Goal: Task Accomplishment & Management: Manage account settings

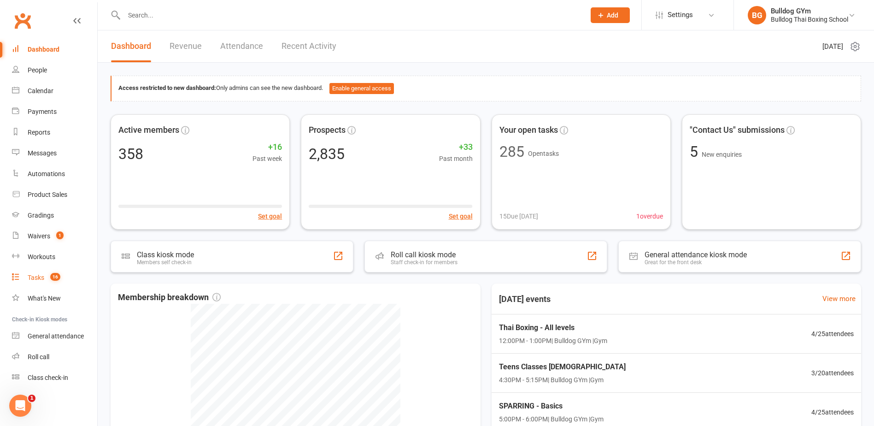
click at [36, 275] on div "Tasks" at bounding box center [36, 277] width 17 height 7
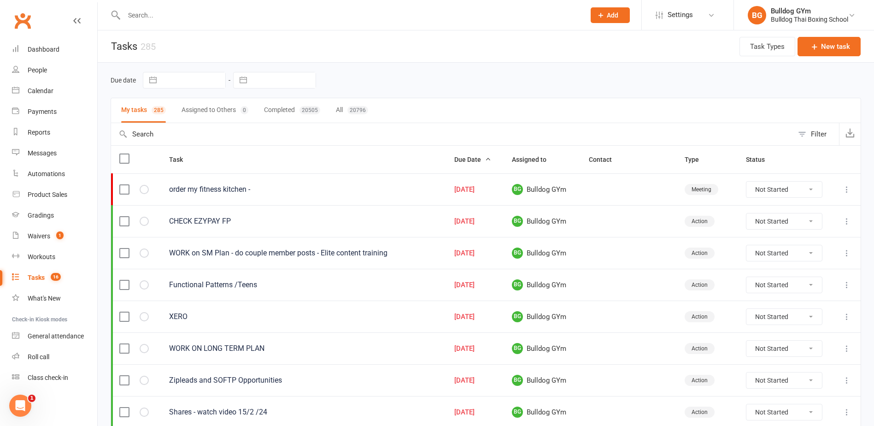
select select "8"
select select "2025"
select select "9"
select select "2025"
select select "10"
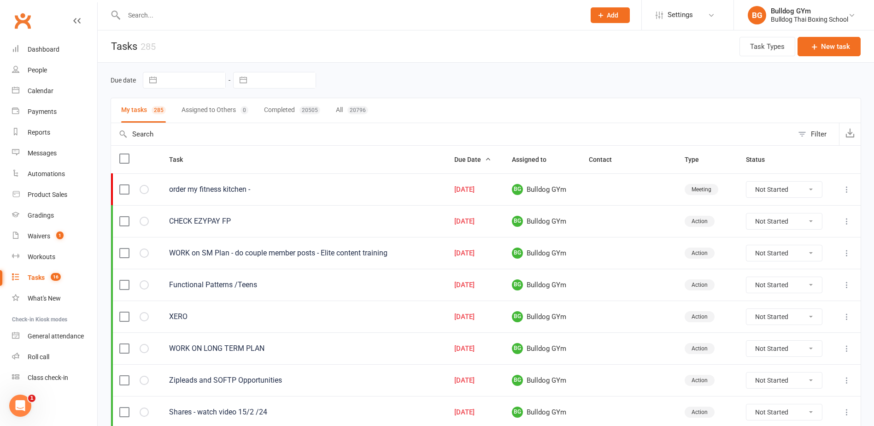
select select "2025"
click at [275, 82] on input "text" at bounding box center [284, 80] width 64 height 16
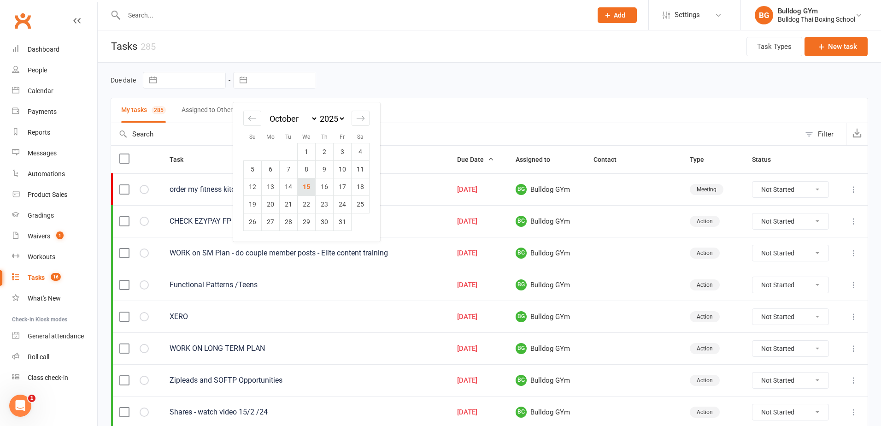
click at [308, 185] on td "15" at bounding box center [307, 187] width 18 height 18
type input "[DATE]"
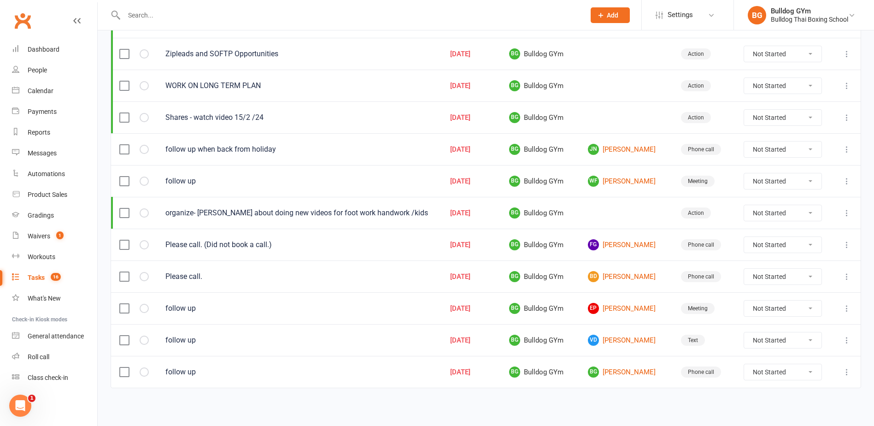
scroll to position [295, 0]
click at [630, 368] on link "BG [PERSON_NAME]" at bounding box center [626, 370] width 76 height 11
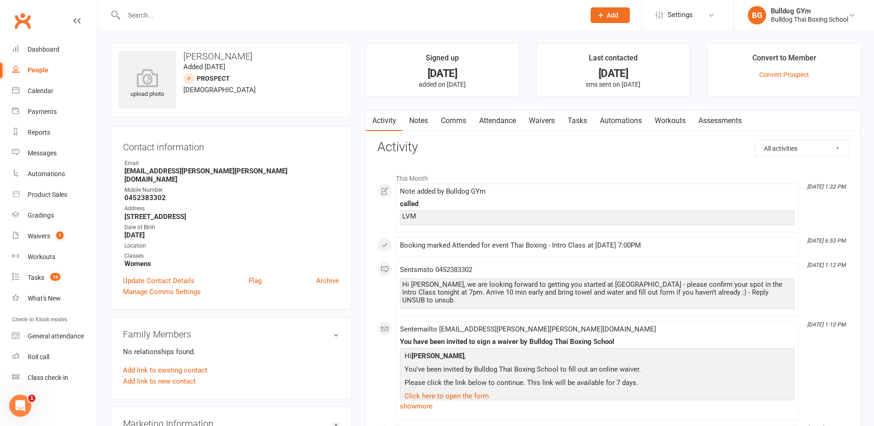
click at [457, 118] on link "Comms" at bounding box center [453, 120] width 38 height 21
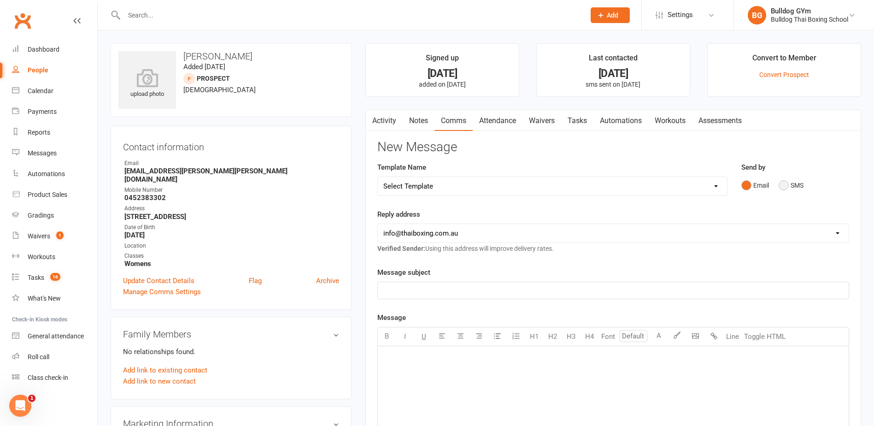
drag, startPoint x: 788, startPoint y: 184, endPoint x: 770, endPoint y: 184, distance: 18.0
click at [784, 184] on button "SMS" at bounding box center [790, 185] width 25 height 18
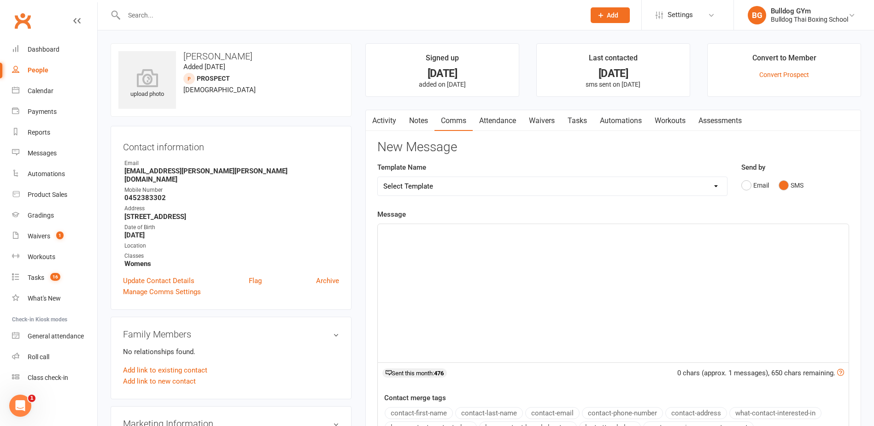
click at [391, 238] on div "﻿" at bounding box center [613, 293] width 471 height 138
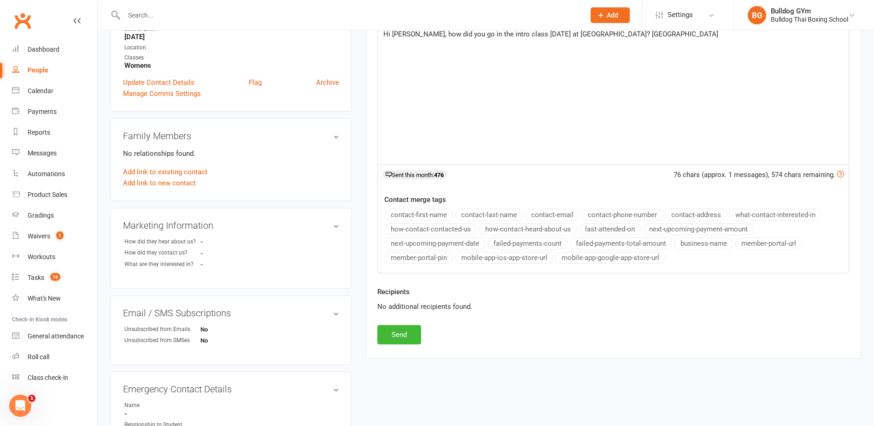
scroll to position [230, 0]
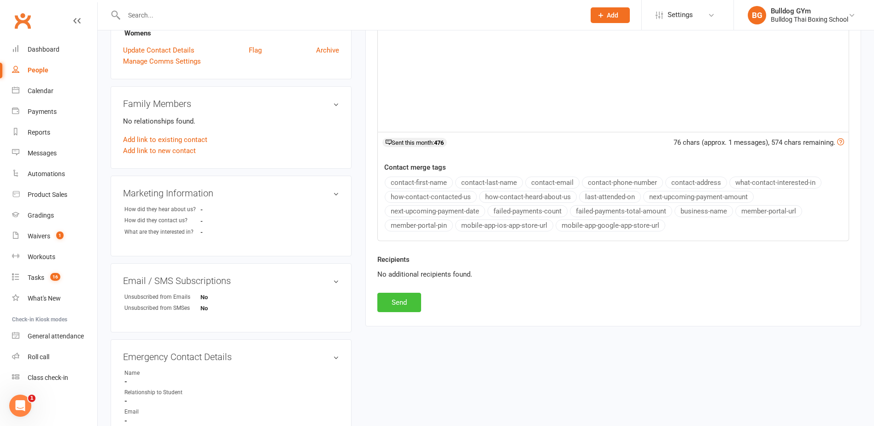
click at [411, 296] on button "Send" at bounding box center [399, 302] width 44 height 19
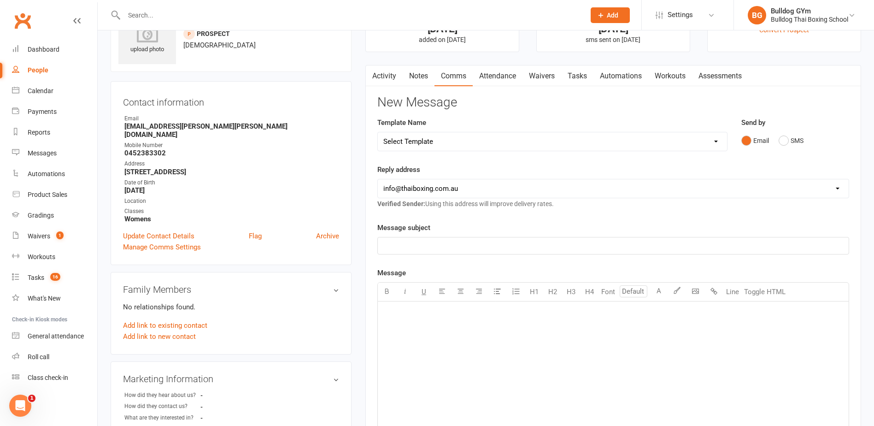
scroll to position [0, 0]
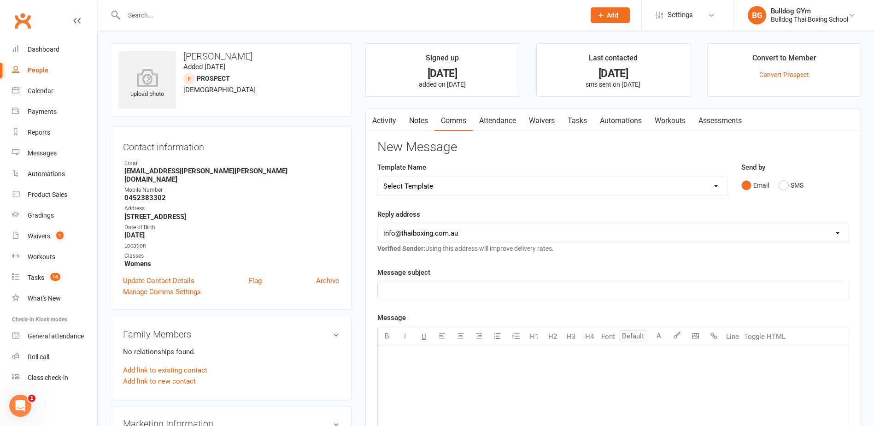
click at [572, 120] on link "Tasks" at bounding box center [577, 120] width 32 height 21
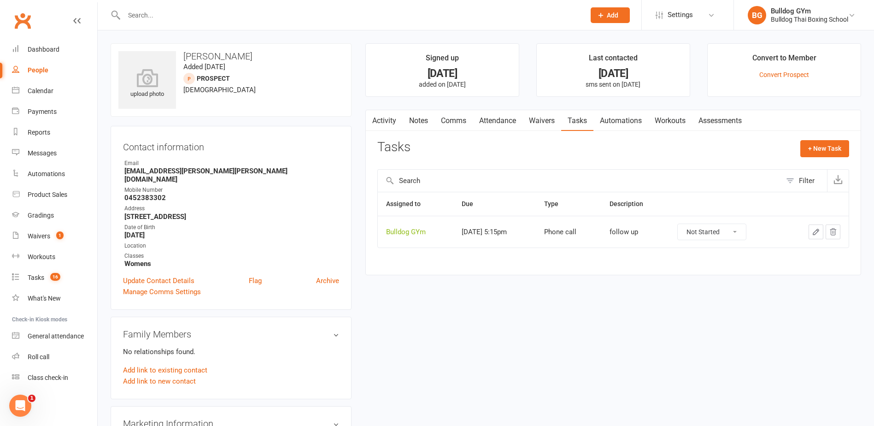
click at [818, 228] on icon "button" at bounding box center [816, 232] width 8 height 8
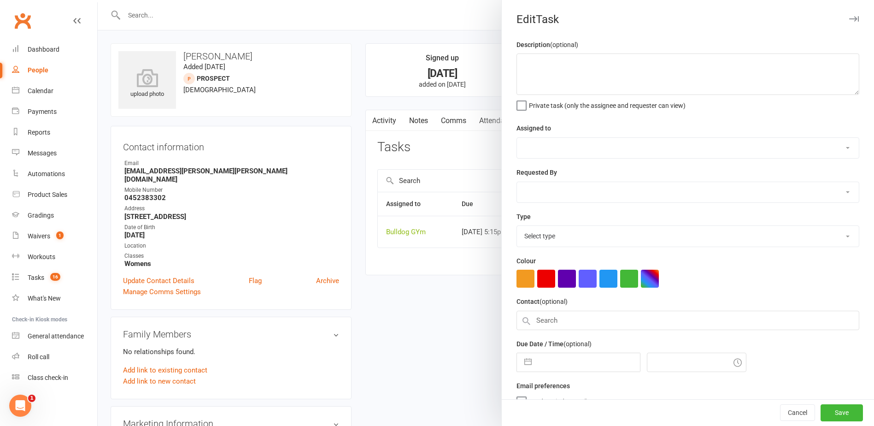
type textarea "follow up"
select select "12940"
select select "45795"
type input "[DATE]"
type input "5:15pm"
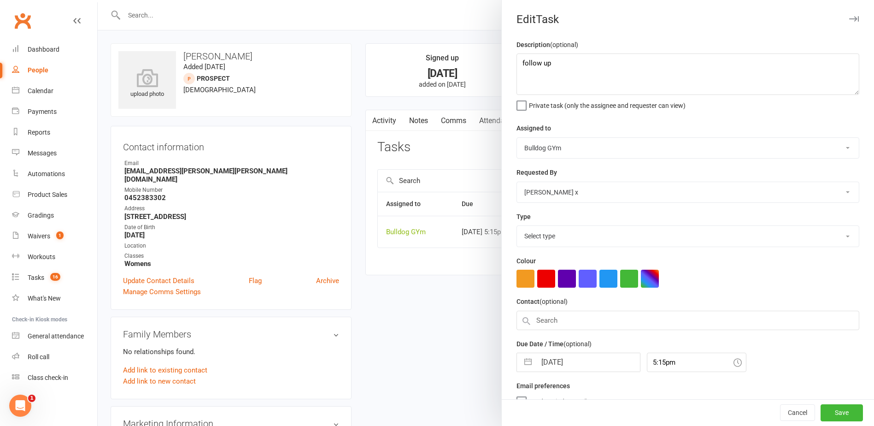
select select "12048"
select select "8"
select select "2025"
select select "9"
select select "2025"
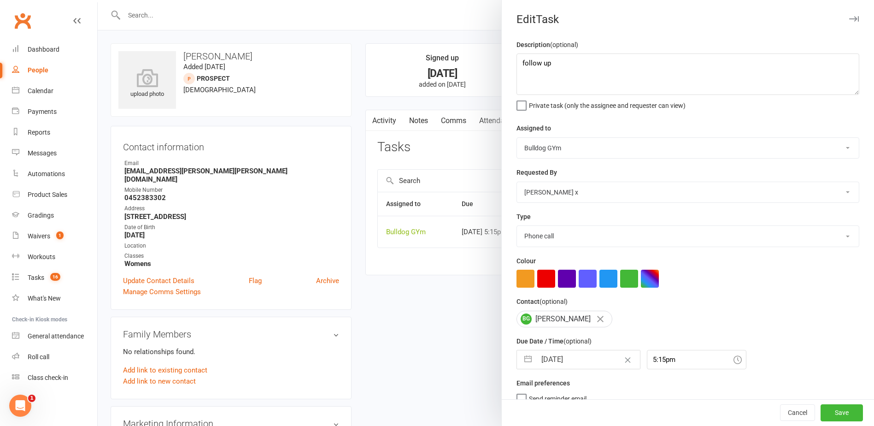
select select "10"
select select "2025"
click at [593, 358] on input "[DATE]" at bounding box center [588, 359] width 104 height 18
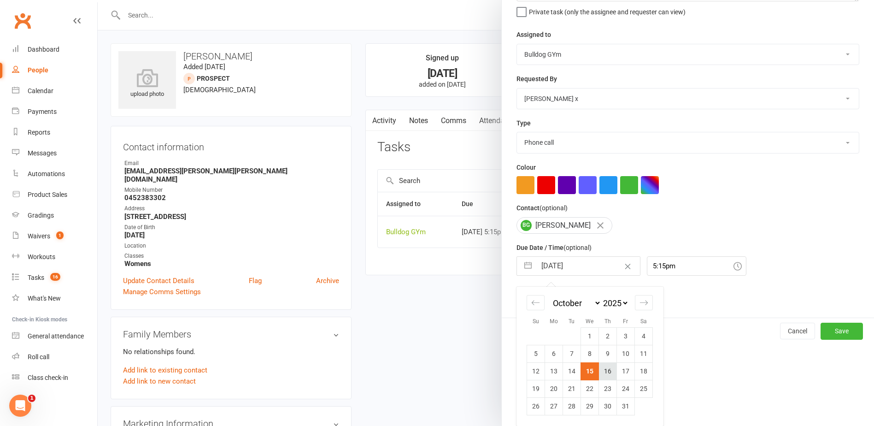
click at [603, 372] on td "16" at bounding box center [608, 371] width 18 height 18
type input "[DATE]"
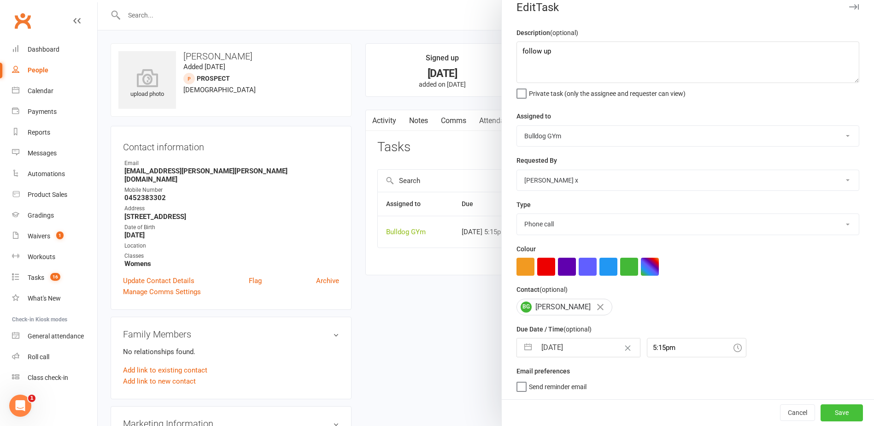
click at [835, 411] on button "Save" at bounding box center [841, 412] width 42 height 17
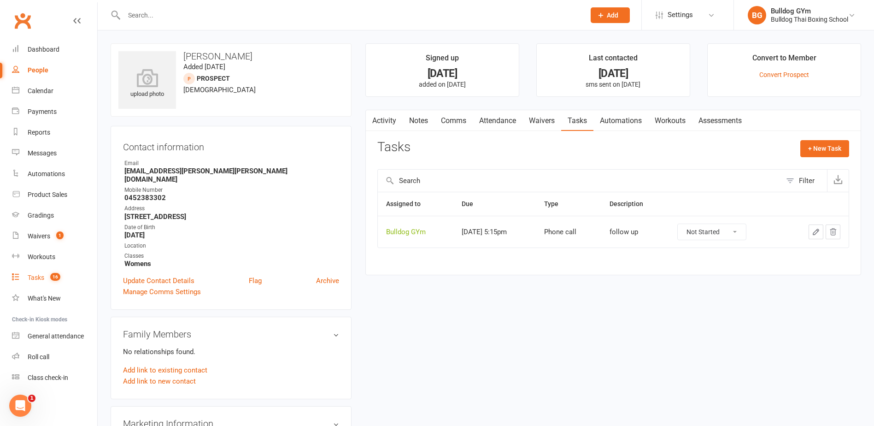
click at [42, 276] on div "Tasks" at bounding box center [36, 277] width 17 height 7
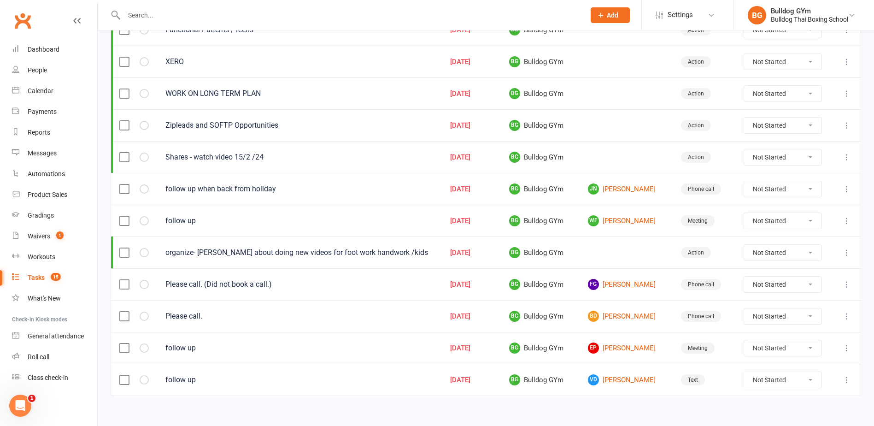
scroll to position [263, 0]
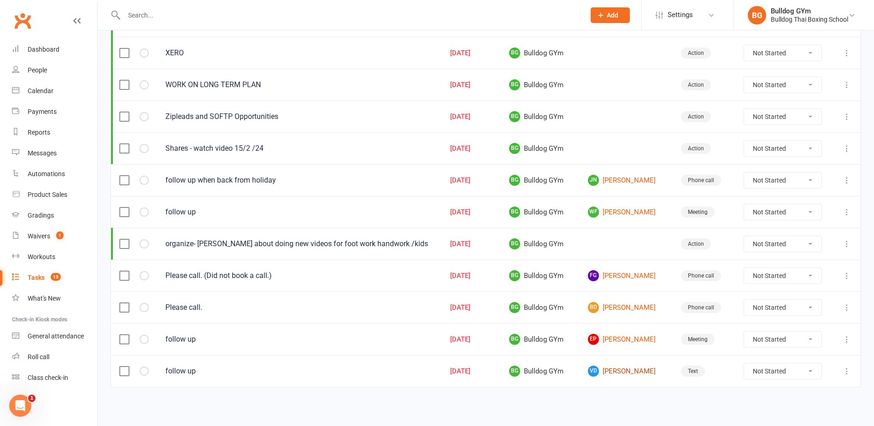
click at [625, 371] on link "VD [PERSON_NAME]" at bounding box center [626, 370] width 76 height 11
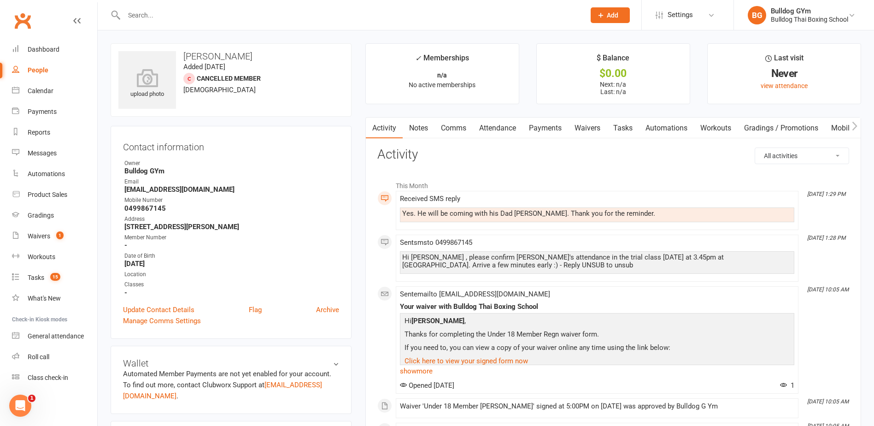
click at [431, 125] on link "Notes" at bounding box center [419, 127] width 32 height 21
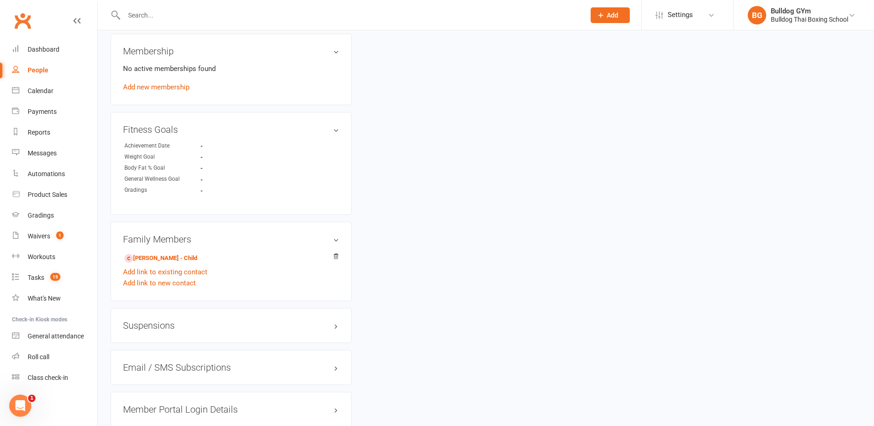
scroll to position [461, 0]
click at [172, 258] on link "[PERSON_NAME] - Child" at bounding box center [160, 258] width 73 height 10
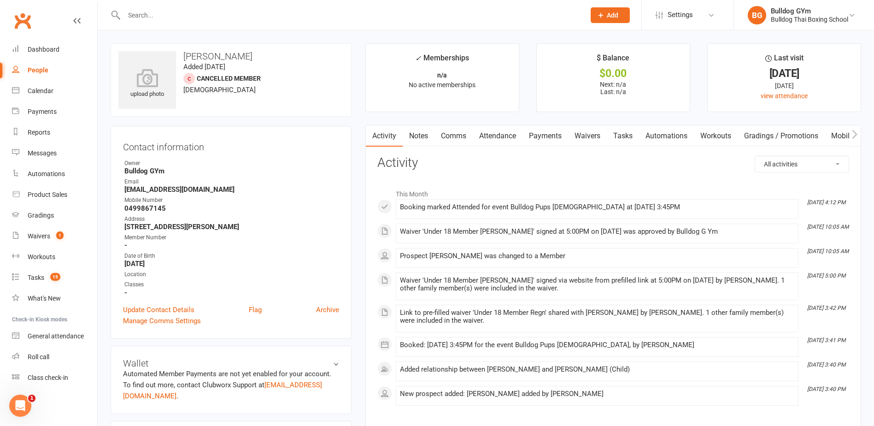
click at [419, 134] on link "Notes" at bounding box center [419, 135] width 32 height 21
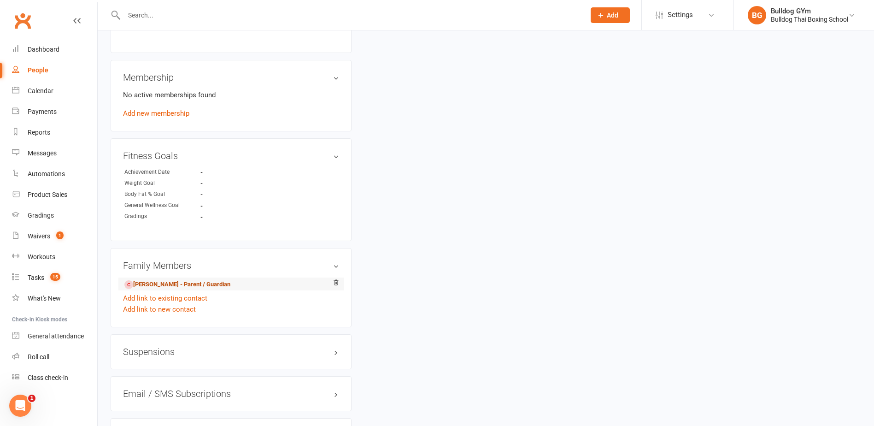
scroll to position [461, 0]
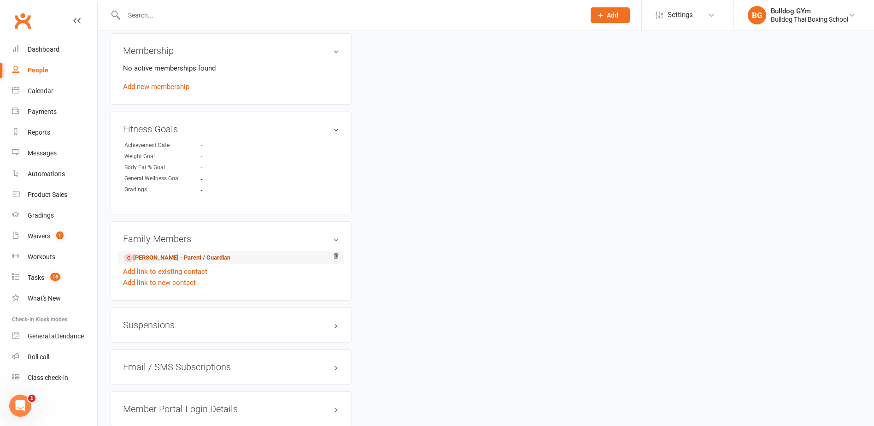
click at [178, 258] on link "[PERSON_NAME] - Parent / Guardian" at bounding box center [177, 258] width 106 height 10
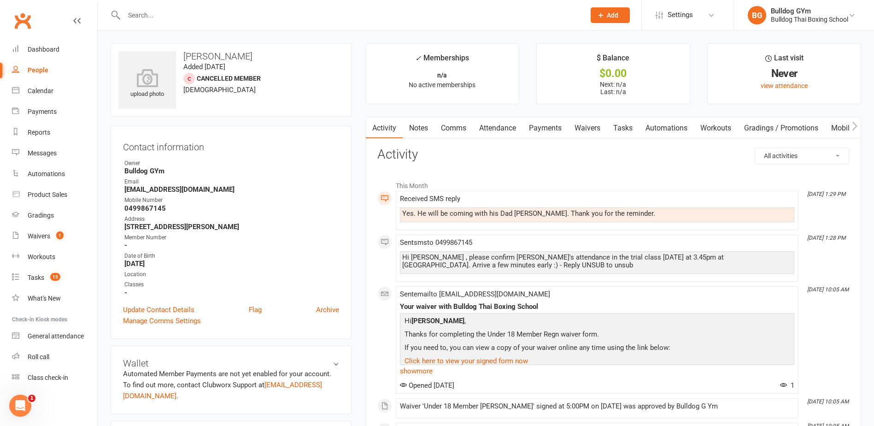
click at [421, 127] on link "Notes" at bounding box center [419, 127] width 32 height 21
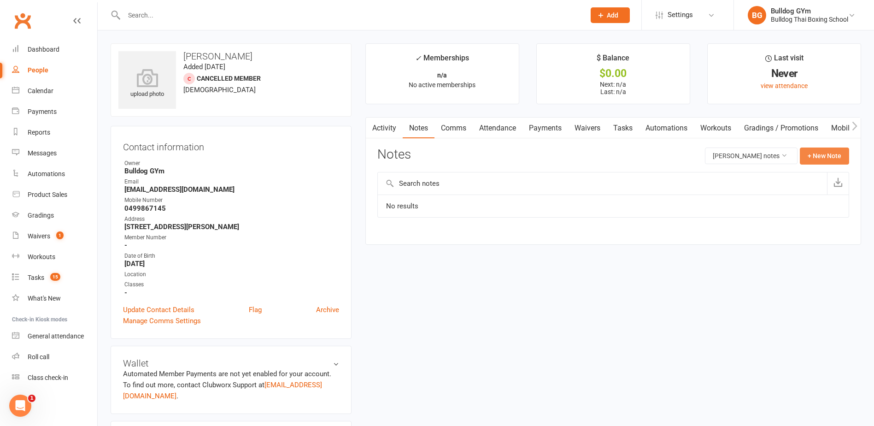
click at [815, 153] on button "+ New Note" at bounding box center [824, 155] width 49 height 17
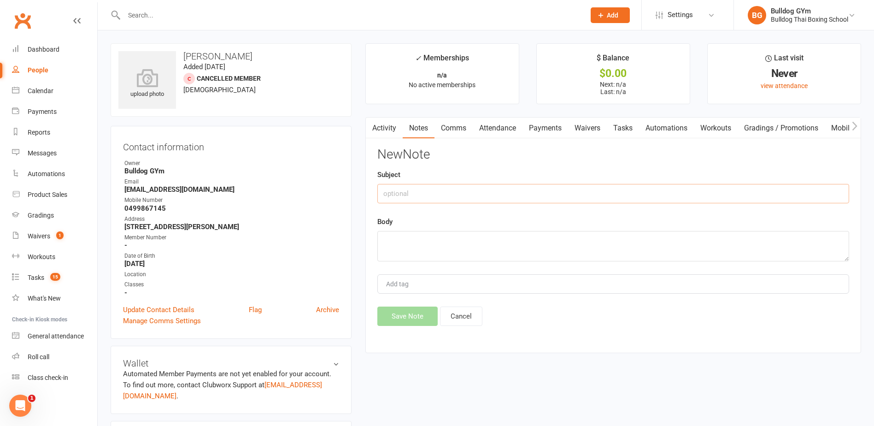
click at [429, 195] on input "text" at bounding box center [613, 193] width 472 height 19
type input "called LVM"
click at [396, 240] on textarea at bounding box center [613, 246] width 472 height 30
type textarea "How did lex go, call me"
click at [424, 318] on button "Save Note" at bounding box center [407, 315] width 60 height 19
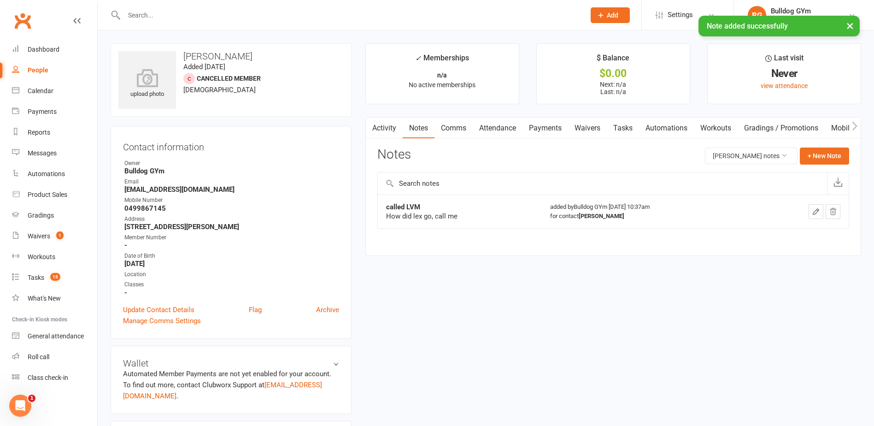
click at [624, 127] on link "Tasks" at bounding box center [623, 127] width 32 height 21
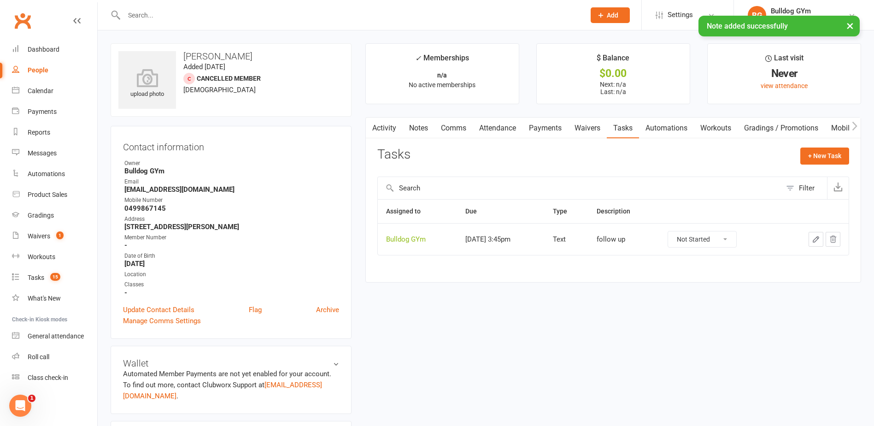
click at [818, 239] on icon "button" at bounding box center [816, 239] width 6 height 6
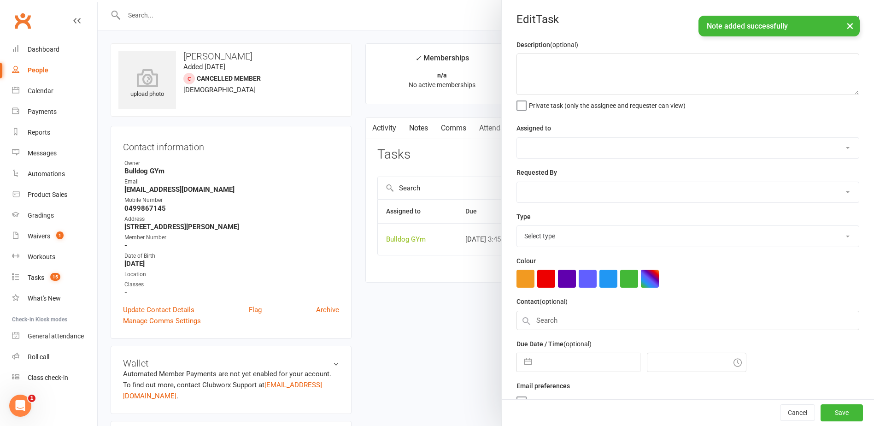
type textarea "follow up"
select select "12940"
type input "[DATE]"
type input "3:45pm"
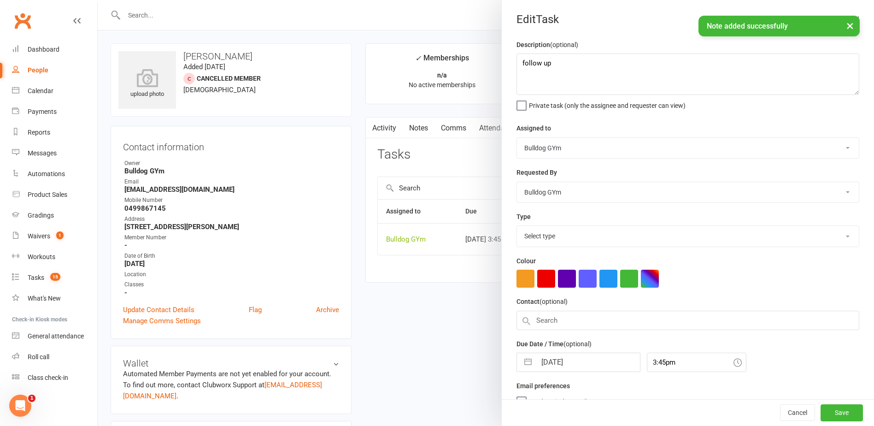
select select "13825"
click at [597, 363] on input "[DATE]" at bounding box center [588, 359] width 104 height 18
select select "8"
select select "2025"
select select "9"
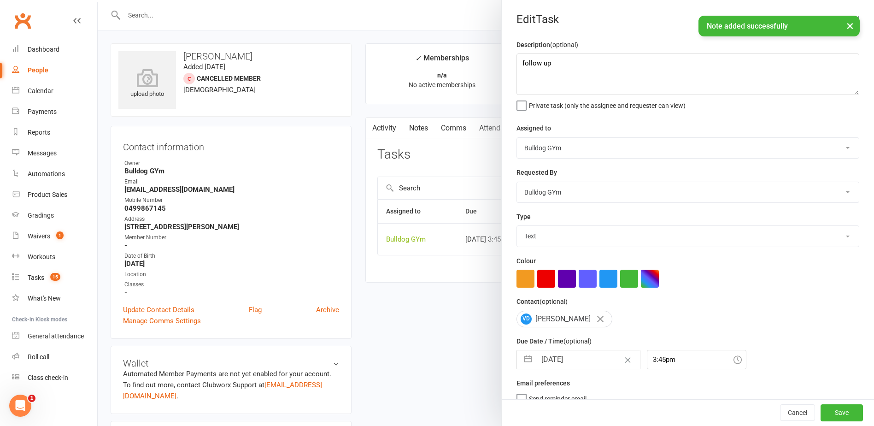
select select "2025"
select select "10"
select select "2025"
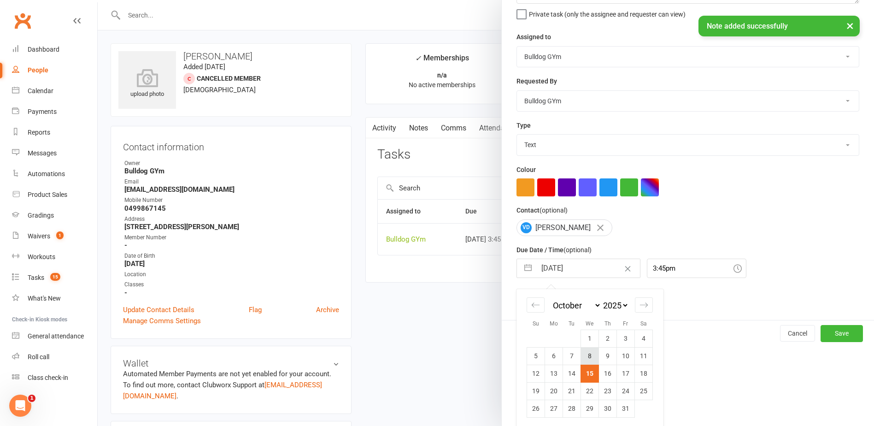
scroll to position [97, 0]
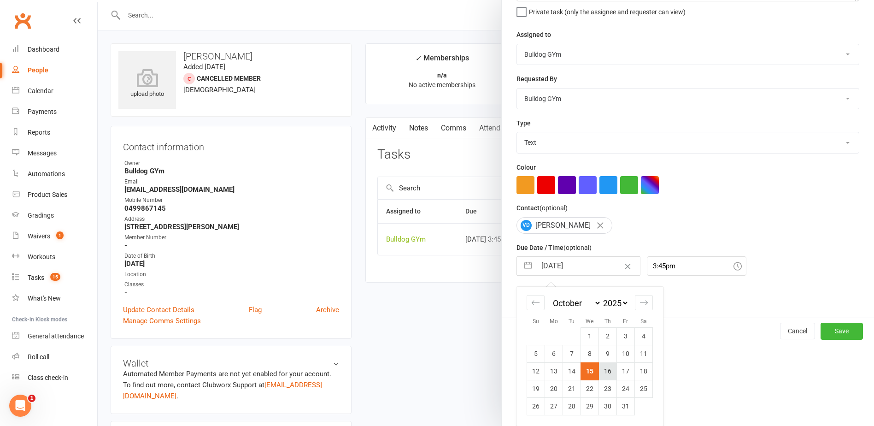
click at [600, 371] on td "16" at bounding box center [608, 371] width 18 height 18
type input "[DATE]"
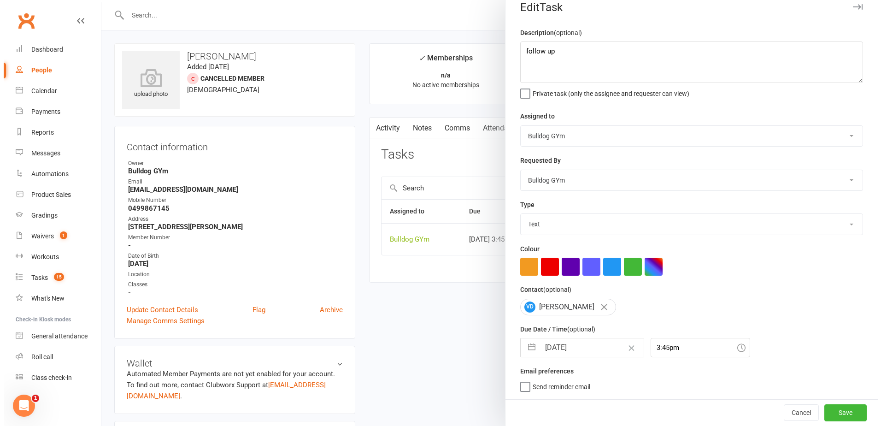
scroll to position [16, 0]
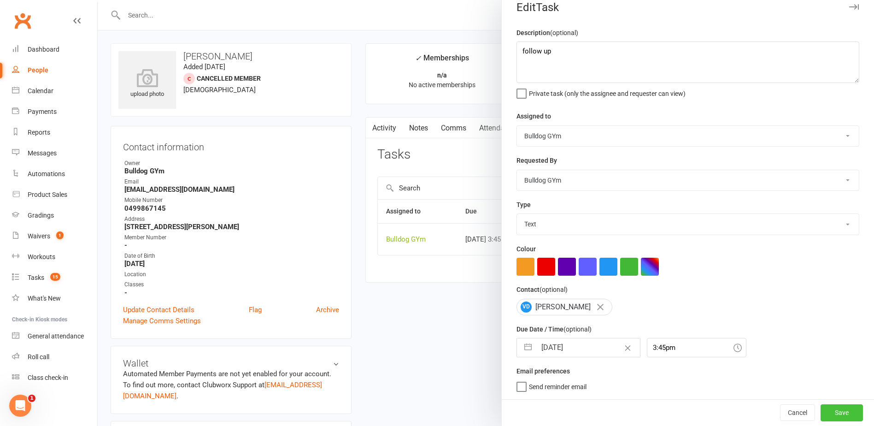
click at [820, 409] on button "Save" at bounding box center [841, 412] width 42 height 17
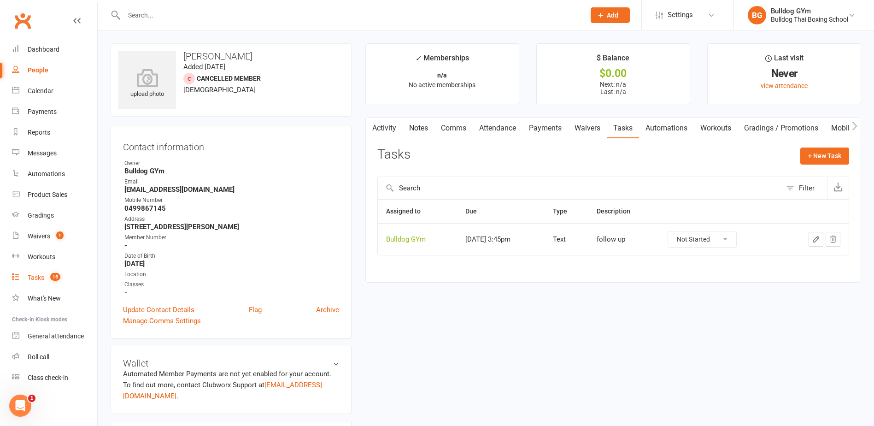
click at [37, 275] on div "Tasks" at bounding box center [36, 277] width 17 height 7
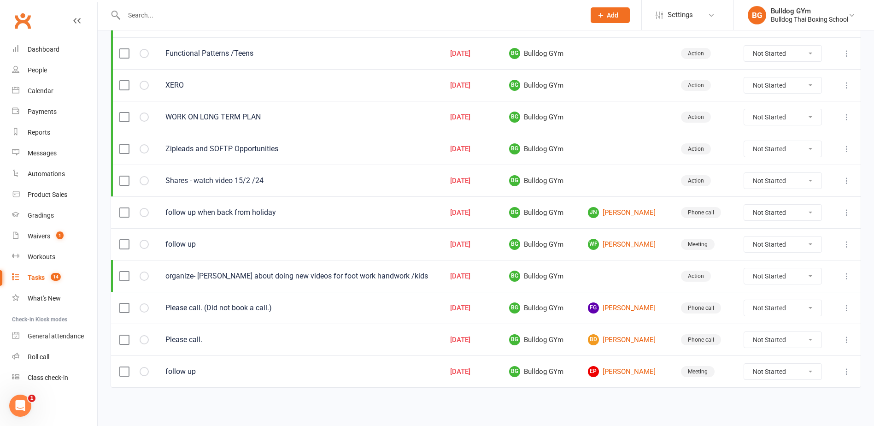
scroll to position [232, 0]
click at [637, 369] on link "EP [PERSON_NAME]" at bounding box center [626, 370] width 76 height 11
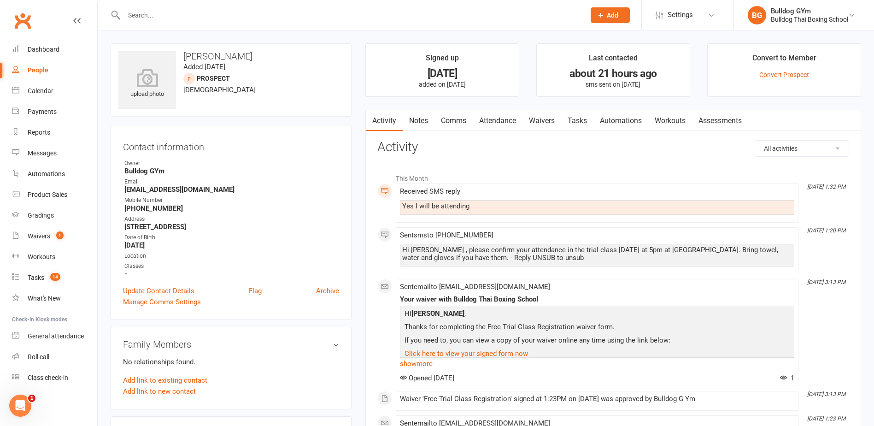
click at [414, 118] on link "Notes" at bounding box center [419, 120] width 32 height 21
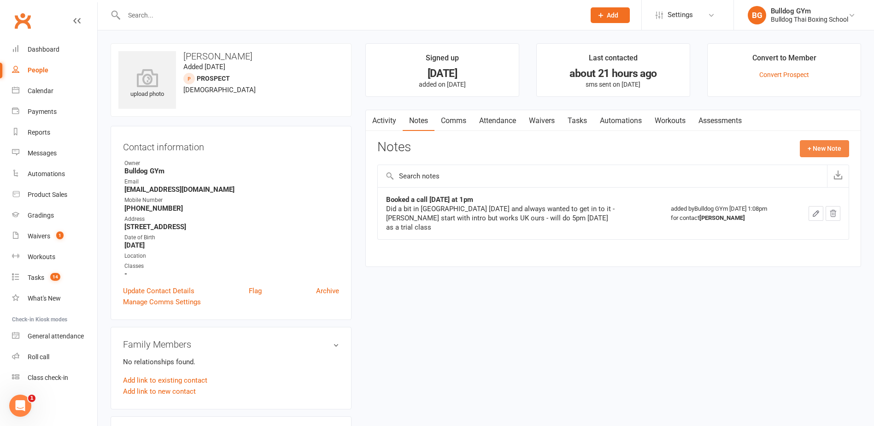
click at [827, 141] on button "+ New Note" at bounding box center [824, 148] width 49 height 17
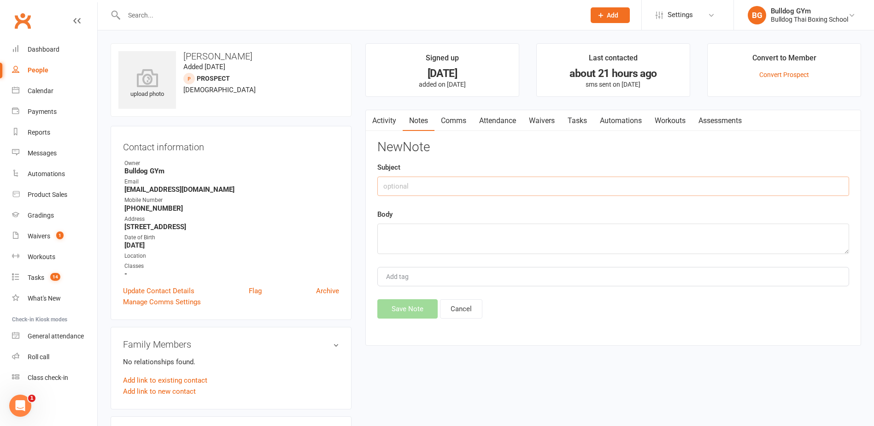
click at [393, 183] on input "text" at bounding box center [613, 185] width 472 height 19
type input "called"
click at [396, 236] on textarea at bounding box center [613, 238] width 472 height 30
type textarea "LVM - how did you go in class [DATE] , call me"
click at [403, 316] on button "Save Note" at bounding box center [407, 308] width 60 height 19
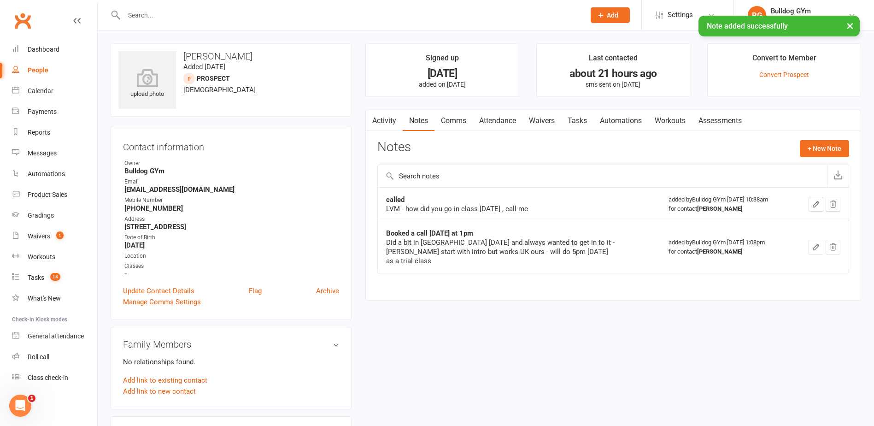
click at [586, 118] on link "Tasks" at bounding box center [577, 120] width 32 height 21
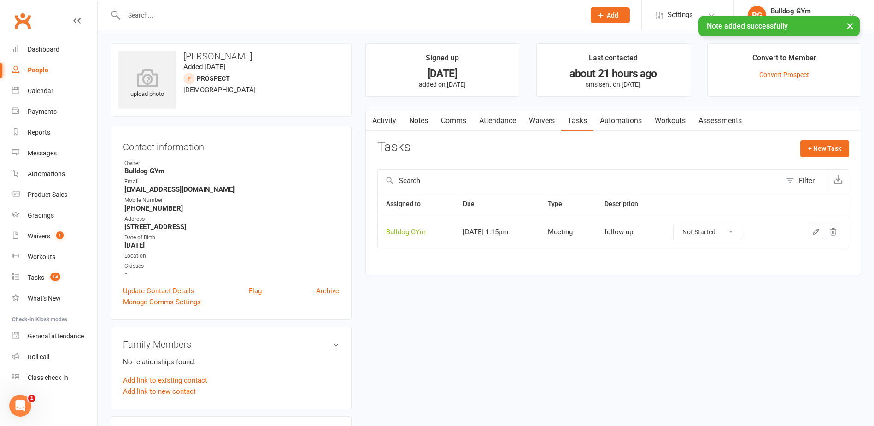
click at [815, 233] on icon "button" at bounding box center [816, 232] width 8 height 8
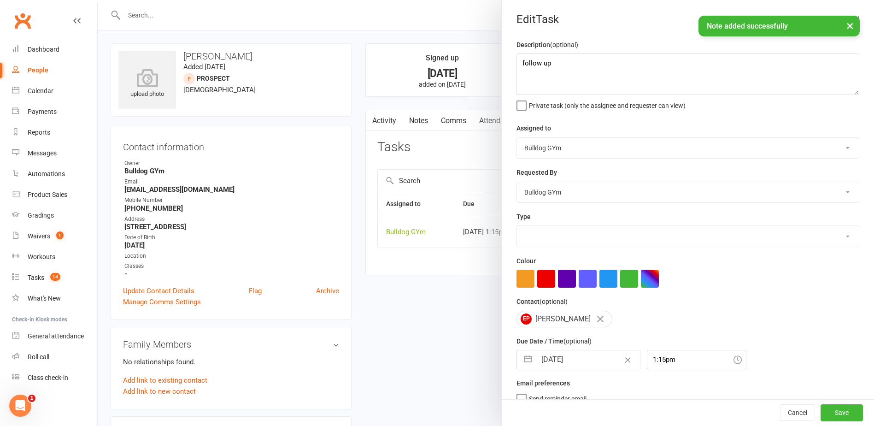
select select "12049"
click at [601, 363] on input "[DATE]" at bounding box center [588, 359] width 104 height 18
select select "8"
select select "2025"
select select "9"
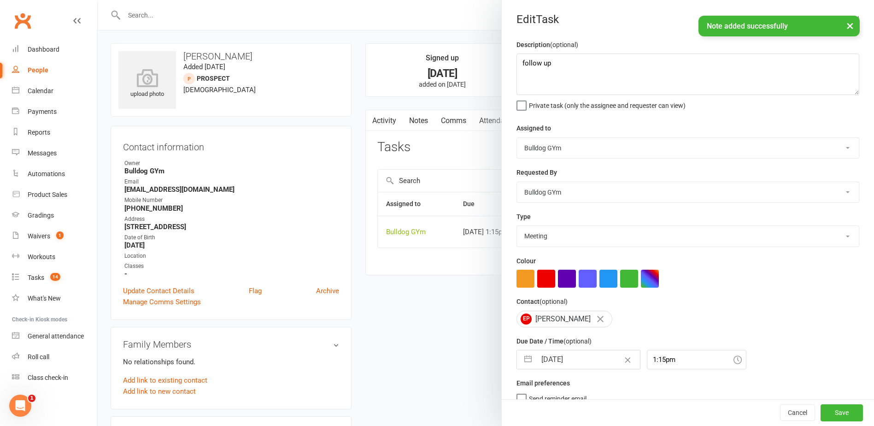
select select "2025"
select select "10"
select select "2025"
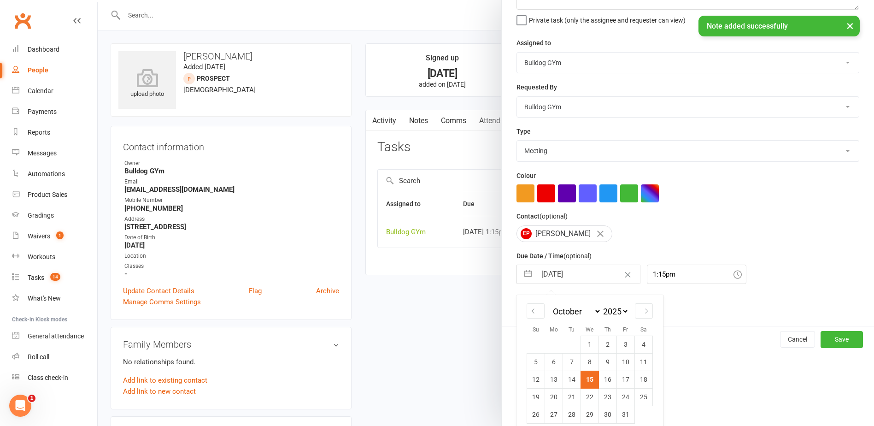
scroll to position [97, 0]
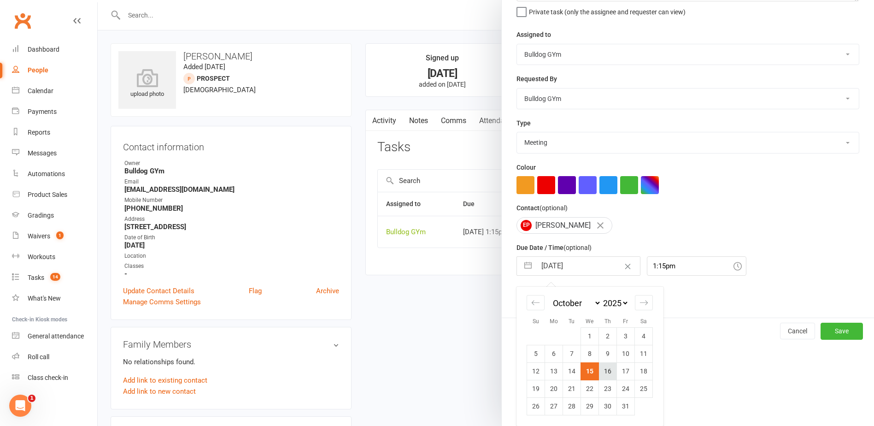
click at [600, 371] on td "16" at bounding box center [608, 371] width 18 height 18
type input "[DATE]"
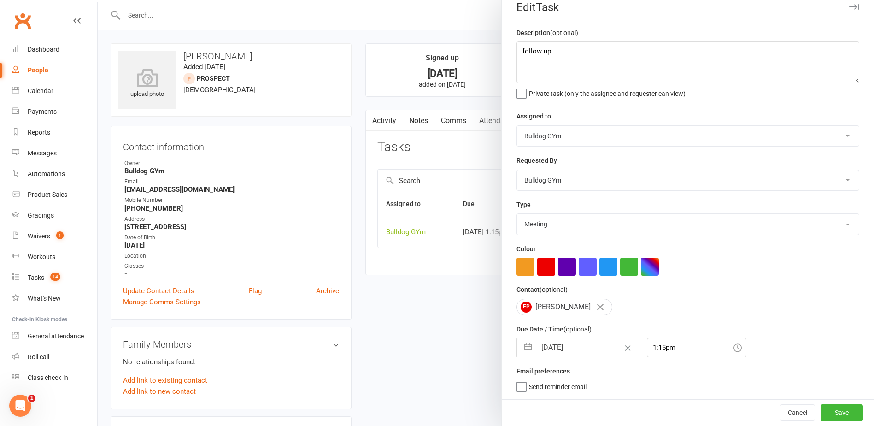
scroll to position [16, 0]
click at [826, 416] on button "Save" at bounding box center [841, 412] width 42 height 17
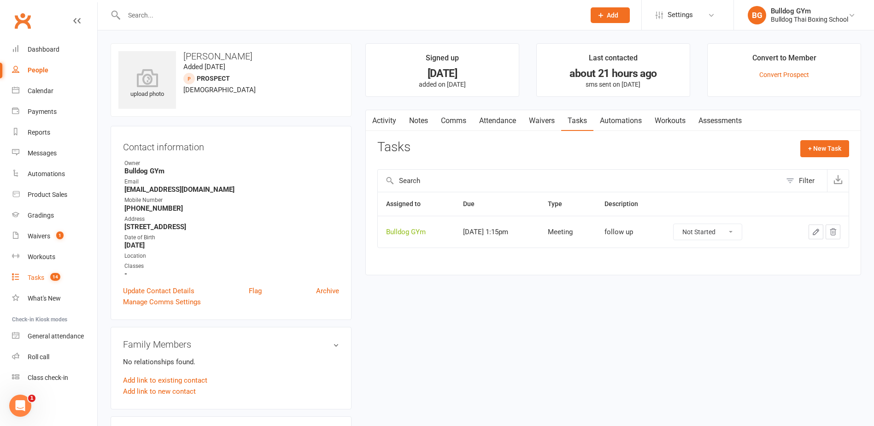
click at [35, 271] on link "Tasks 14" at bounding box center [54, 277] width 85 height 21
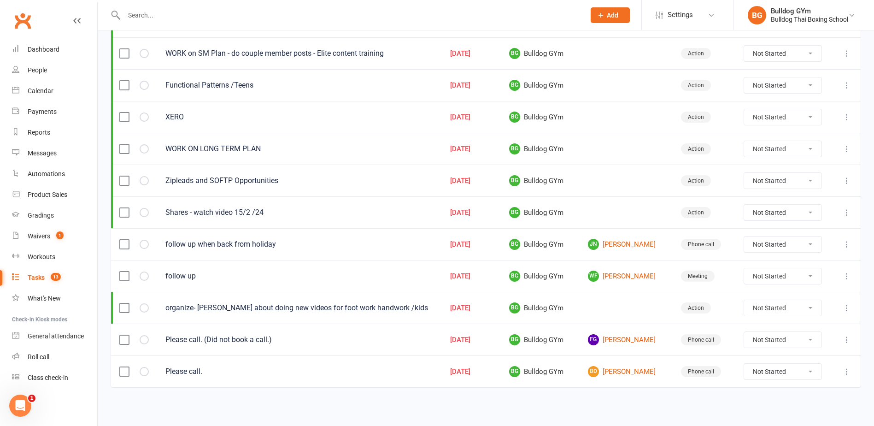
scroll to position [200, 0]
click at [635, 374] on link "BD [PERSON_NAME]" at bounding box center [626, 370] width 76 height 11
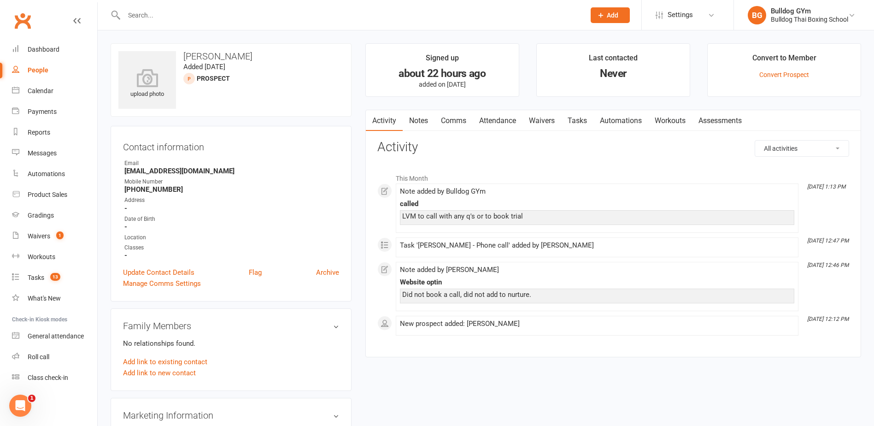
click at [584, 121] on link "Tasks" at bounding box center [577, 120] width 32 height 21
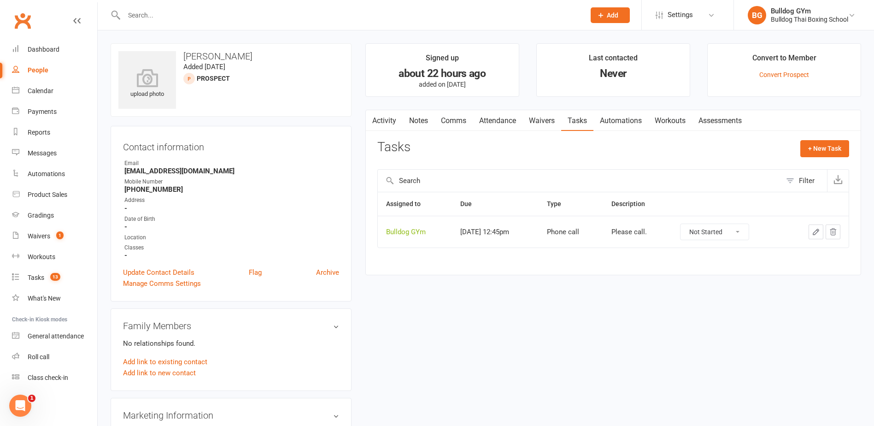
click at [816, 230] on icon "button" at bounding box center [816, 232] width 8 height 8
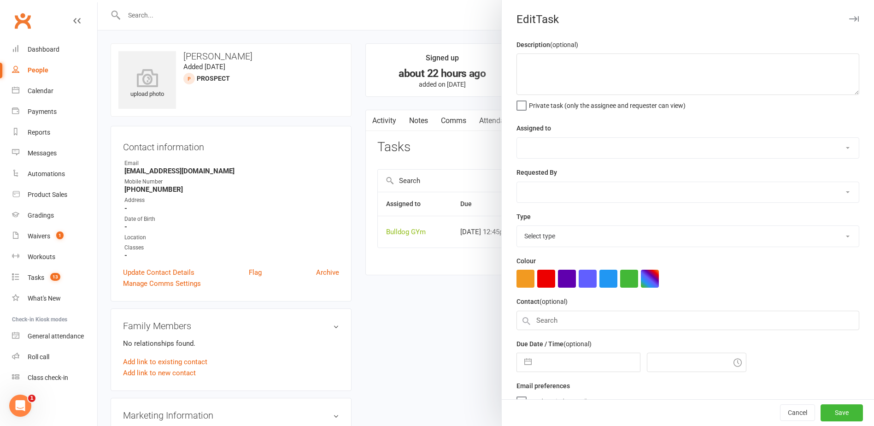
type textarea "Please call."
select select "12940"
select select "45795"
type input "[DATE]"
type input "12:45pm"
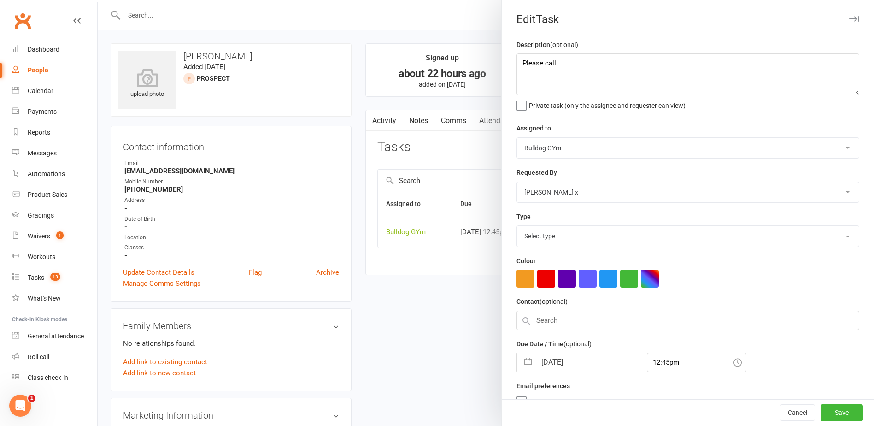
select select "12048"
click at [668, 361] on input "12:45pm" at bounding box center [696, 359] width 99 height 19
click at [660, 387] on div "8:45am" at bounding box center [696, 386] width 99 height 15
type input "8:45am"
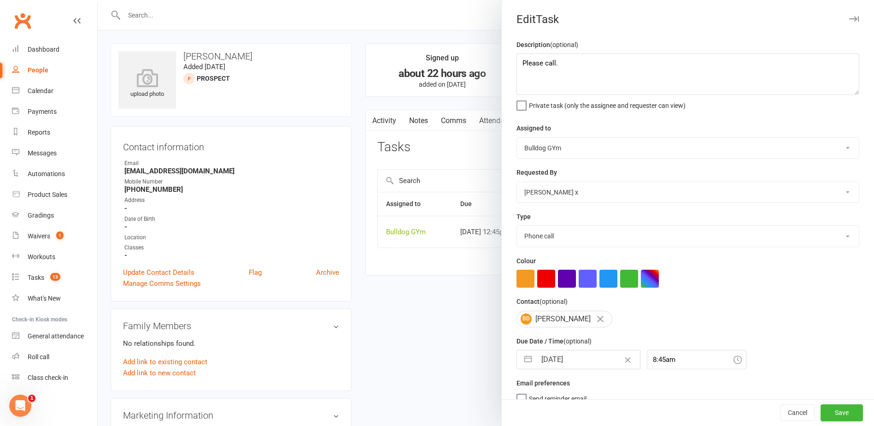
click at [579, 359] on input "[DATE]" at bounding box center [588, 359] width 104 height 18
select select "8"
select select "2025"
select select "9"
select select "2025"
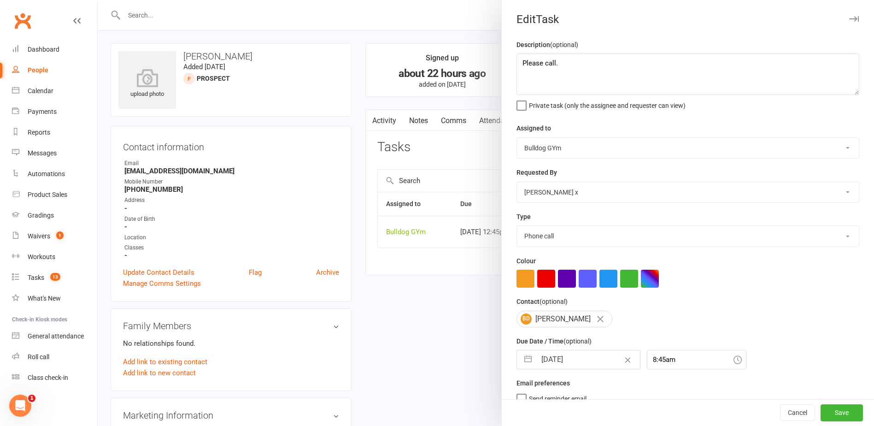
select select "10"
select select "2025"
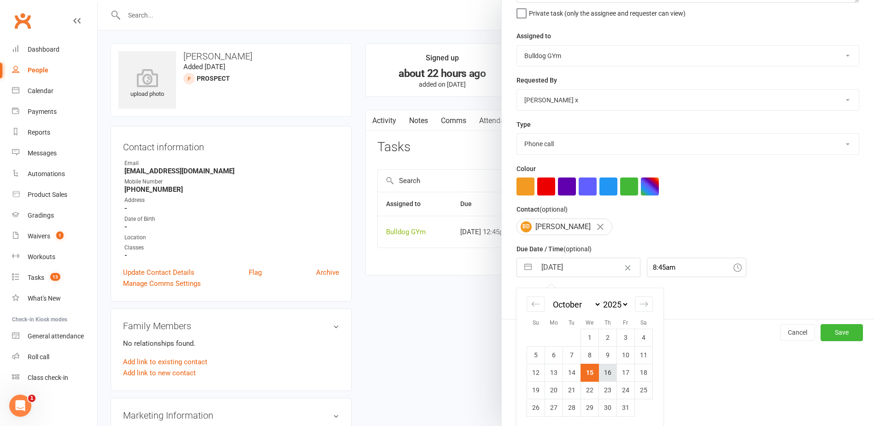
click at [605, 375] on td "16" at bounding box center [608, 372] width 18 height 18
type input "[DATE]"
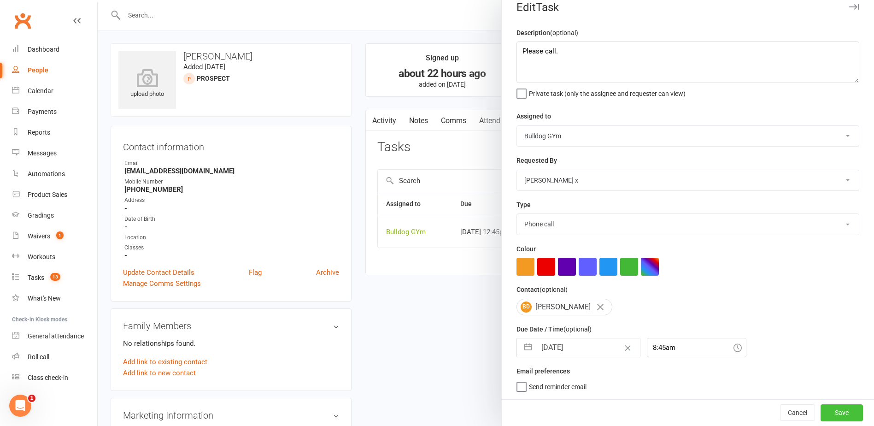
click at [837, 411] on button "Save" at bounding box center [841, 412] width 42 height 17
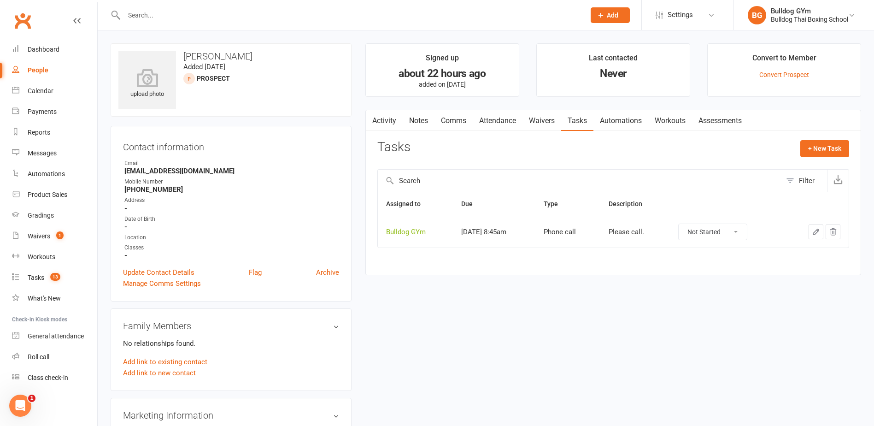
drag, startPoint x: 408, startPoint y: 124, endPoint x: 416, endPoint y: 123, distance: 7.4
click at [411, 123] on link "Notes" at bounding box center [419, 120] width 32 height 21
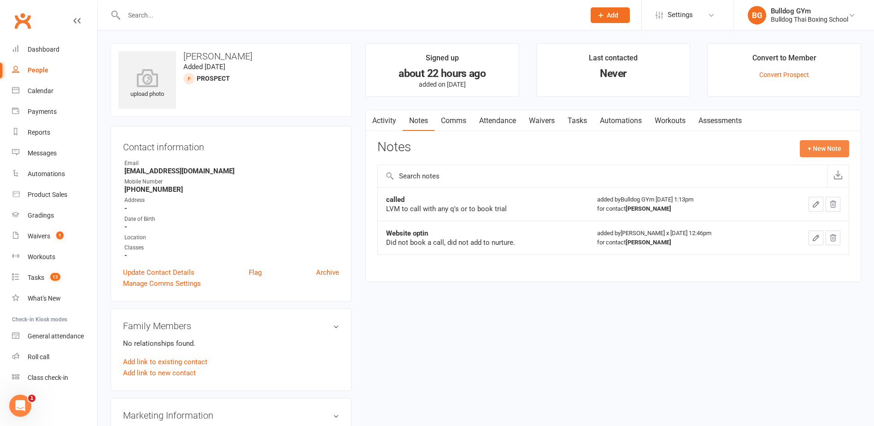
drag, startPoint x: 819, startPoint y: 146, endPoint x: 707, endPoint y: 139, distance: 112.6
click at [817, 144] on button "+ New Note" at bounding box center [824, 148] width 49 height 17
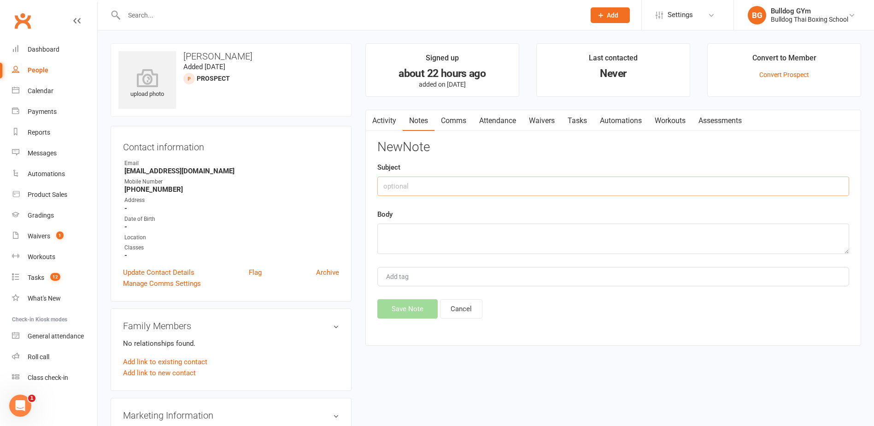
click at [428, 183] on input "text" at bounding box center [613, 185] width 472 height 19
type input "AI chat"
click at [424, 235] on textarea at bounding box center [613, 238] width 472 height 30
type textarea "t"
type textarea "asked to call thurs or fri morning"
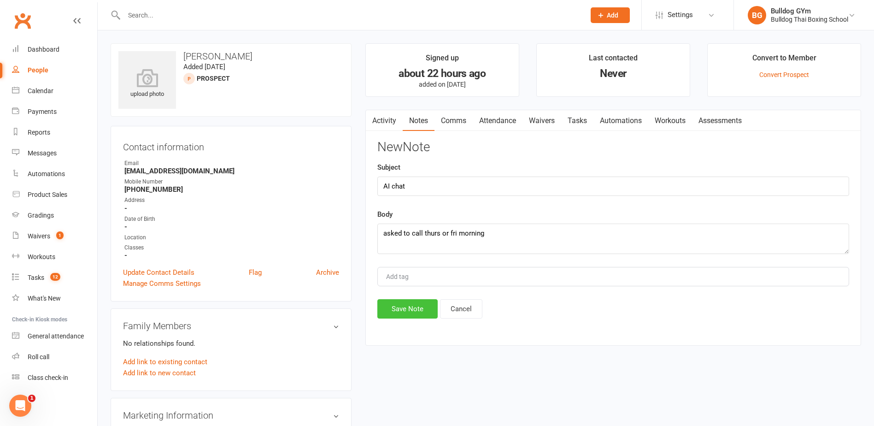
click at [427, 304] on button "Save Note" at bounding box center [407, 308] width 60 height 19
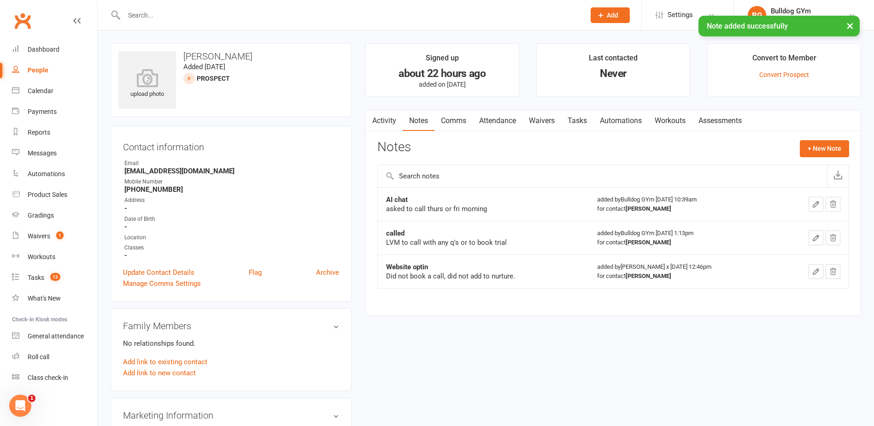
click at [582, 120] on link "Tasks" at bounding box center [577, 120] width 32 height 21
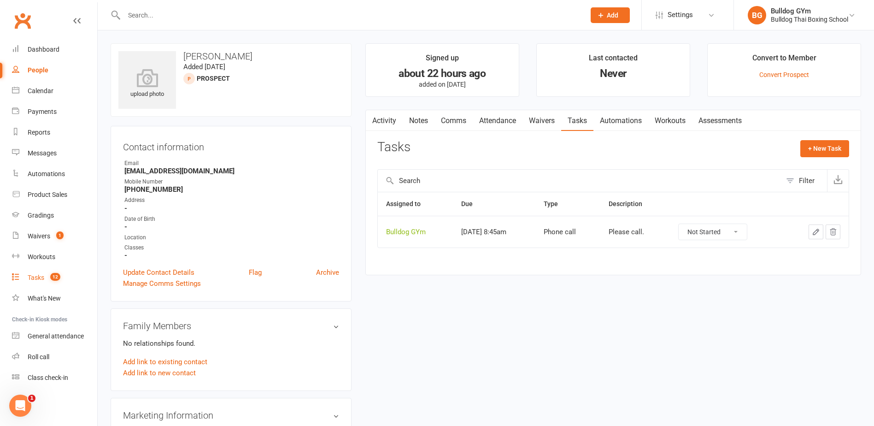
click at [35, 277] on div "Tasks" at bounding box center [36, 277] width 17 height 7
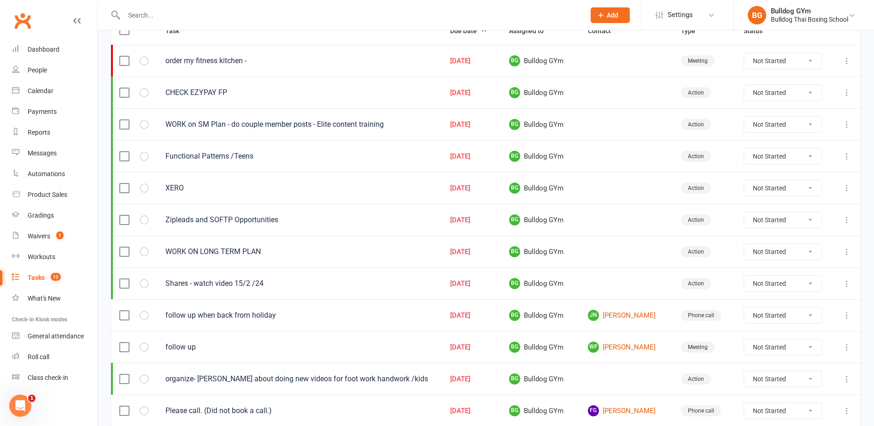
scroll to position [168, 0]
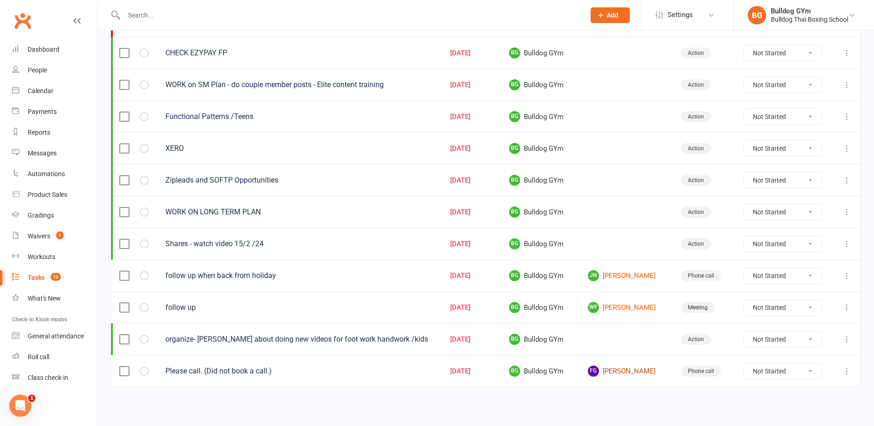
click at [630, 374] on link "FG [PERSON_NAME]" at bounding box center [626, 370] width 76 height 11
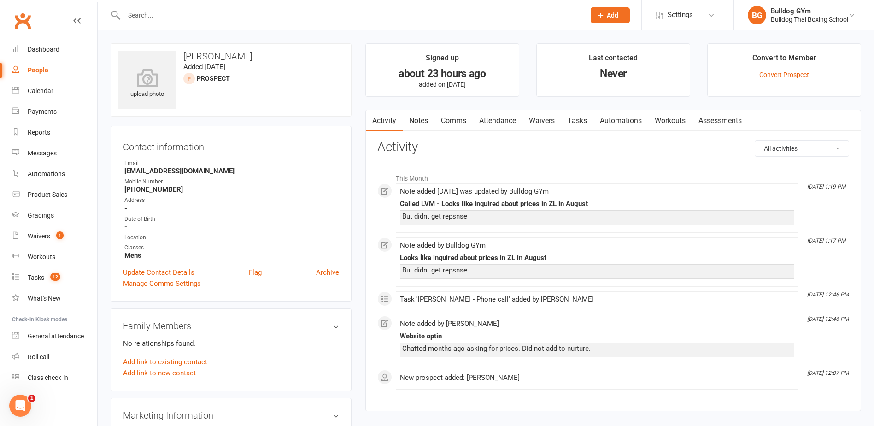
click at [142, 17] on input "text" at bounding box center [349, 15] width 457 height 13
paste input "0432 651 917"
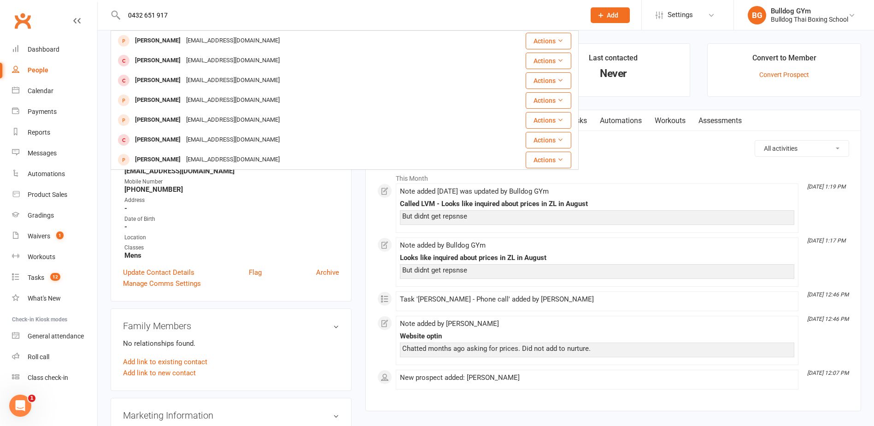
type input "0432 651 917"
drag, startPoint x: 195, startPoint y: 14, endPoint x: 126, endPoint y: 13, distance: 69.1
click at [126, 13] on input "0432 651 917" at bounding box center [349, 15] width 457 height 13
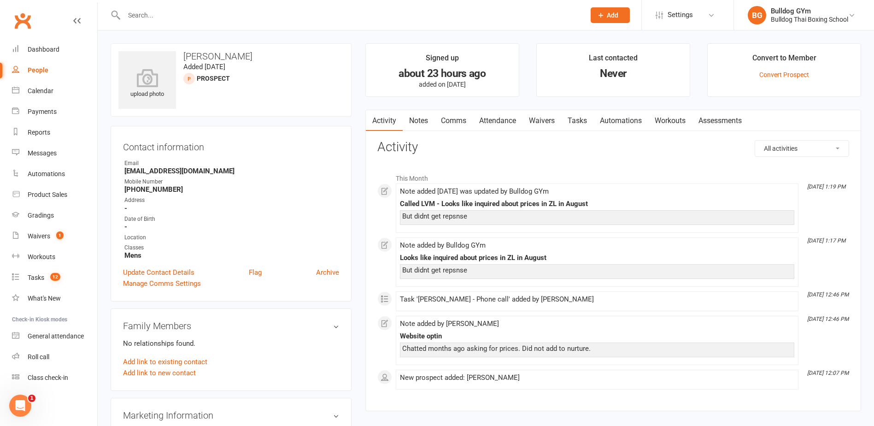
click at [457, 119] on link "Comms" at bounding box center [453, 120] width 38 height 21
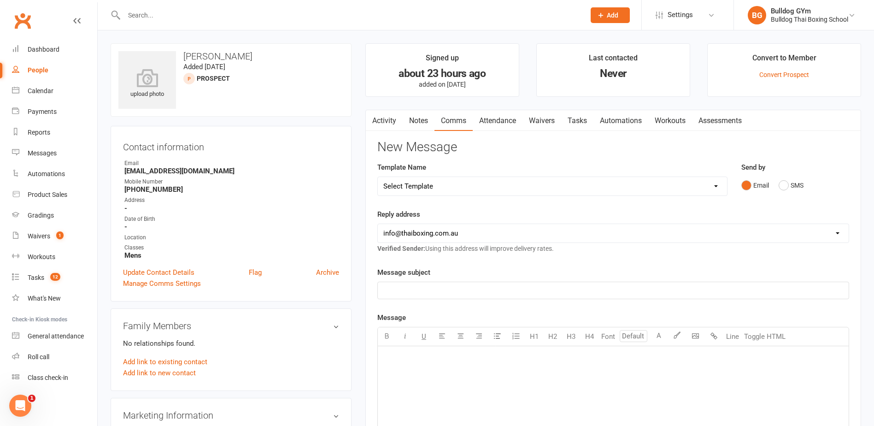
click at [451, 189] on select "Select Template [Email] Price Increase 28 Day Kick starter [SMS] 10 Pass Check …" at bounding box center [552, 186] width 349 height 18
select select "118"
click at [378, 177] on select "Select Template [Email] Price Increase 28 Day Kick starter [SMS] 10 Pass Check …" at bounding box center [552, 186] width 349 height 18
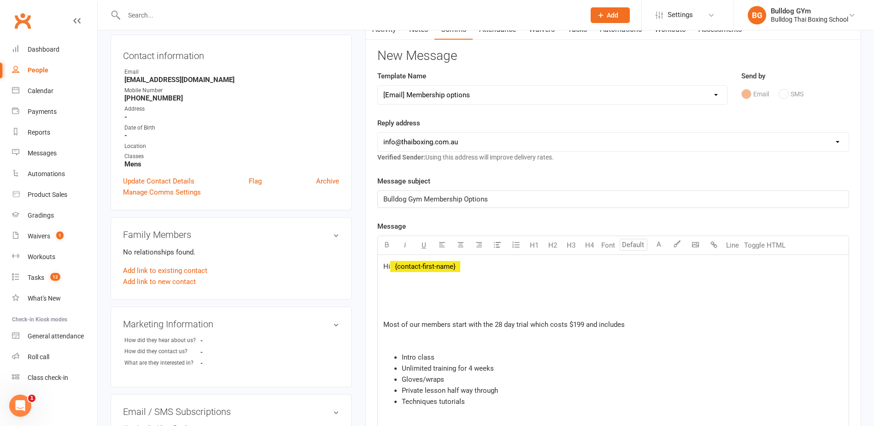
scroll to position [92, 0]
click at [397, 309] on p at bounding box center [613, 309] width 460 height 11
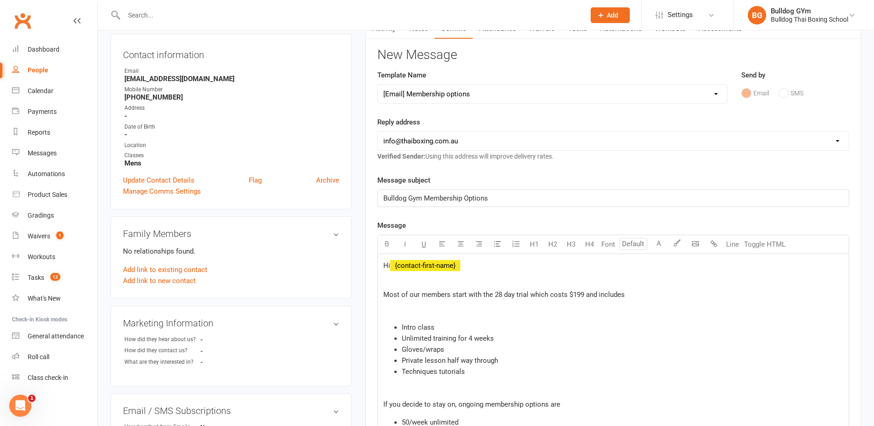
click at [397, 311] on p at bounding box center [613, 309] width 460 height 11
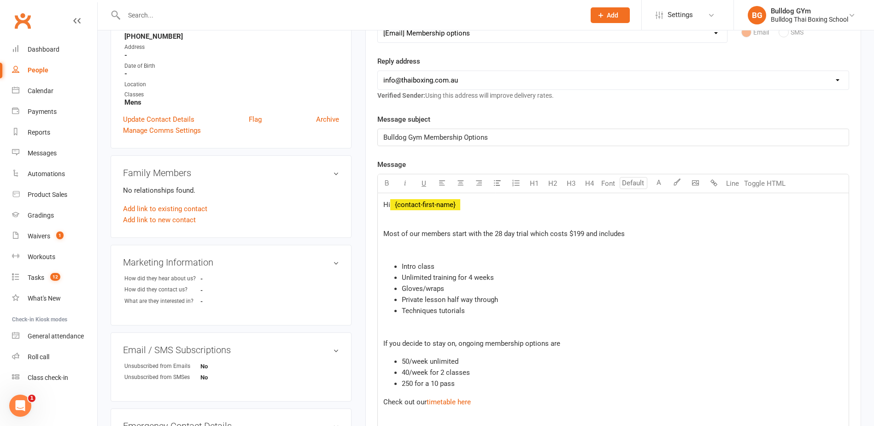
scroll to position [184, 0]
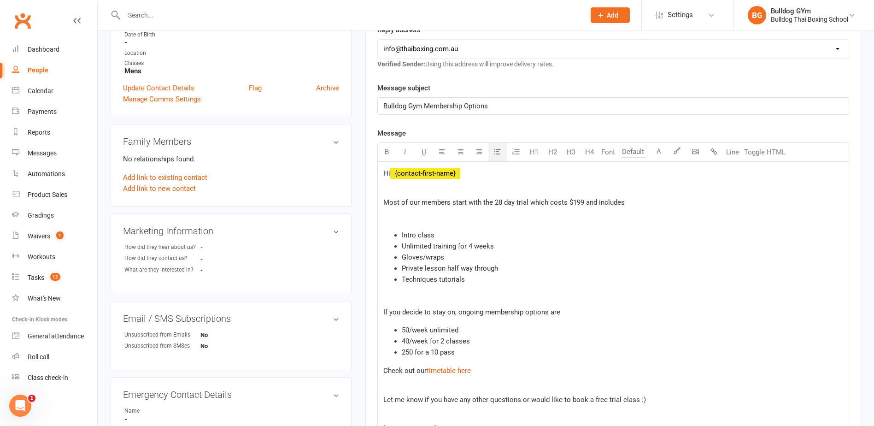
click at [409, 328] on span "50/week unlimited" at bounding box center [430, 330] width 57 height 8
click at [408, 339] on span "40/week for 2 classes" at bounding box center [436, 341] width 68 height 8
drag, startPoint x: 462, startPoint y: 352, endPoint x: 397, endPoint y: 355, distance: 65.5
click at [402, 355] on li "250 for a 10 pass" at bounding box center [622, 351] width 441 height 11
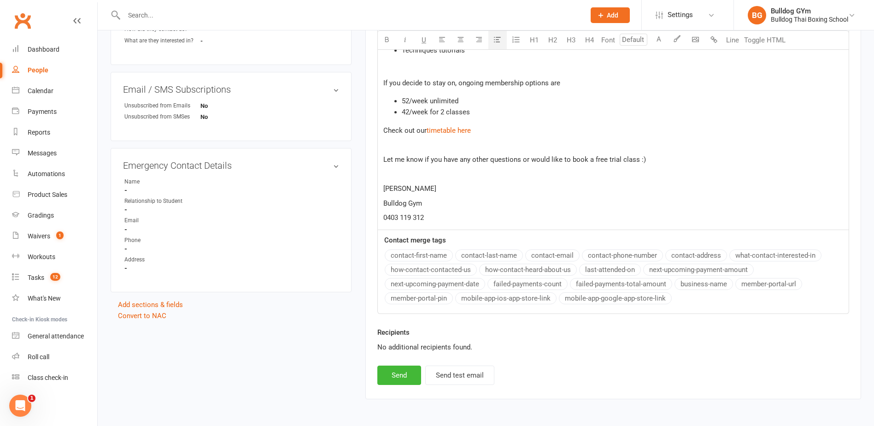
scroll to position [415, 0]
click at [410, 378] on button "Send" at bounding box center [399, 373] width 44 height 19
select select
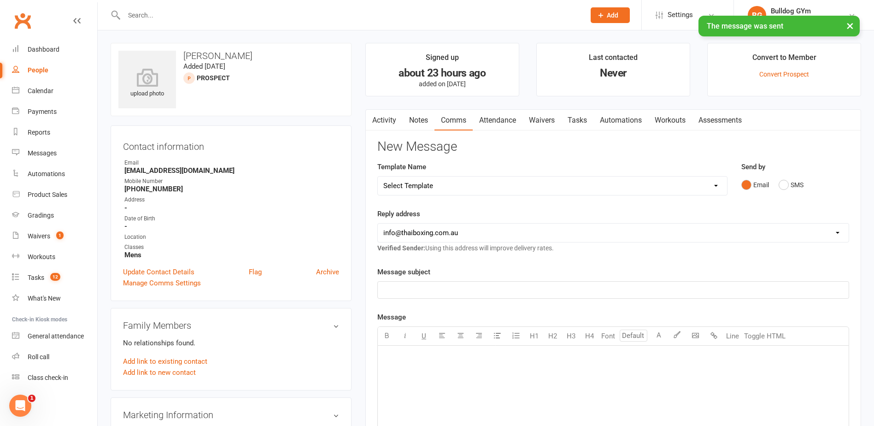
scroll to position [0, 0]
click at [575, 114] on link "Tasks" at bounding box center [577, 120] width 32 height 21
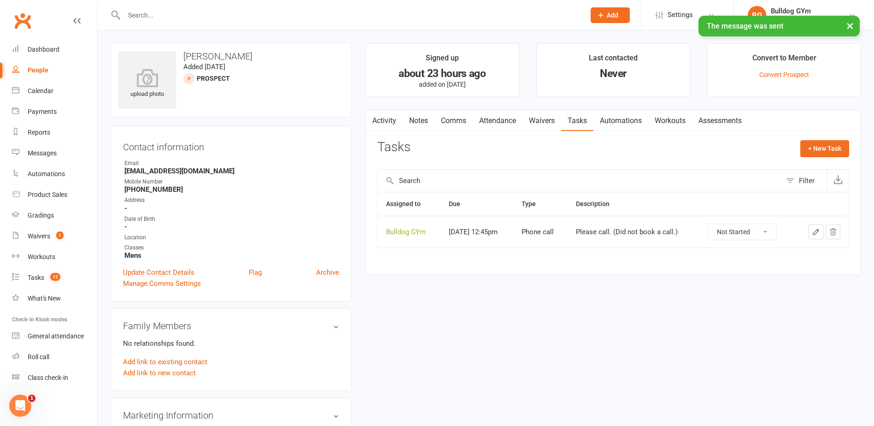
click at [821, 227] on button "button" at bounding box center [815, 231] width 15 height 15
select select "45795"
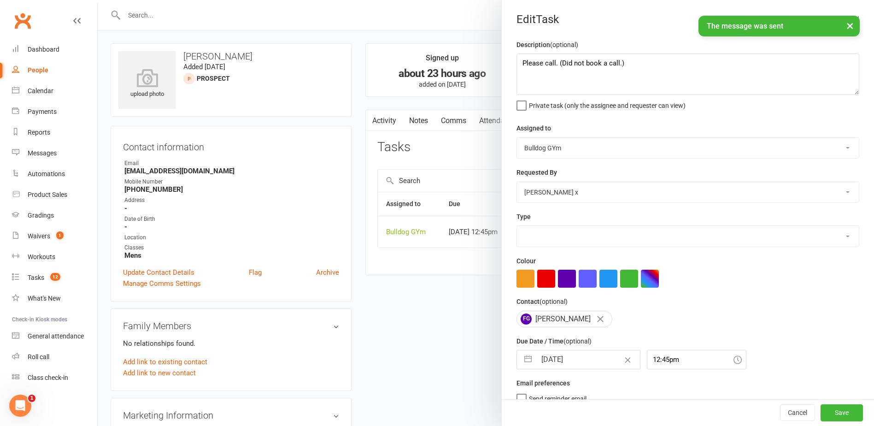
select select "12048"
click at [588, 357] on input "[DATE]" at bounding box center [588, 359] width 104 height 18
select select "8"
select select "2025"
select select "9"
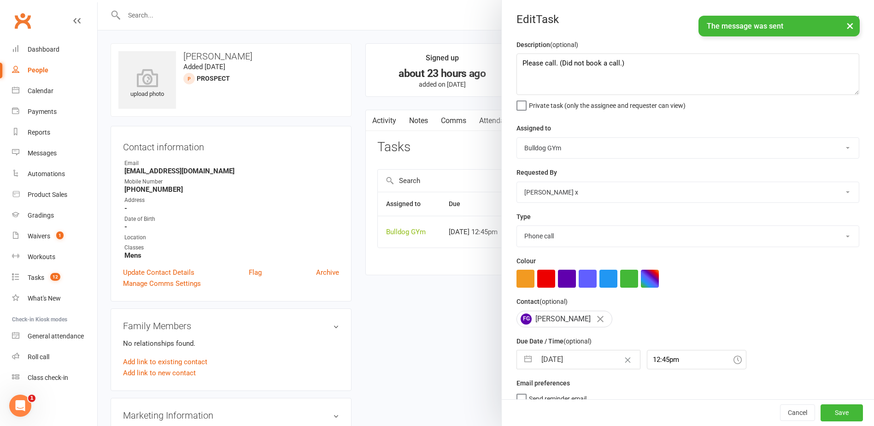
select select "2025"
select select "10"
select select "2025"
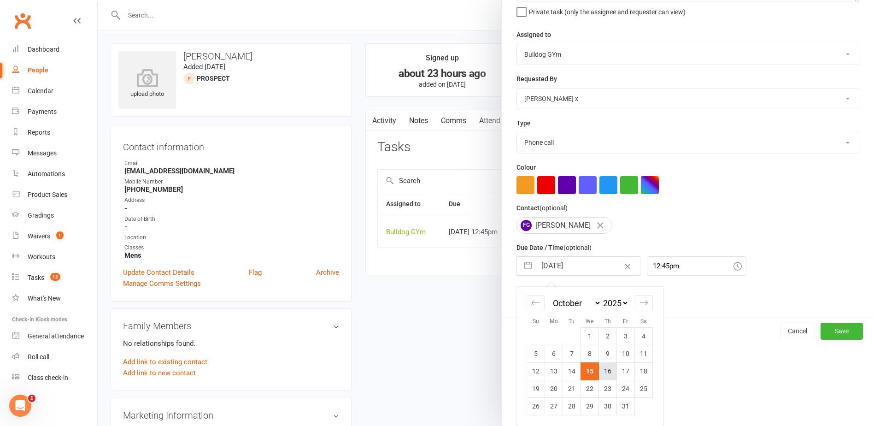
click at [599, 373] on td "16" at bounding box center [608, 371] width 18 height 18
type input "[DATE]"
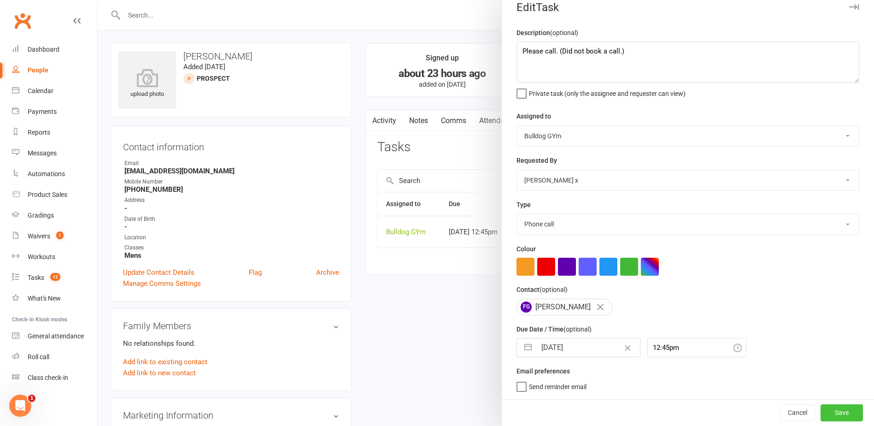
drag, startPoint x: 817, startPoint y: 413, endPoint x: 809, endPoint y: 408, distance: 8.7
click at [820, 412] on button "Save" at bounding box center [841, 412] width 42 height 17
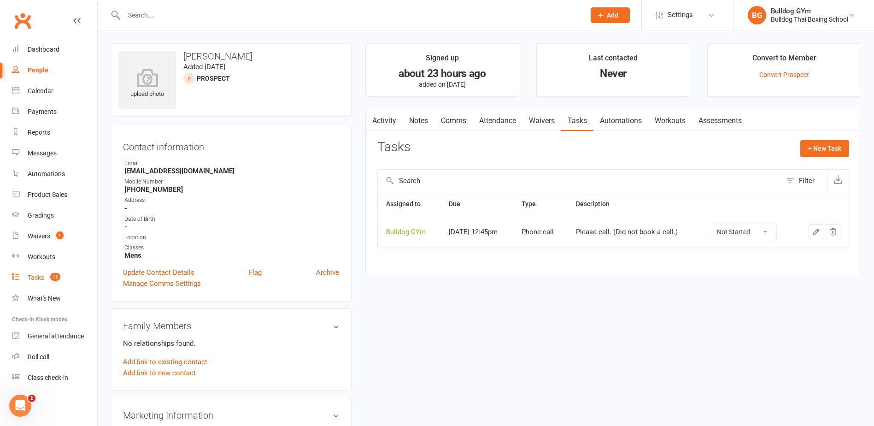
click at [35, 272] on link "Tasks 12" at bounding box center [54, 277] width 85 height 21
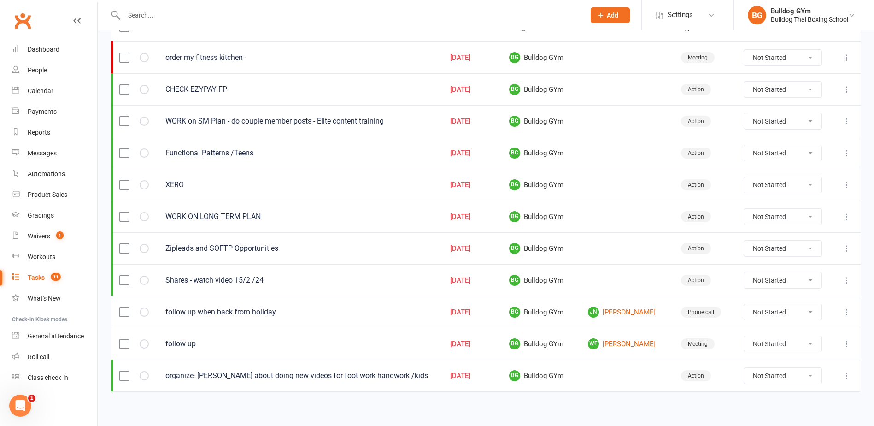
scroll to position [136, 0]
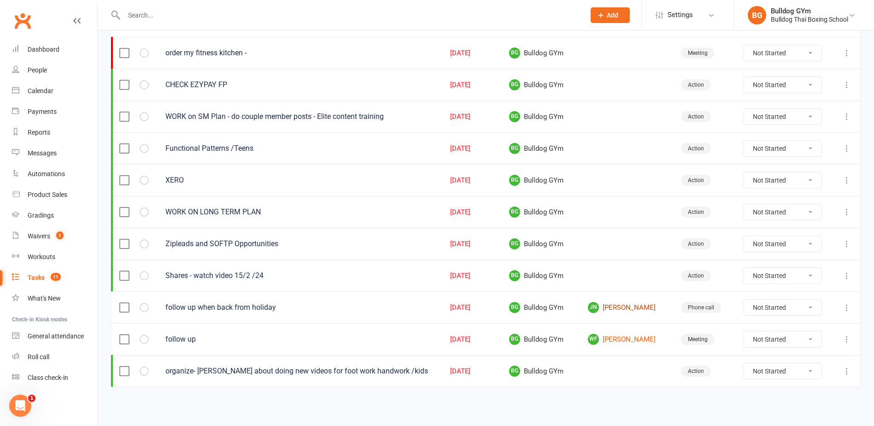
click at [628, 305] on link "JN [PERSON_NAME]" at bounding box center [626, 307] width 76 height 11
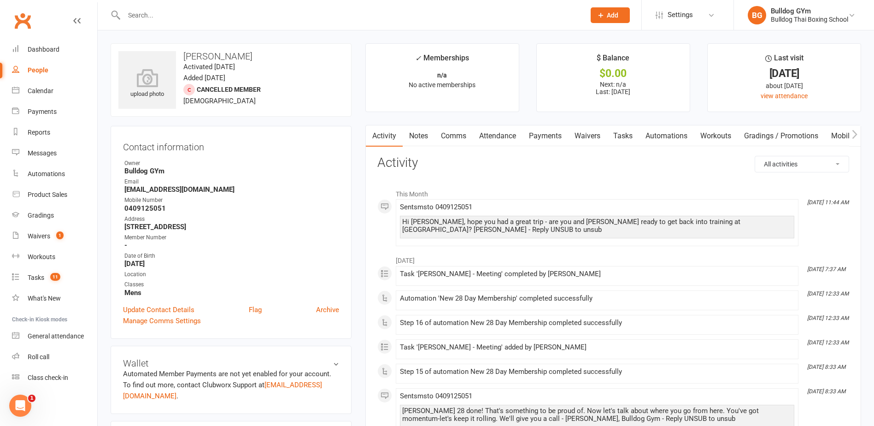
click at [413, 133] on link "Notes" at bounding box center [419, 135] width 32 height 21
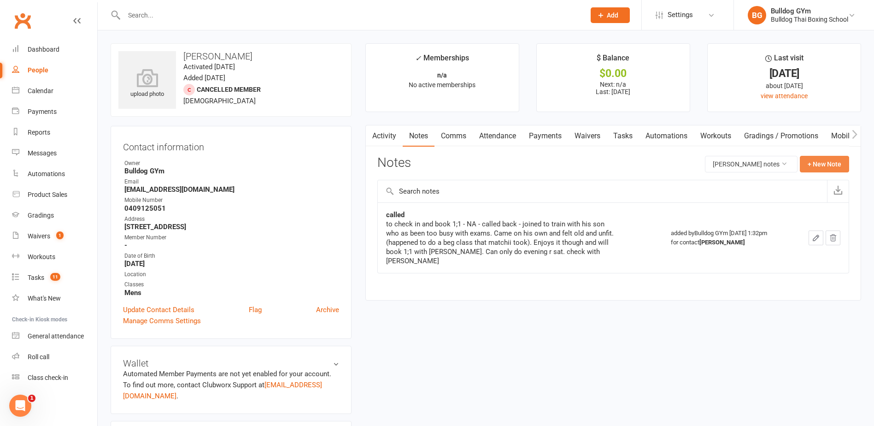
click at [831, 165] on button "+ New Note" at bounding box center [824, 164] width 49 height 17
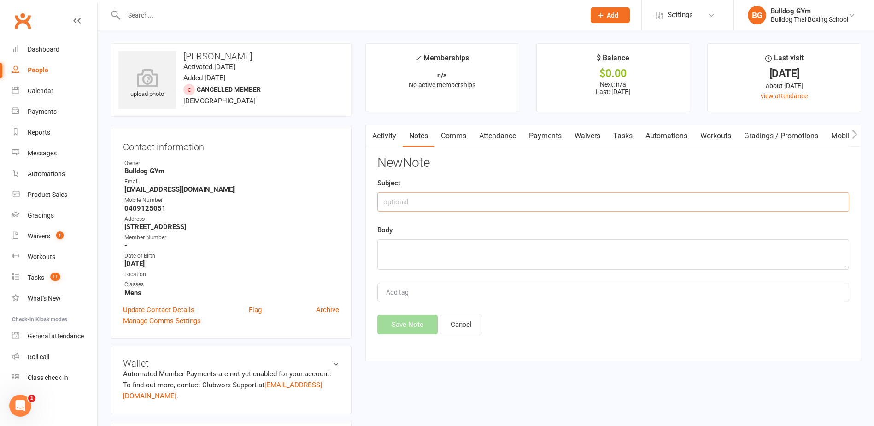
click at [421, 206] on input "text" at bounding box center [613, 201] width 472 height 19
type input "called"
click at [423, 257] on textarea at bounding box center [613, 254] width 472 height 30
type textarea "DLM"
click at [408, 328] on button "Save Note" at bounding box center [407, 324] width 60 height 19
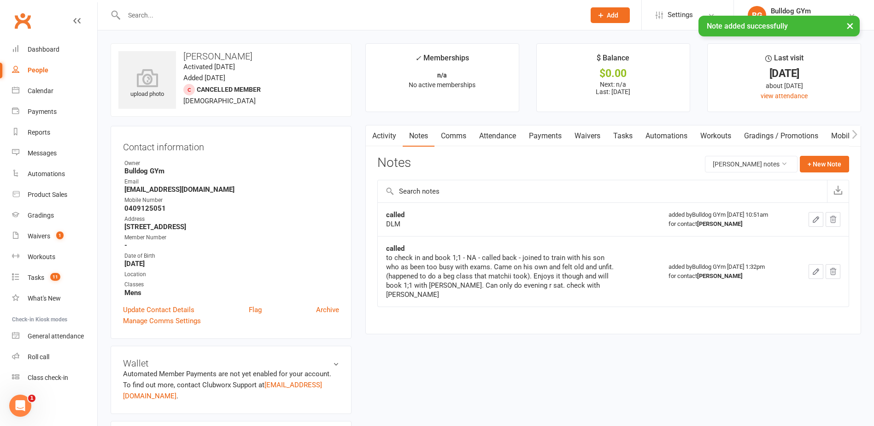
click at [624, 135] on link "Tasks" at bounding box center [623, 135] width 32 height 21
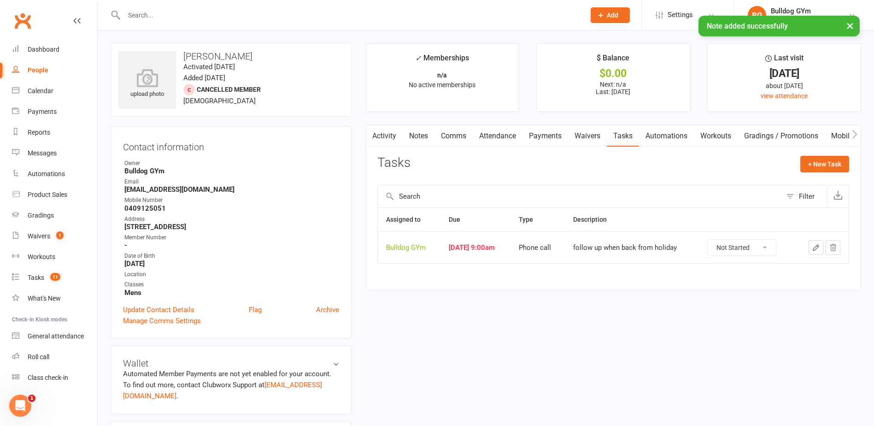
click at [816, 245] on icon "button" at bounding box center [816, 247] width 8 height 8
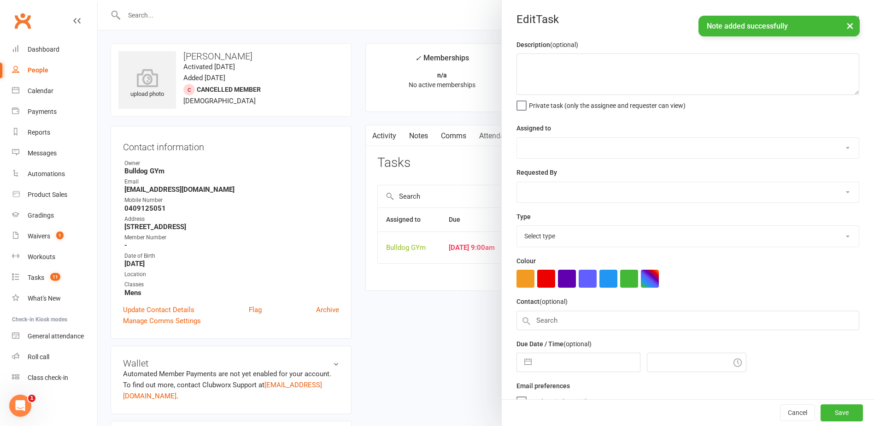
type textarea "follow up when back from holiday"
select select "12940"
type input "[DATE]"
type input "9:00am"
select select "12048"
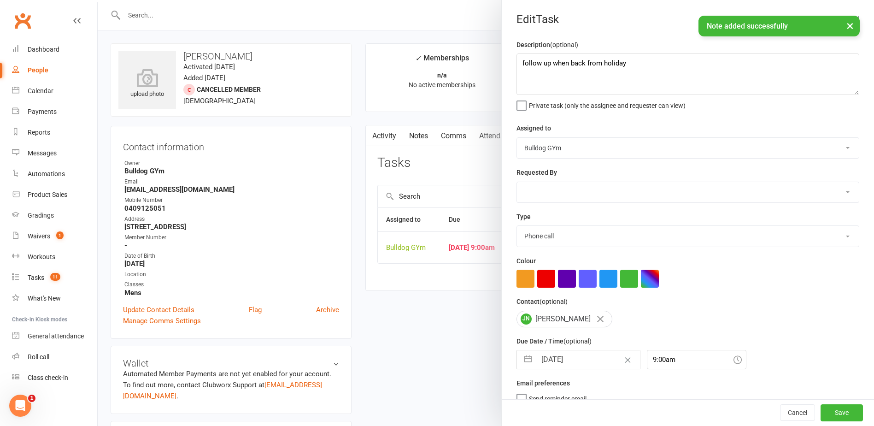
click at [564, 364] on input "[DATE]" at bounding box center [588, 359] width 104 height 18
select select "8"
select select "2025"
select select "9"
select select "2025"
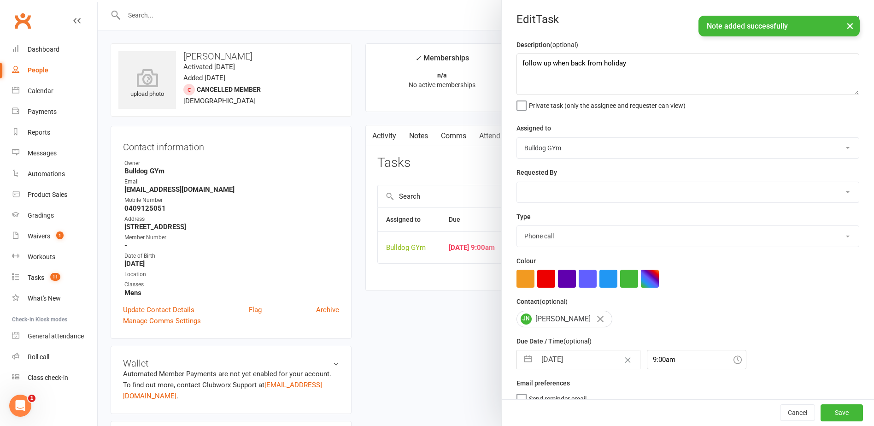
select select "10"
select select "2025"
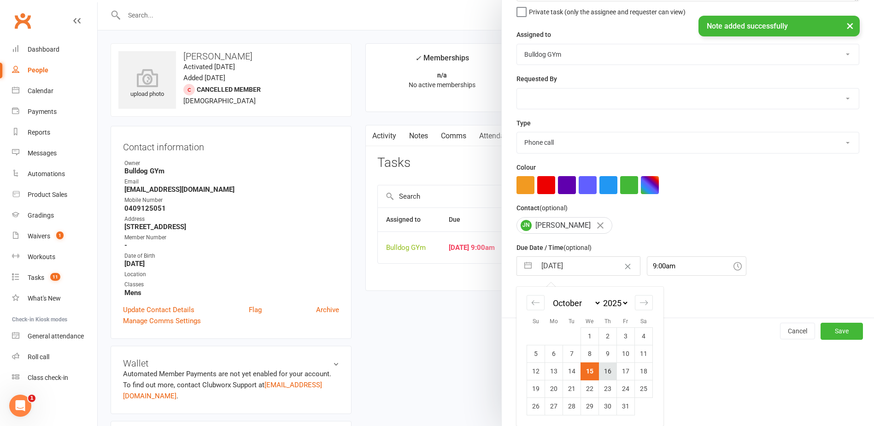
click at [603, 368] on td "16" at bounding box center [608, 371] width 18 height 18
type input "[DATE]"
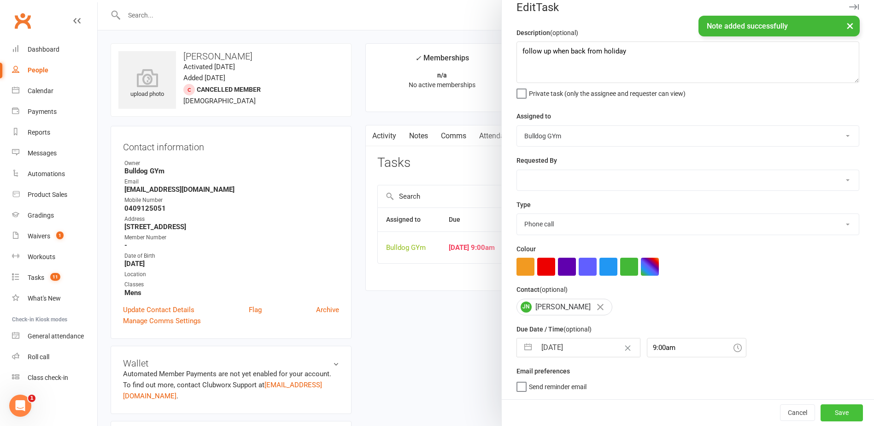
click at [835, 409] on button "Save" at bounding box center [841, 412] width 42 height 17
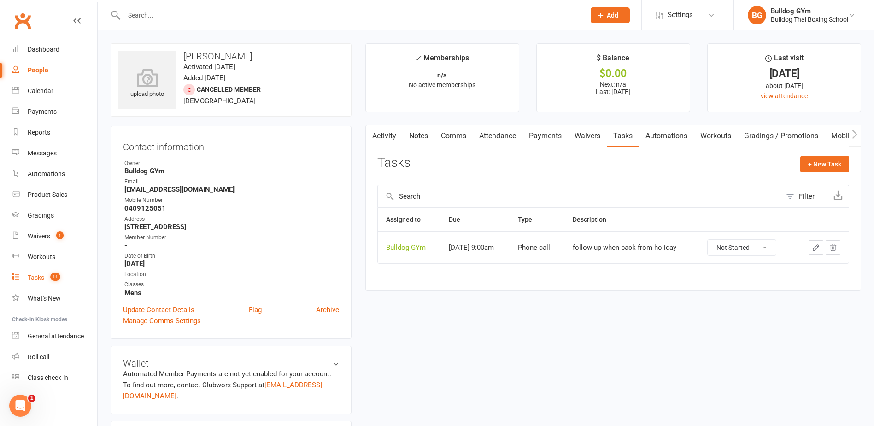
click at [38, 277] on div "Tasks" at bounding box center [36, 277] width 17 height 7
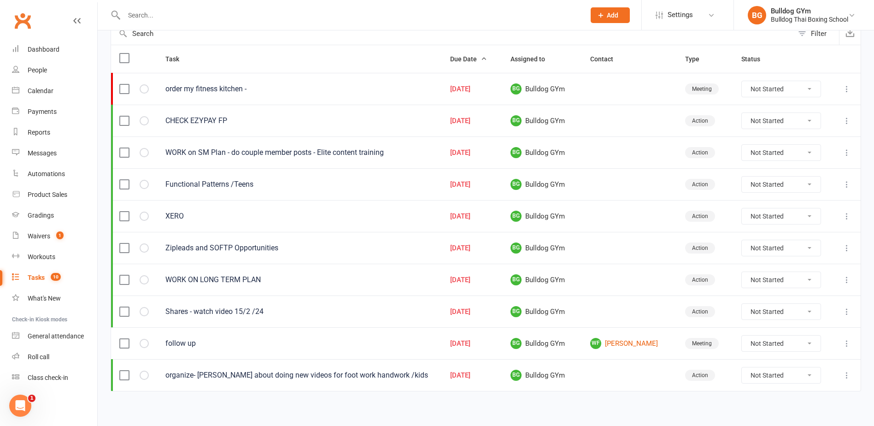
scroll to position [105, 0]
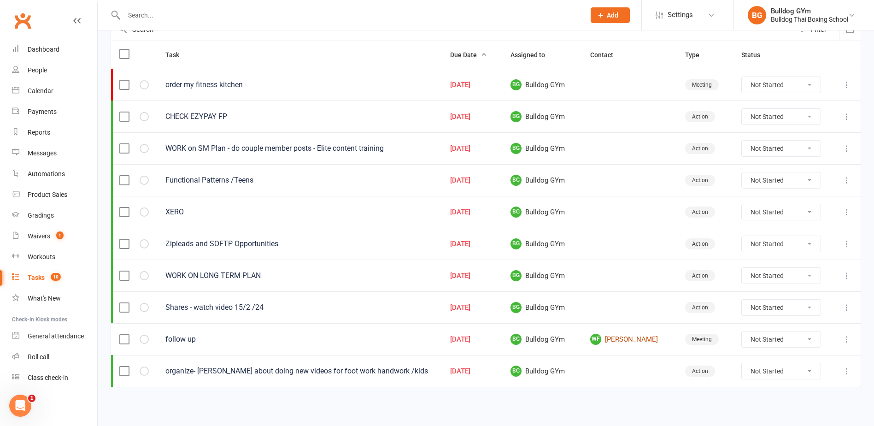
click at [642, 339] on link "WF [PERSON_NAME]" at bounding box center [629, 339] width 78 height 11
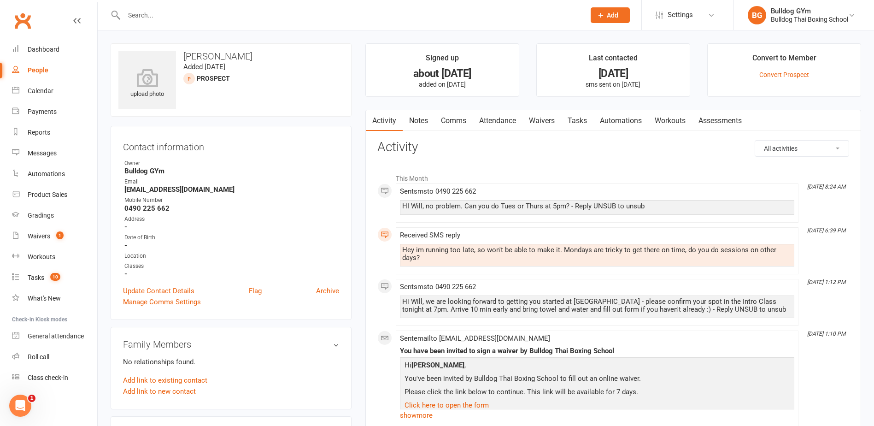
click at [454, 120] on link "Comms" at bounding box center [453, 120] width 38 height 21
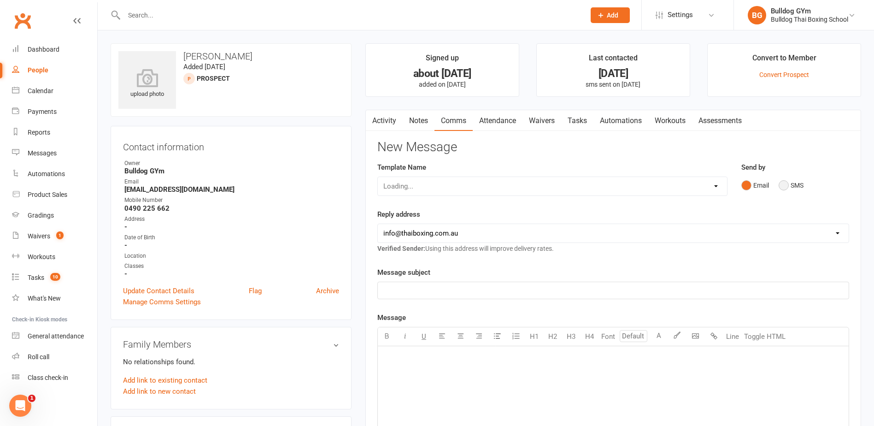
drag, startPoint x: 784, startPoint y: 184, endPoint x: 701, endPoint y: 199, distance: 84.6
click at [783, 184] on button "SMS" at bounding box center [790, 185] width 25 height 18
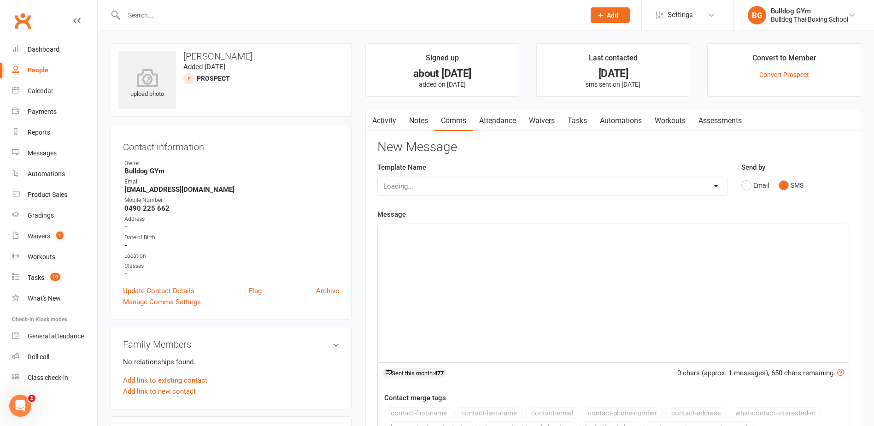
click at [414, 237] on p "﻿" at bounding box center [613, 232] width 460 height 11
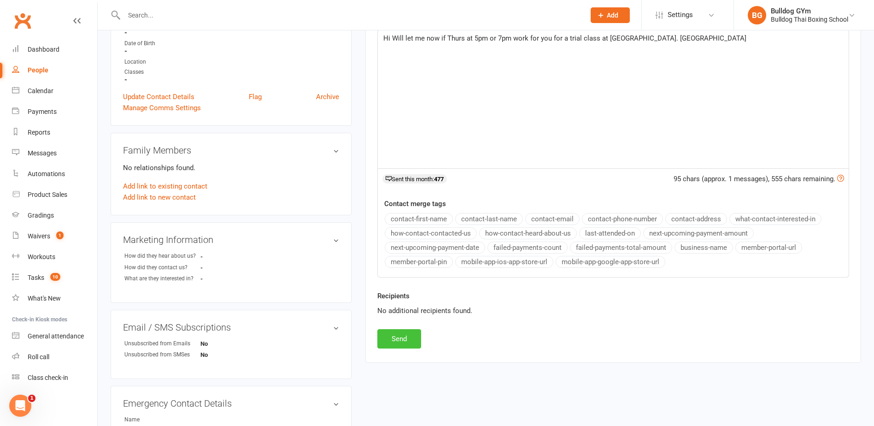
scroll to position [230, 0]
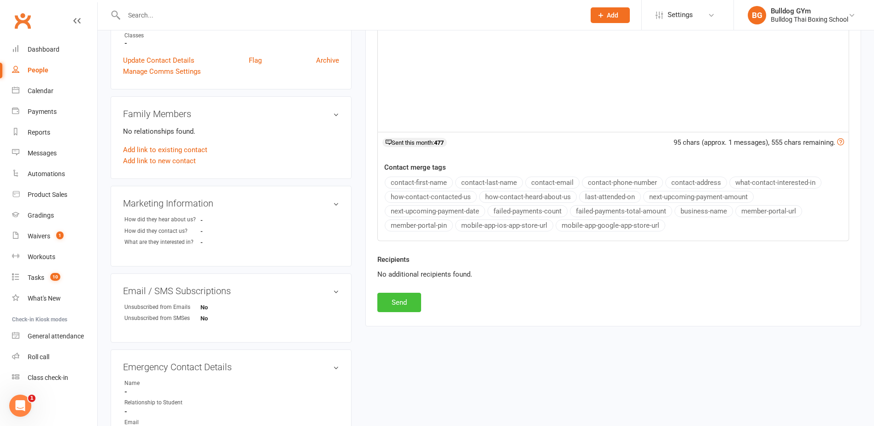
click at [400, 303] on button "Send" at bounding box center [399, 302] width 44 height 19
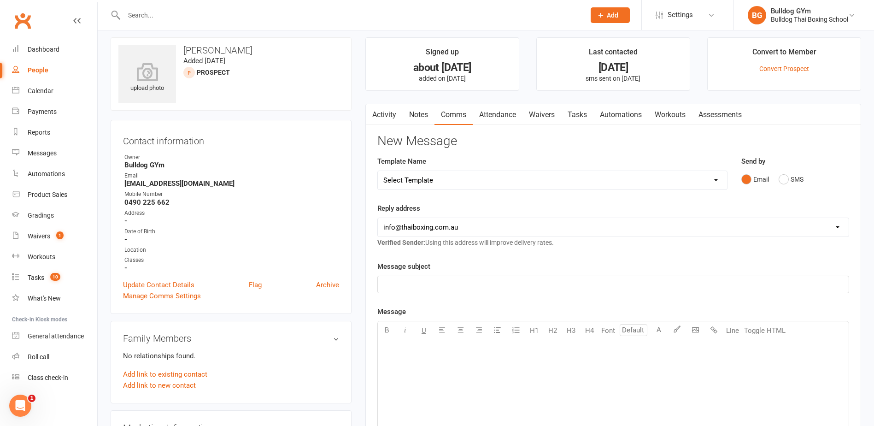
scroll to position [0, 0]
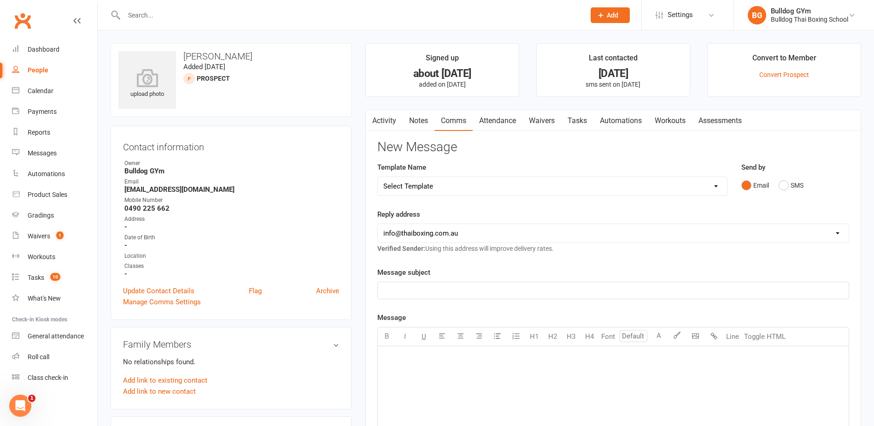
click at [140, 20] on input "text" at bounding box center [349, 15] width 457 height 13
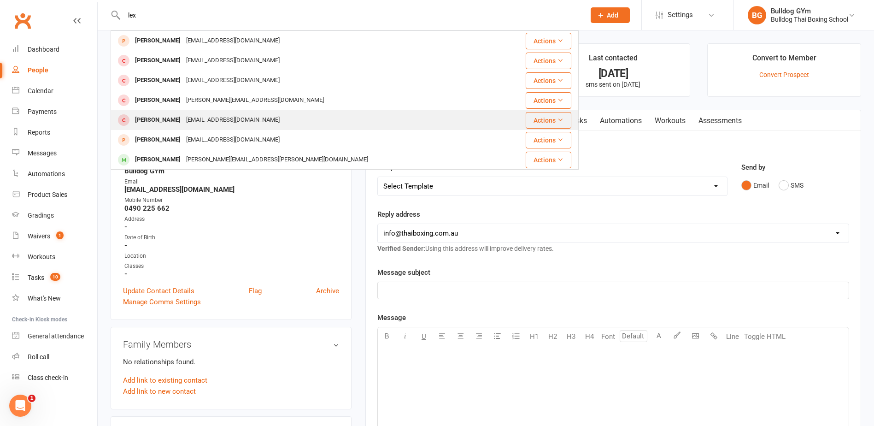
type input "lex"
click at [164, 116] on div "[PERSON_NAME]" at bounding box center [157, 119] width 51 height 13
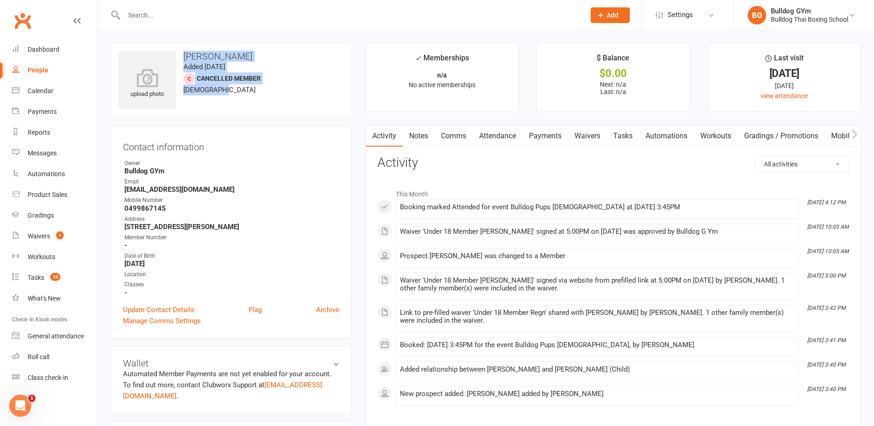
drag, startPoint x: 219, startPoint y: 91, endPoint x: 180, endPoint y: 49, distance: 57.4
click at [180, 49] on div "upload photo [PERSON_NAME] Added [DATE] Cancelled member [DEMOGRAPHIC_DATA]" at bounding box center [231, 79] width 241 height 73
drag, startPoint x: 180, startPoint y: 49, endPoint x: 216, endPoint y: 106, distance: 67.9
click at [216, 106] on div "upload photo [PERSON_NAME] Added [DATE] Cancelled member [DEMOGRAPHIC_DATA]" at bounding box center [231, 79] width 241 height 73
drag, startPoint x: 219, startPoint y: 86, endPoint x: 180, endPoint y: 48, distance: 55.1
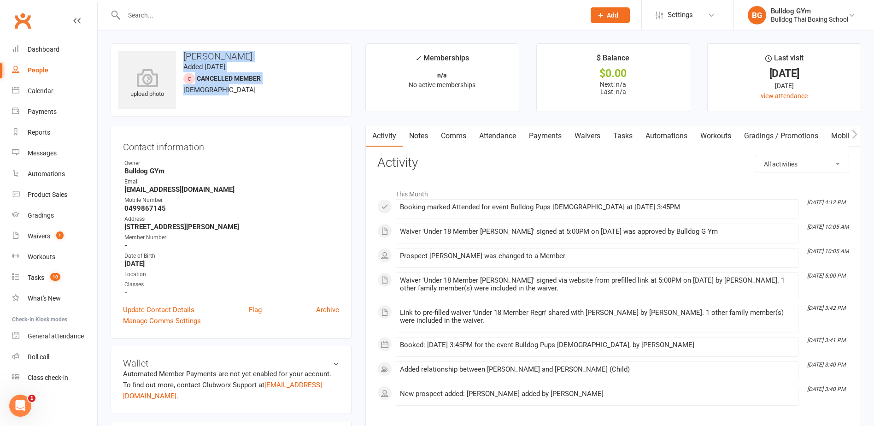
click at [180, 48] on div "upload photo [PERSON_NAME] Added [DATE] Cancelled member [DEMOGRAPHIC_DATA]" at bounding box center [231, 79] width 241 height 73
drag, startPoint x: 180, startPoint y: 48, endPoint x: 219, endPoint y: 117, distance: 79.2
click at [219, 117] on contact-information "upload photo [PERSON_NAME] Added [DATE] Cancelled member [DEMOGRAPHIC_DATA] Con…" at bounding box center [231, 190] width 241 height 295
drag, startPoint x: 217, startPoint y: 90, endPoint x: 184, endPoint y: 50, distance: 52.0
click at [184, 50] on div "upload photo [PERSON_NAME] Added [DATE] Cancelled member [DEMOGRAPHIC_DATA]" at bounding box center [231, 79] width 241 height 73
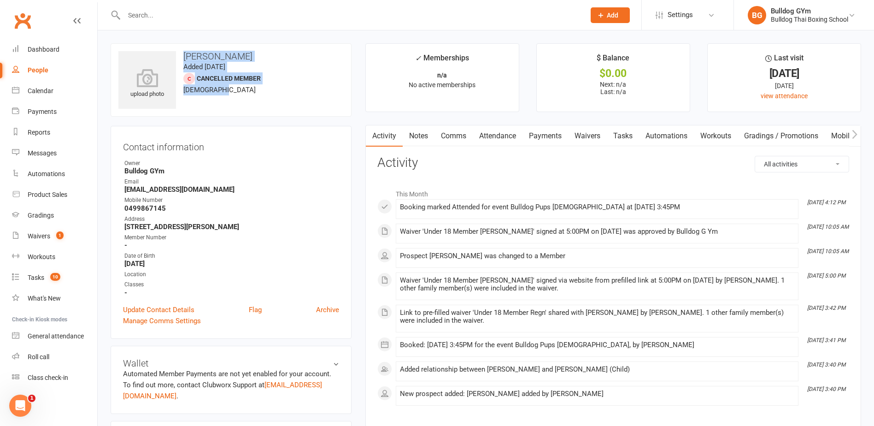
drag, startPoint x: 184, startPoint y: 50, endPoint x: 214, endPoint y: 114, distance: 70.3
click at [214, 114] on div "upload photo [PERSON_NAME] Added [DATE] Cancelled member [DEMOGRAPHIC_DATA]" at bounding box center [231, 79] width 241 height 73
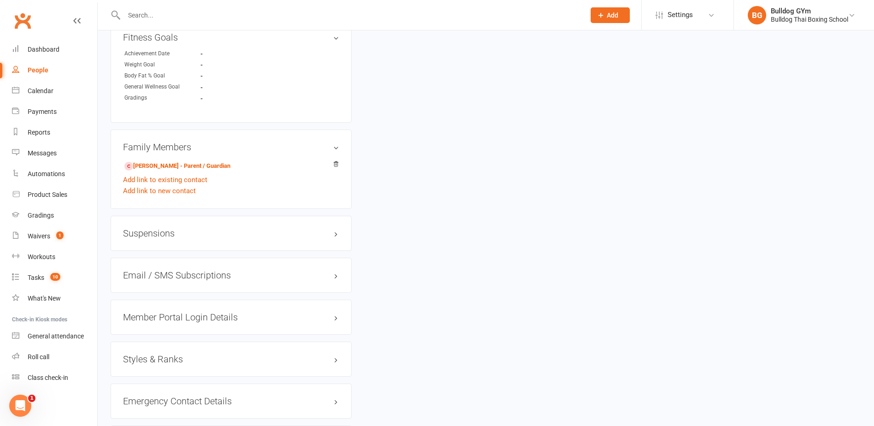
scroll to position [553, 0]
click at [205, 163] on link "[PERSON_NAME] - Parent / Guardian" at bounding box center [177, 166] width 106 height 10
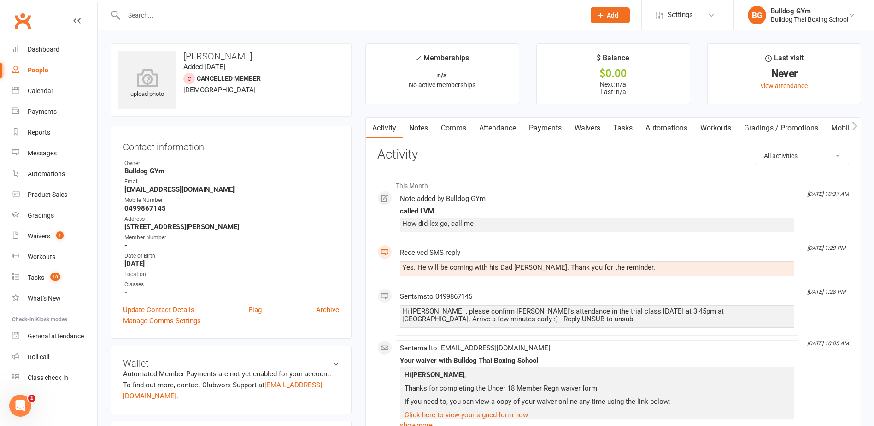
click at [457, 130] on link "Comms" at bounding box center [453, 127] width 38 height 21
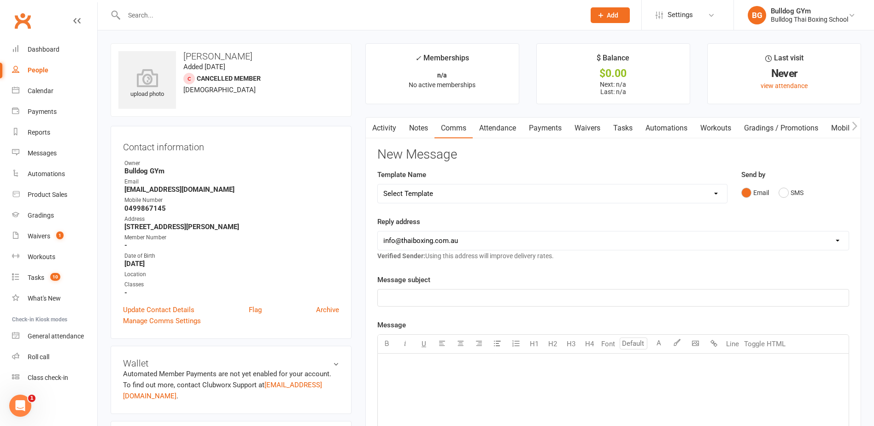
click at [458, 193] on select "Select Template [Email] Price Increase 28 Day Kick starter [SMS] 10 Pass Check …" at bounding box center [552, 193] width 349 height 18
click at [462, 191] on select "Select Template [Email] Price Increase 28 Day Kick starter [SMS] 10 Pass Check …" at bounding box center [552, 193] width 349 height 18
drag, startPoint x: 218, startPoint y: 186, endPoint x: 123, endPoint y: 165, distance: 98.1
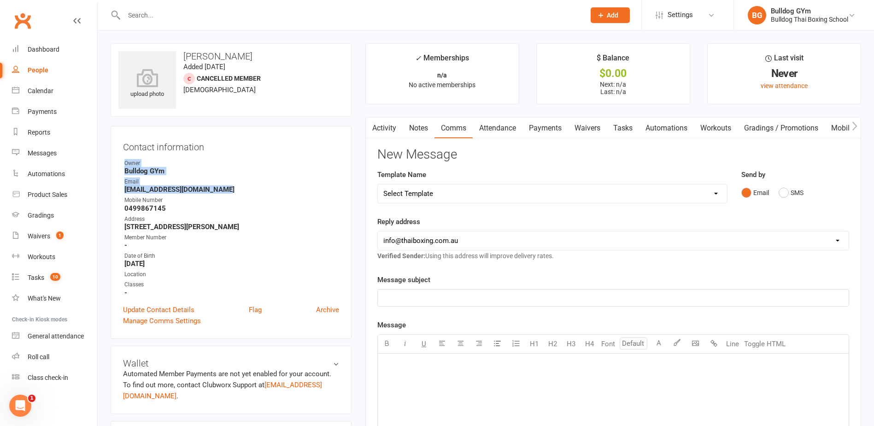
click at [123, 165] on div "Contact information Owner Bulldog GYm Email [EMAIL_ADDRESS][DOMAIN_NAME] Mobile…" at bounding box center [231, 232] width 241 height 213
click at [358, 182] on main "✓ Memberships n/a No active memberships $ Balance $0.00 Next: n/a Last: n/a Las…" at bounding box center [612, 356] width 509 height 627
click at [440, 195] on select "Select Template [Email] Price Increase 28 Day Kick starter [SMS] 10 Pass Check …" at bounding box center [552, 193] width 349 height 18
select select "89"
click at [378, 184] on select "Select Template [Email] Price Increase 28 Day Kick starter [SMS] 10 Pass Check …" at bounding box center [552, 193] width 349 height 18
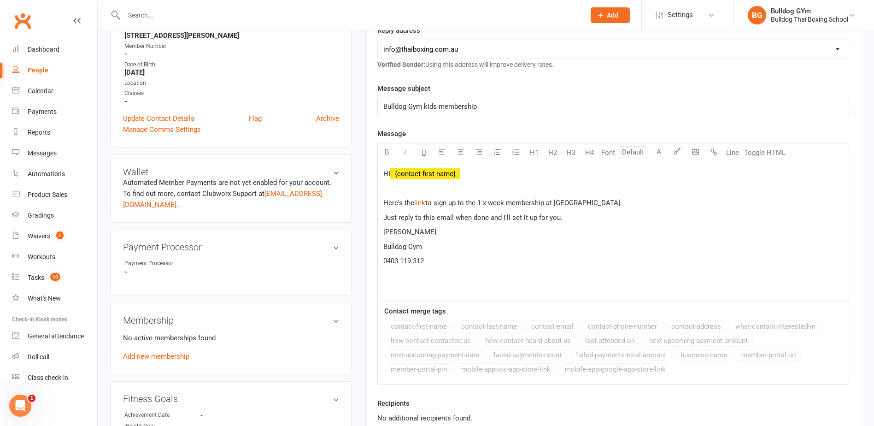
scroll to position [276, 0]
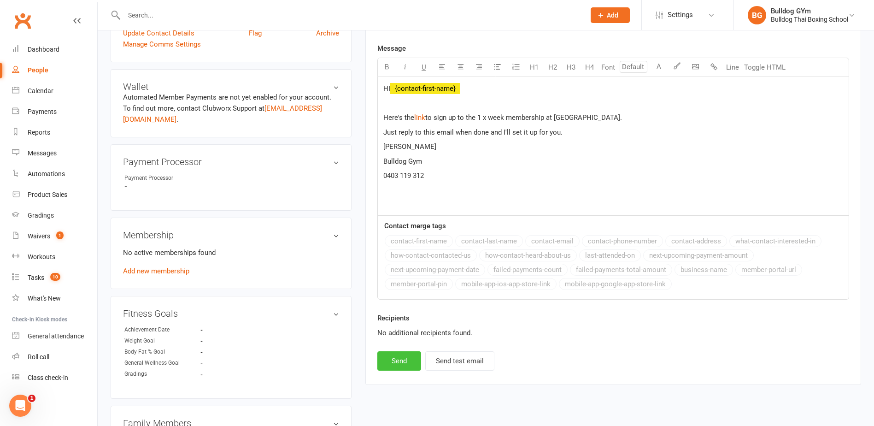
click at [410, 360] on button "Send" at bounding box center [399, 360] width 44 height 19
select select
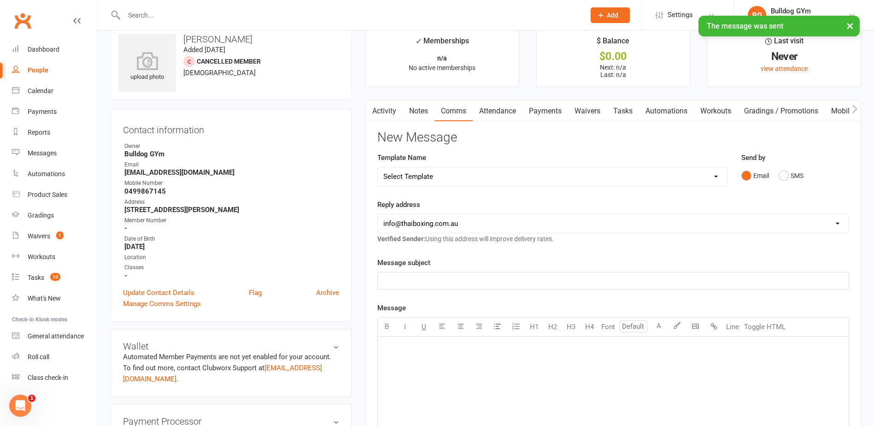
scroll to position [0, 0]
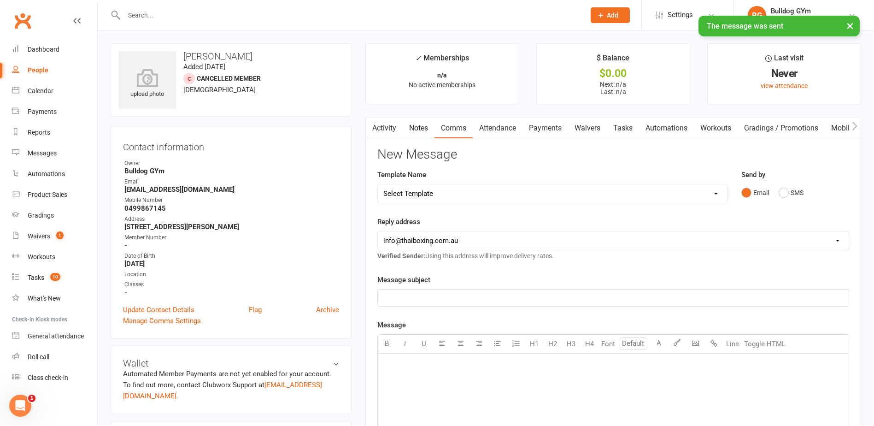
click at [419, 129] on link "Notes" at bounding box center [419, 127] width 32 height 21
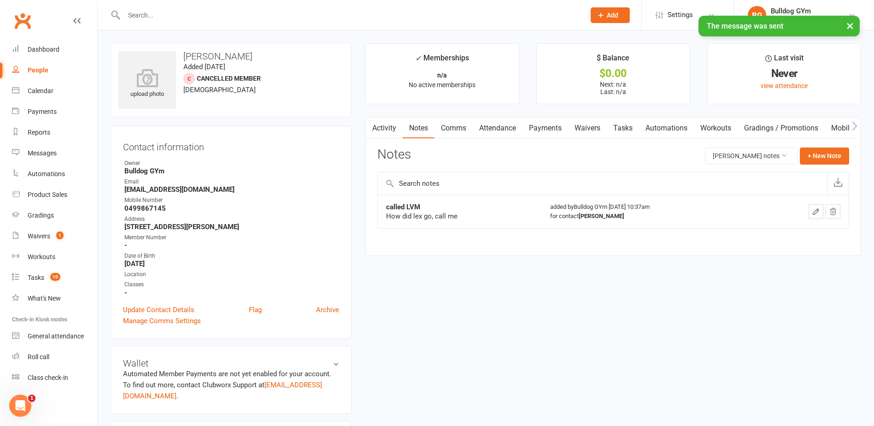
click at [812, 210] on icon "button" at bounding box center [816, 211] width 8 height 8
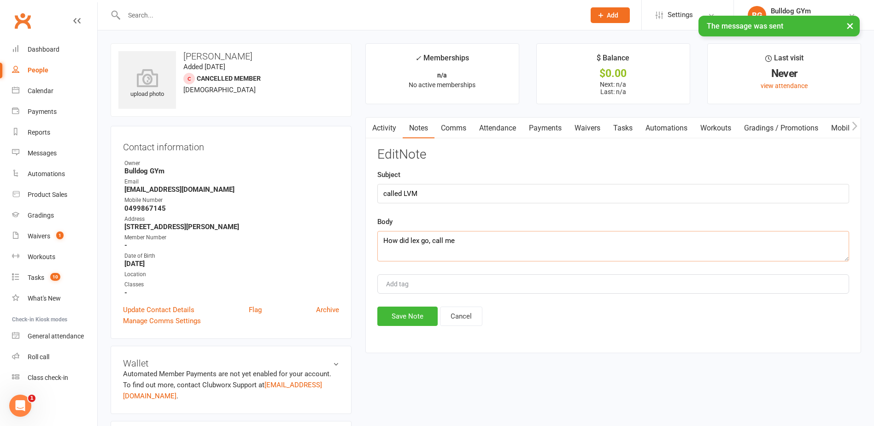
click at [479, 242] on textarea "How did lex go, call me" at bounding box center [613, 246] width 472 height 30
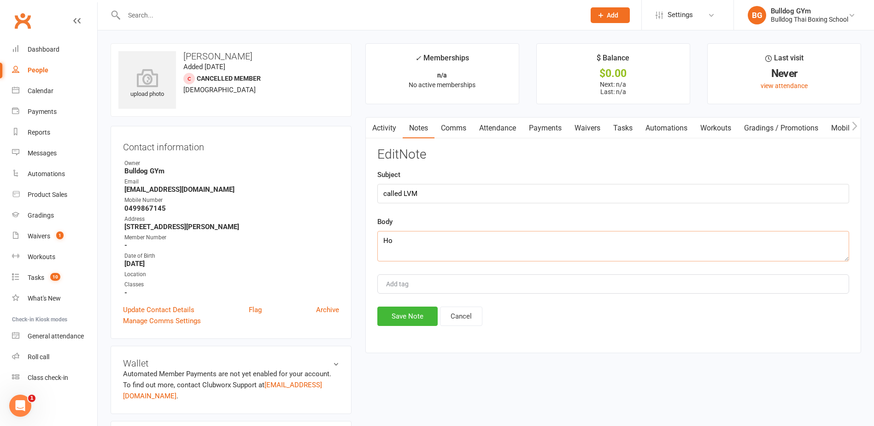
type textarea "H"
click at [431, 191] on input "called LVM" at bounding box center [613, 193] width 472 height 19
type input "called"
click at [386, 245] on textarea at bounding box center [613, 246] width 472 height 30
type textarea "[PERSON_NAME] said he liked it it - needs to call her ex to see how it went and…"
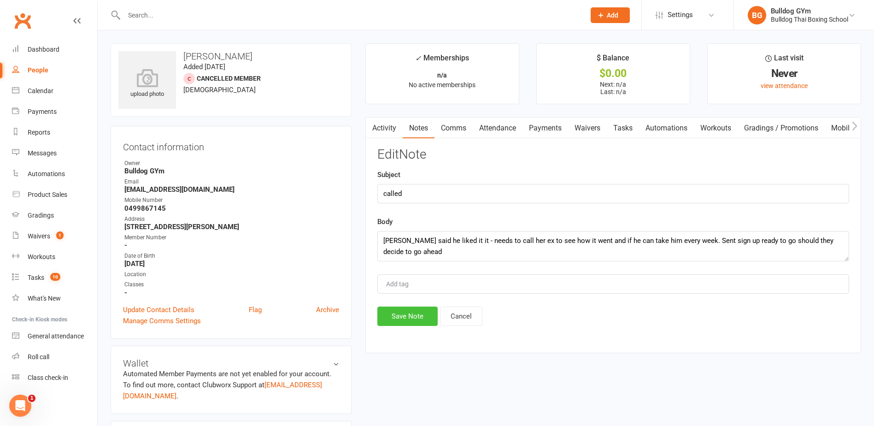
click at [427, 311] on button "Save Note" at bounding box center [407, 315] width 60 height 19
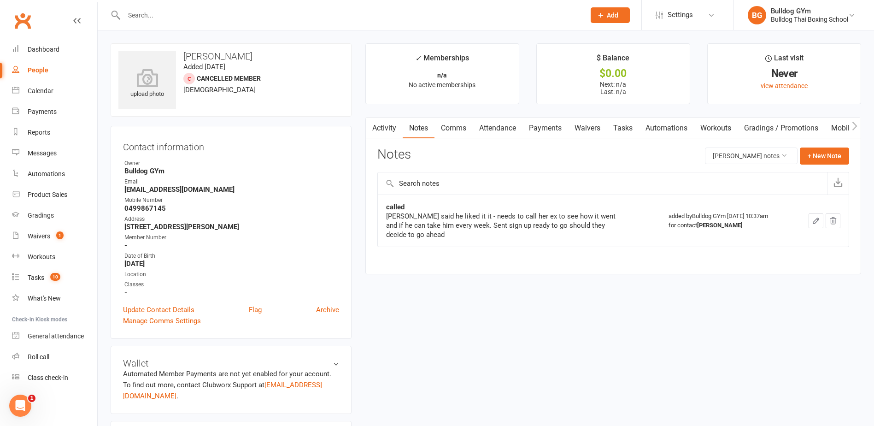
click at [620, 128] on link "Tasks" at bounding box center [623, 127] width 32 height 21
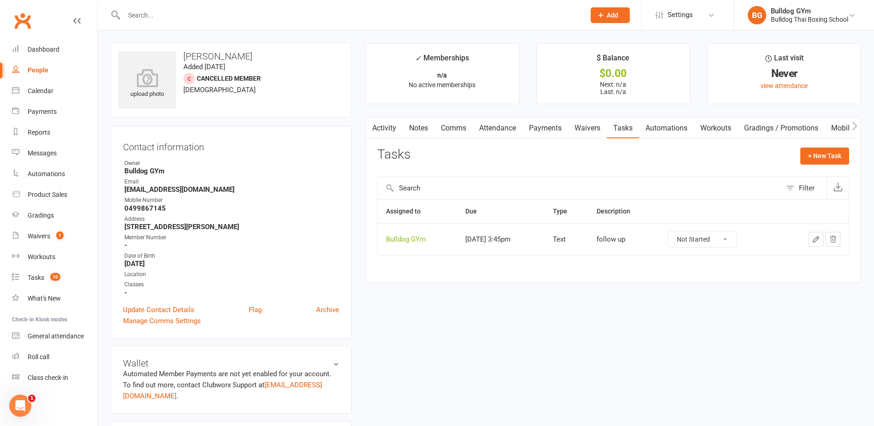
click at [817, 235] on icon "button" at bounding box center [816, 239] width 8 height 8
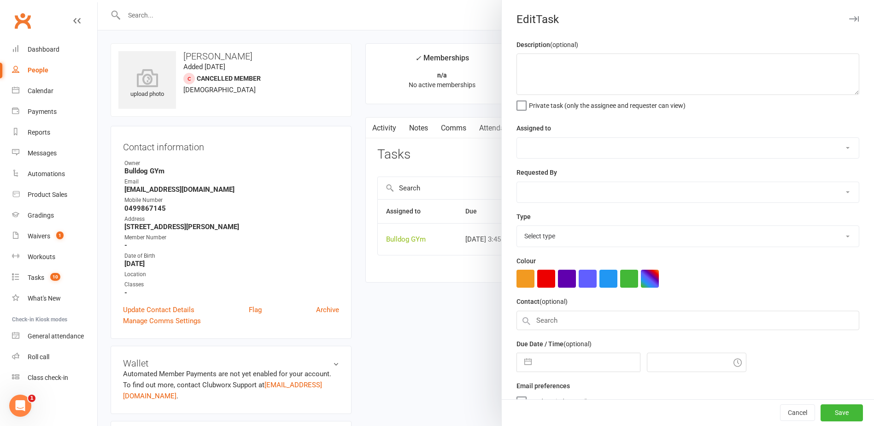
type textarea "follow up"
select select "12940"
type input "[DATE]"
type input "3:45pm"
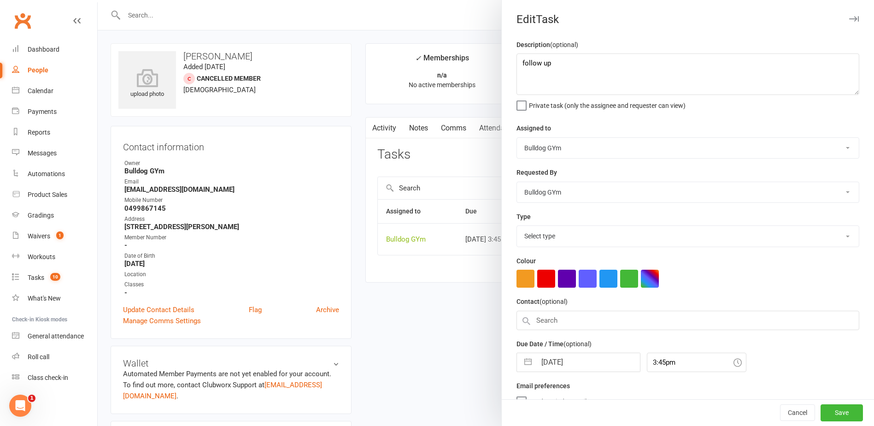
select select "13825"
drag, startPoint x: 559, startPoint y: 70, endPoint x: 499, endPoint y: 66, distance: 60.1
click at [502, 68] on div "Description (optional) follow up Private task (only the assignee and requester …" at bounding box center [688, 225] width 372 height 372
type textarea "check payment"
select select "8"
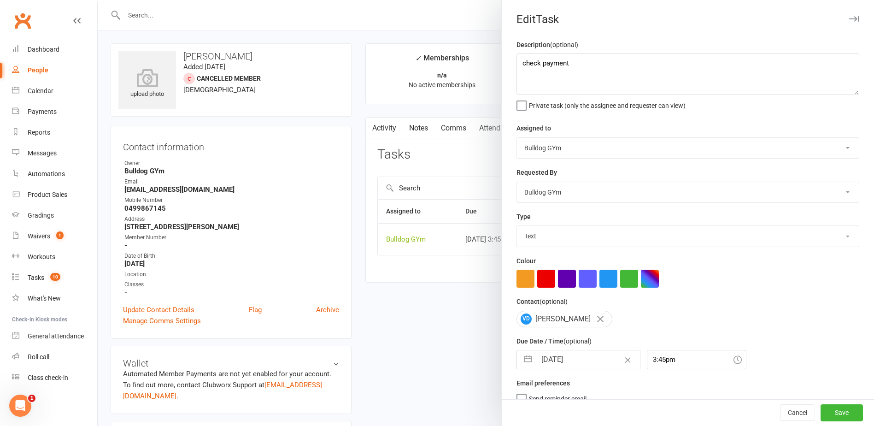
select select "2025"
select select "9"
select select "2025"
select select "10"
select select "2025"
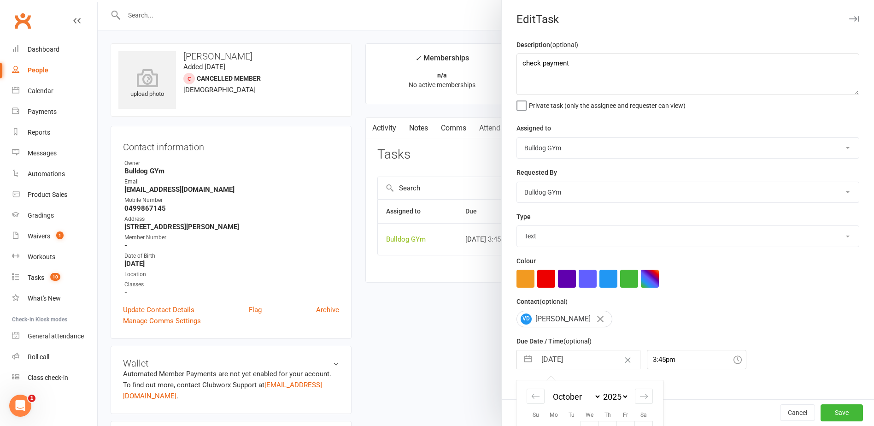
click at [582, 360] on input "[DATE]" at bounding box center [588, 359] width 104 height 18
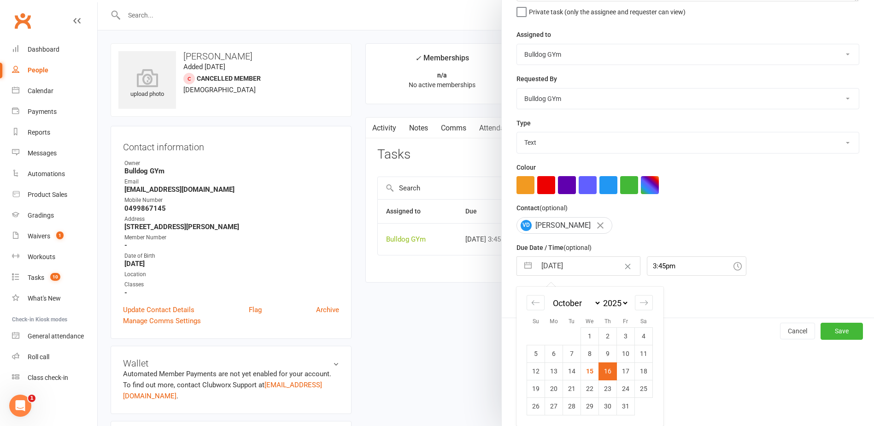
click at [567, 381] on td "21" at bounding box center [572, 389] width 18 height 18
type input "[DATE]"
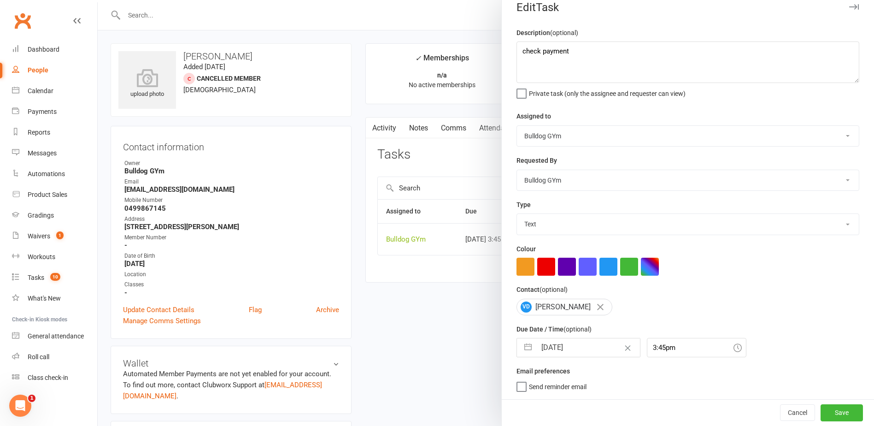
scroll to position [16, 0]
drag, startPoint x: 822, startPoint y: 410, endPoint x: 821, endPoint y: 405, distance: 4.8
click at [822, 407] on button "Save" at bounding box center [841, 412] width 42 height 17
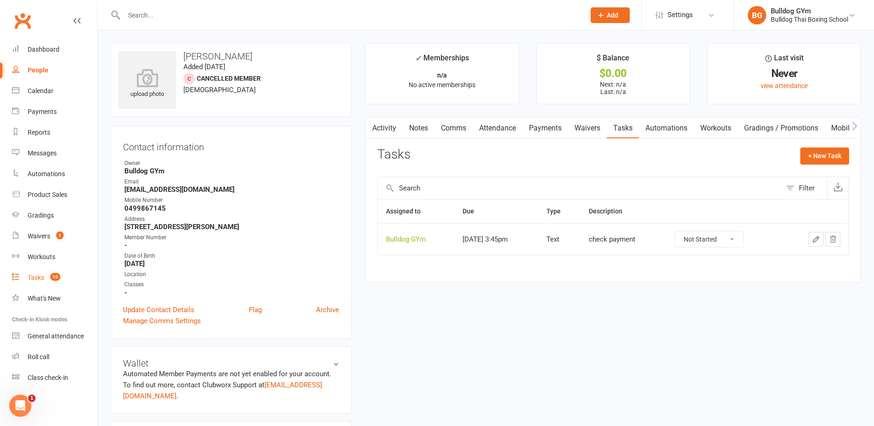
click at [41, 278] on div "Tasks" at bounding box center [36, 277] width 17 height 7
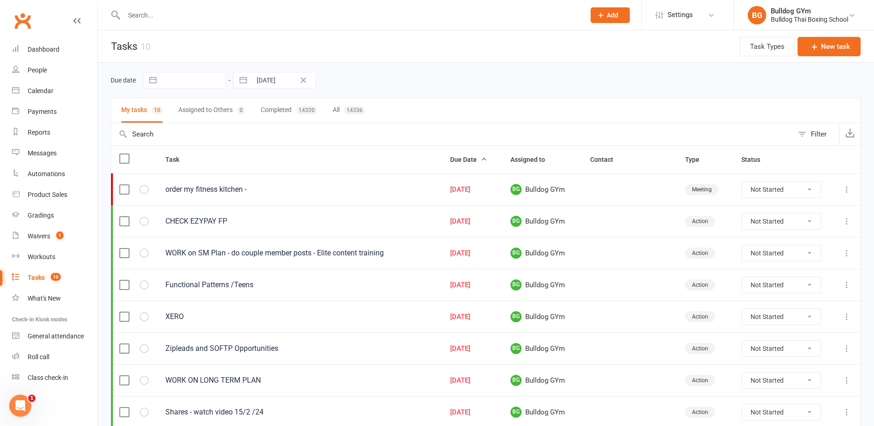
select select "8"
select select "2025"
select select "9"
select select "2025"
select select "10"
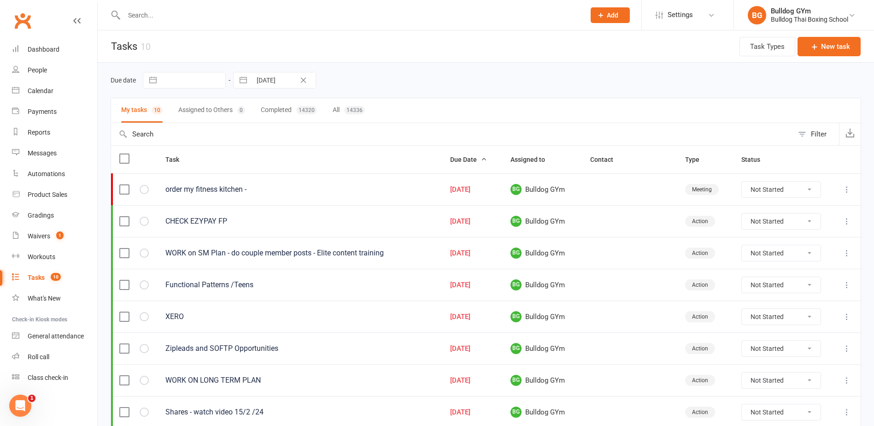
select select "2025"
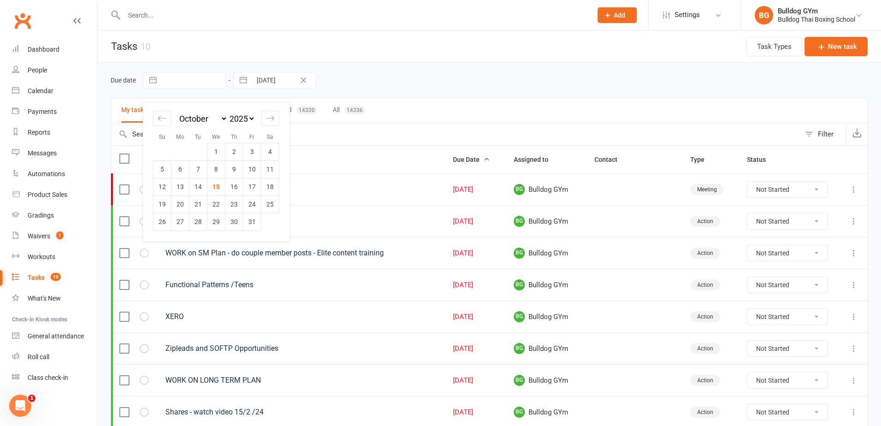
click at [196, 83] on input "text" at bounding box center [193, 80] width 64 height 16
click at [273, 188] on td "18" at bounding box center [270, 187] width 18 height 18
type input "[DATE]"
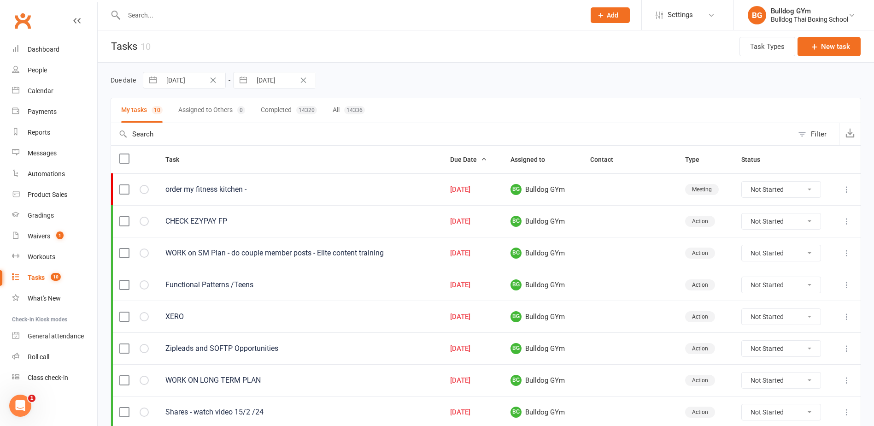
select select "8"
select select "2025"
select select "9"
select select "2025"
select select "10"
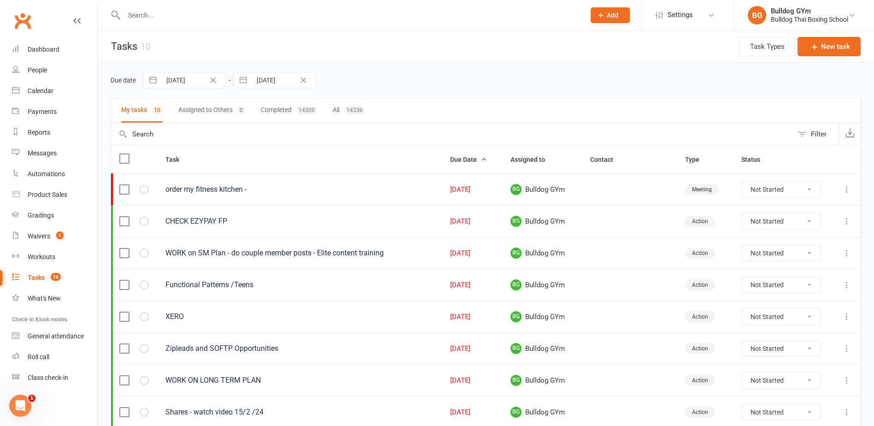
select select "2025"
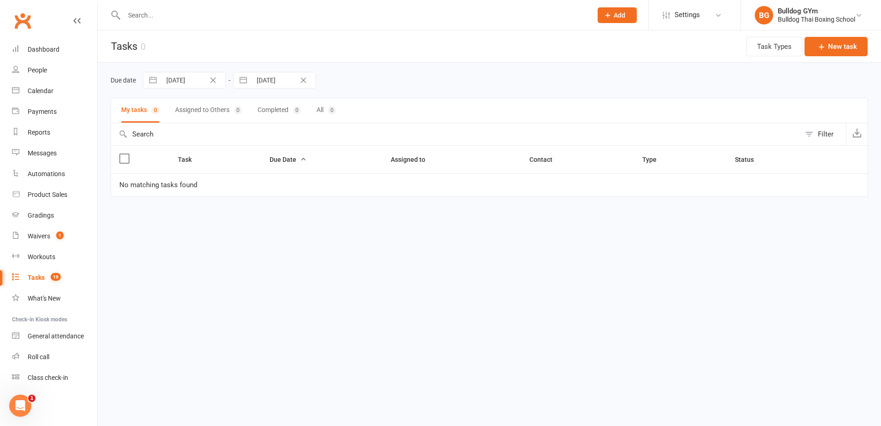
click at [275, 80] on input "[DATE]" at bounding box center [284, 80] width 64 height 16
click at [366, 186] on td "18" at bounding box center [360, 187] width 18 height 18
type input "[DATE]"
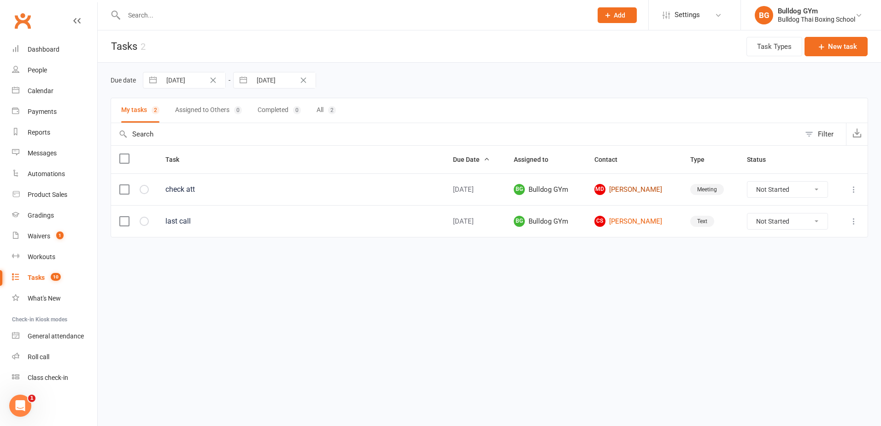
click at [631, 189] on link "MD [PERSON_NAME]" at bounding box center [633, 189] width 79 height 11
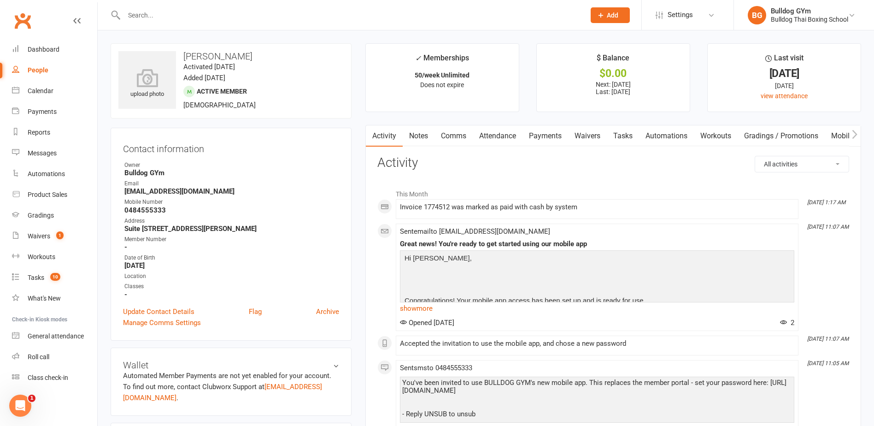
click at [623, 136] on link "Tasks" at bounding box center [623, 135] width 32 height 21
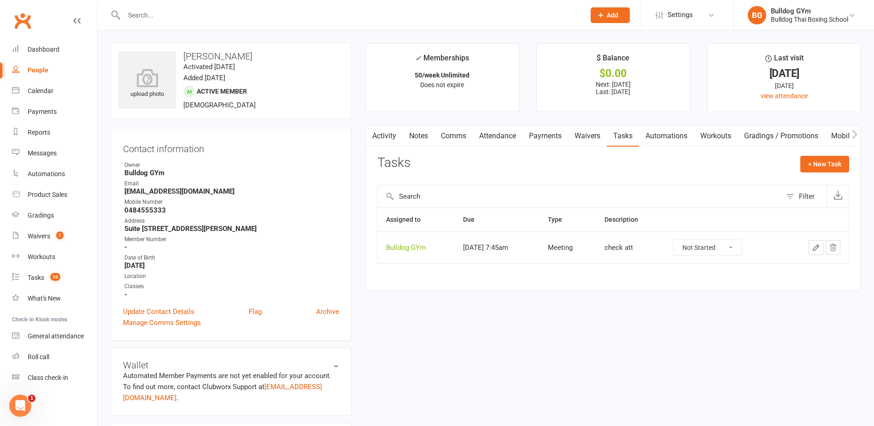
click at [815, 247] on icon "button" at bounding box center [816, 248] width 6 height 6
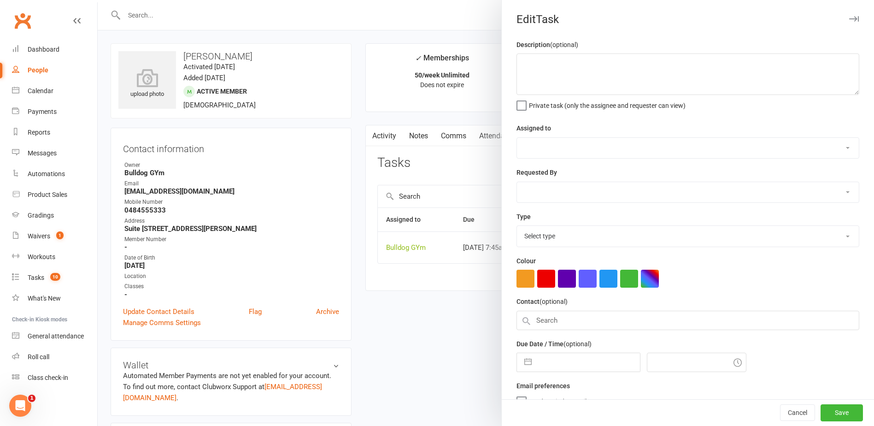
type textarea "check att"
select select "12940"
type input "[DATE]"
type input "7:45am"
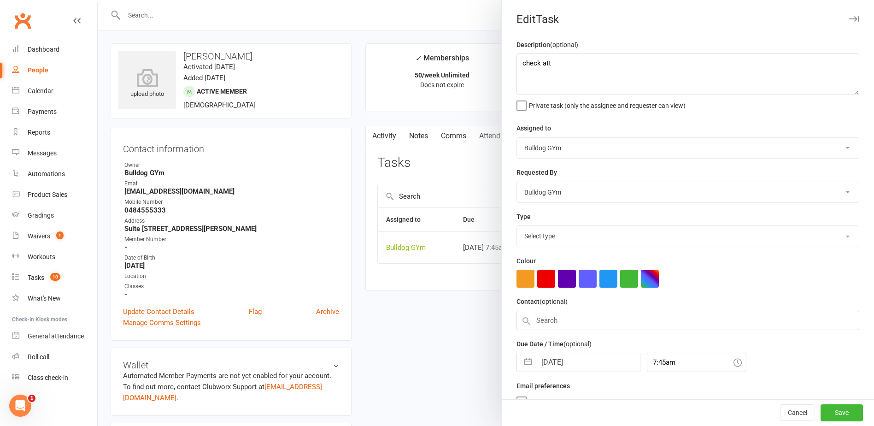
select select "12049"
select select "8"
select select "2025"
select select "9"
select select "2025"
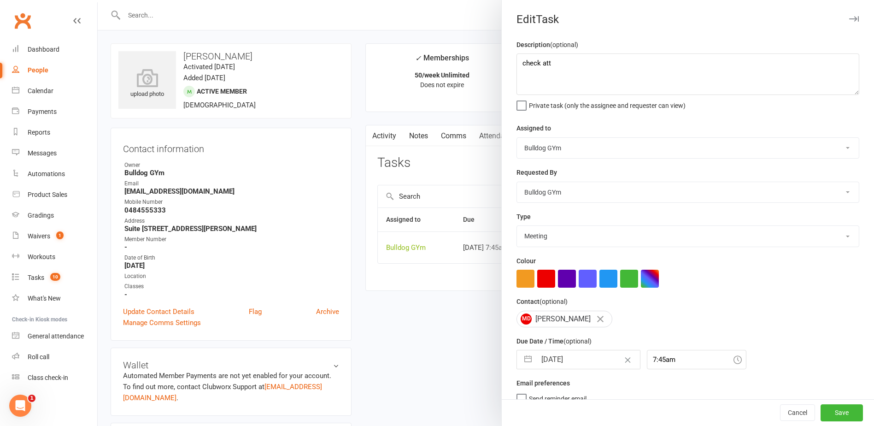
select select "10"
select select "2025"
click at [576, 365] on input "[DATE]" at bounding box center [588, 359] width 104 height 18
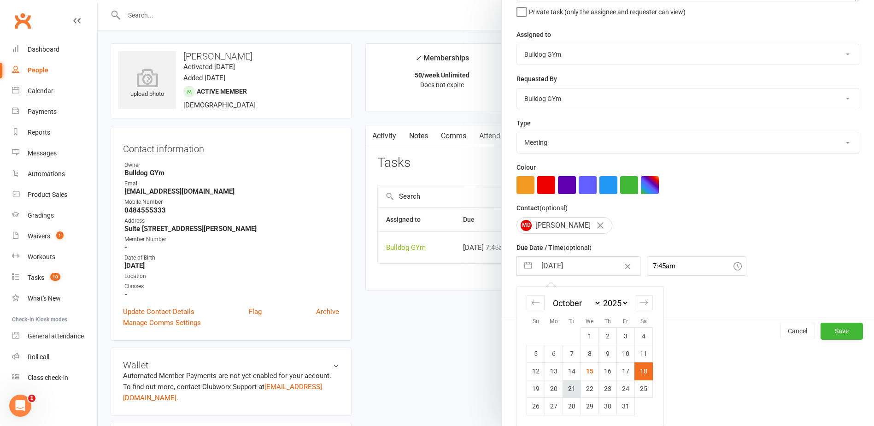
click at [570, 389] on td "21" at bounding box center [572, 389] width 18 height 18
type input "[DATE]"
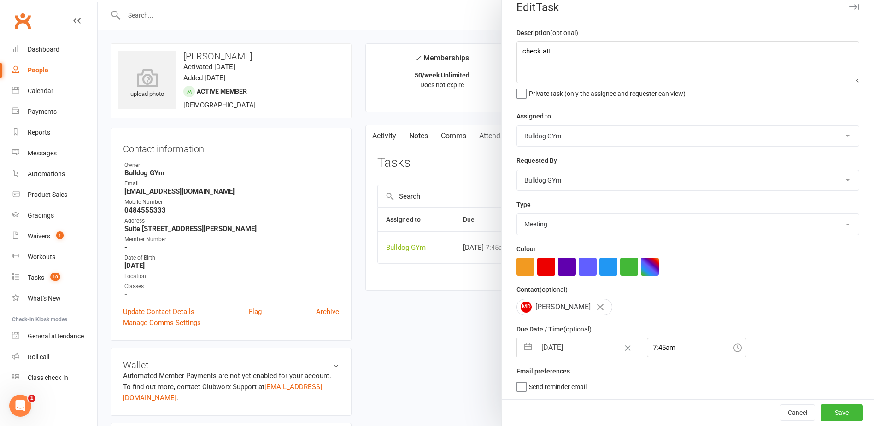
scroll to position [16, 0]
click at [822, 410] on button "Save" at bounding box center [841, 412] width 42 height 17
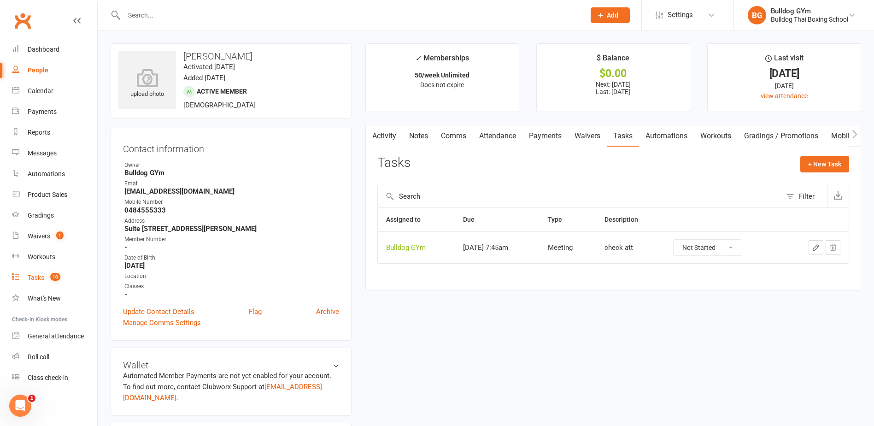
click at [42, 275] on div "Tasks" at bounding box center [36, 277] width 17 height 7
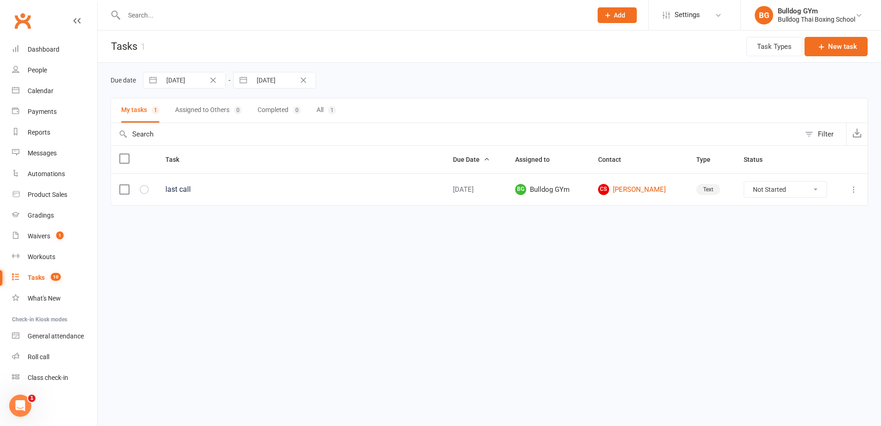
click at [211, 80] on icon "Clear Date" at bounding box center [213, 80] width 7 height 6
click at [199, 81] on input "text" at bounding box center [193, 80] width 64 height 16
select select "8"
select select "2025"
select select "9"
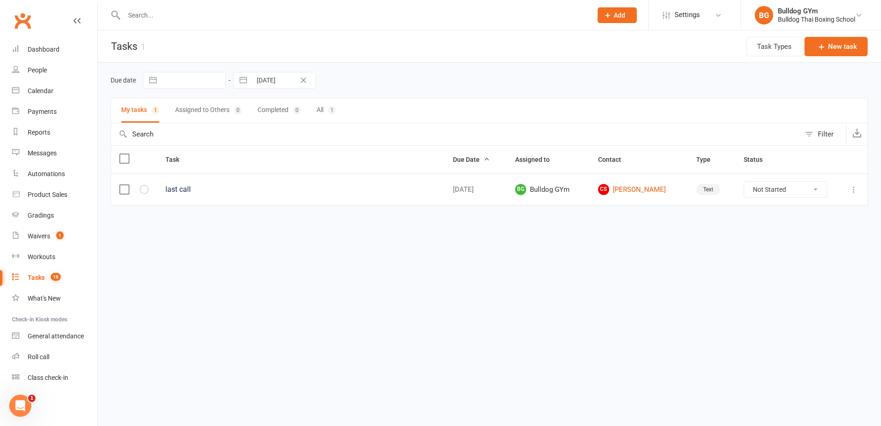
select select "2025"
select select "10"
select select "2025"
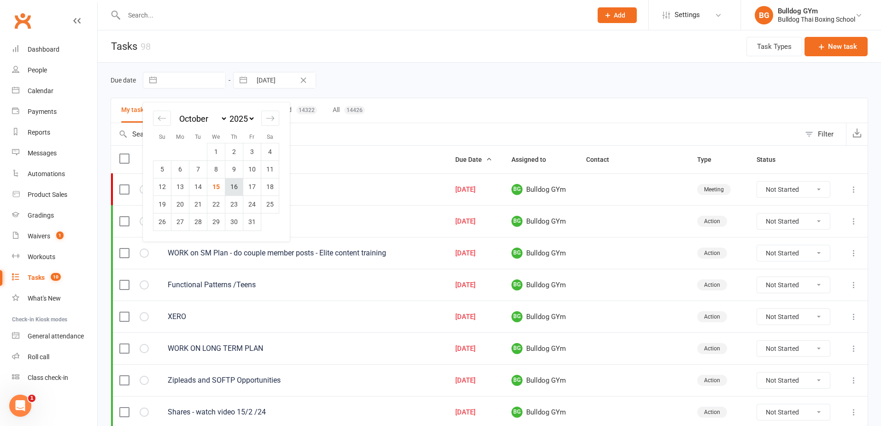
drag, startPoint x: 234, startPoint y: 185, endPoint x: 265, endPoint y: 124, distance: 68.6
click at [236, 179] on td "16" at bounding box center [234, 187] width 18 height 18
type input "[DATE]"
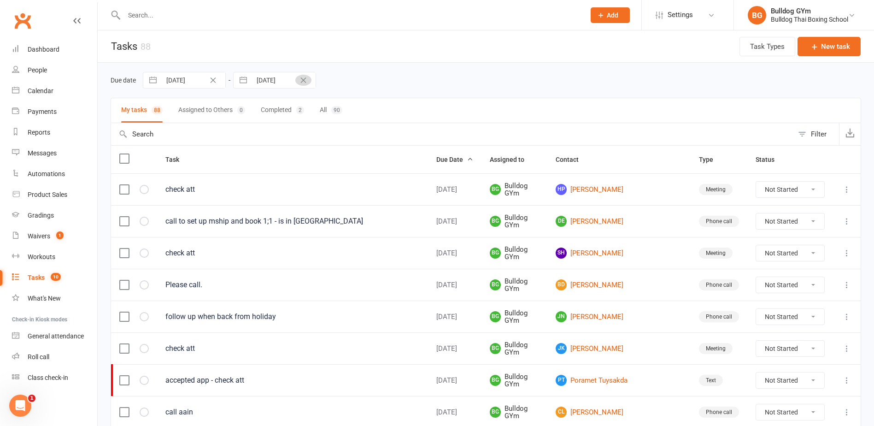
drag, startPoint x: 302, startPoint y: 76, endPoint x: 297, endPoint y: 81, distance: 6.8
click at [301, 76] on button "Clear Date" at bounding box center [303, 80] width 16 height 11
select select "8"
select select "2025"
select select "9"
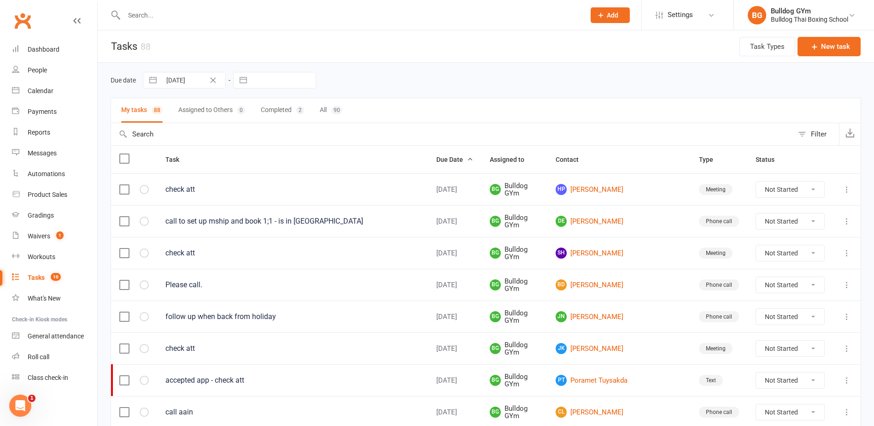
select select "2025"
select select "10"
select select "2025"
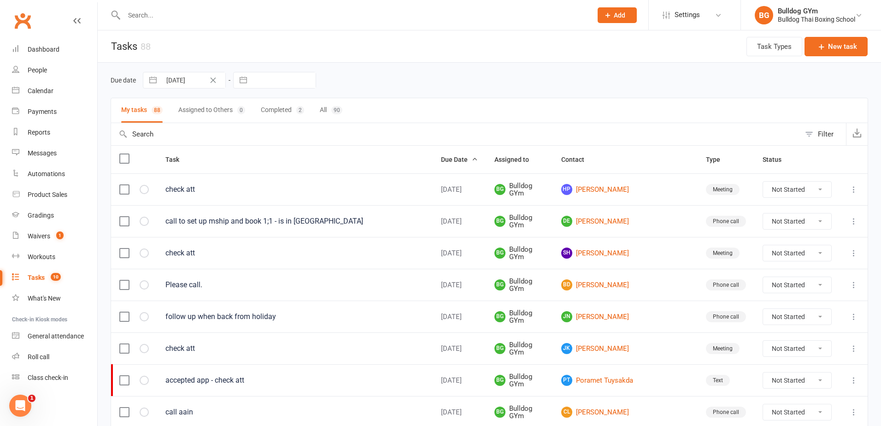
click at [292, 77] on input "text" at bounding box center [284, 80] width 64 height 16
click at [325, 187] on td "16" at bounding box center [325, 187] width 18 height 18
type input "[DATE]"
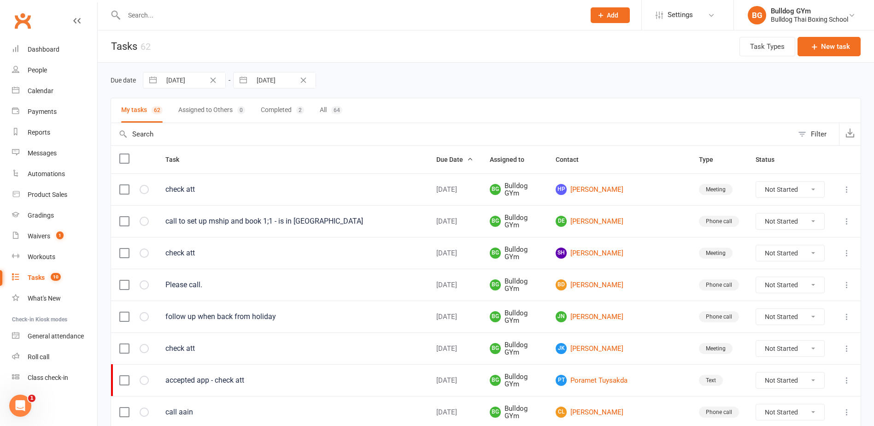
click at [212, 80] on icon "Clear Date" at bounding box center [213, 80] width 7 height 6
select select "8"
select select "2025"
select select "9"
select select "2025"
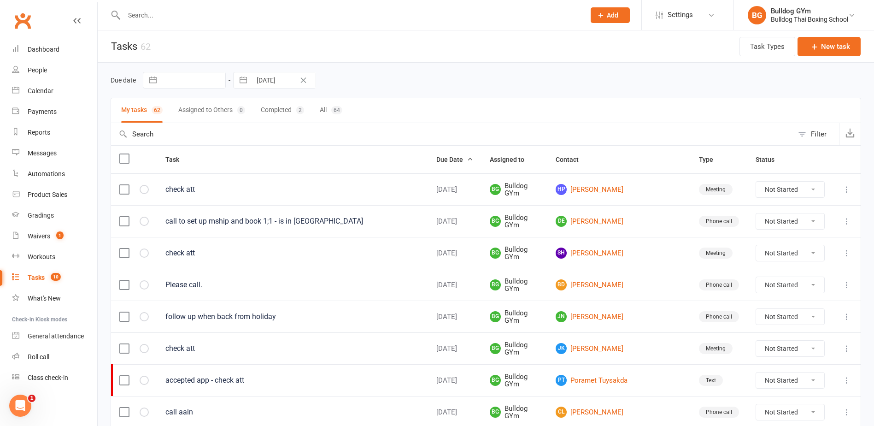
select select "10"
select select "2025"
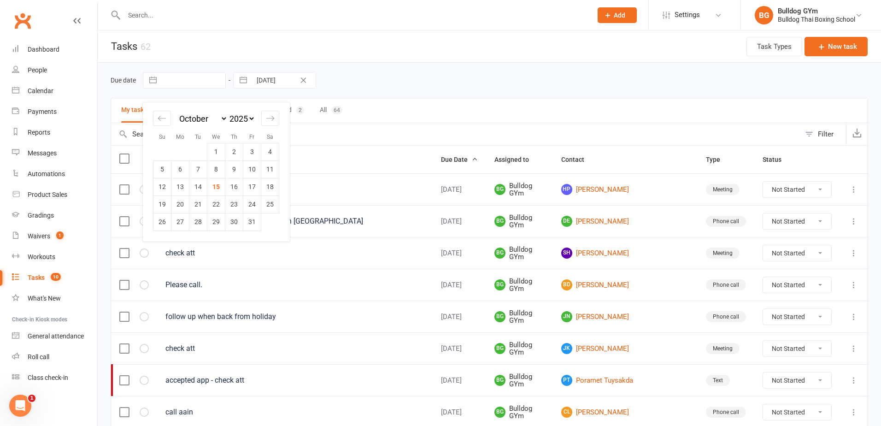
click at [200, 79] on input "text" at bounding box center [193, 80] width 64 height 16
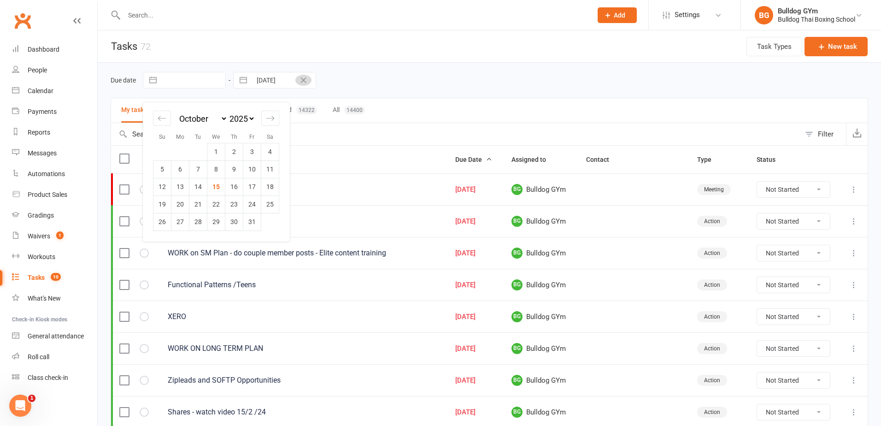
drag, startPoint x: 306, startPoint y: 78, endPoint x: 292, endPoint y: 78, distance: 14.7
click at [305, 78] on icon "Clear Date" at bounding box center [303, 80] width 7 height 6
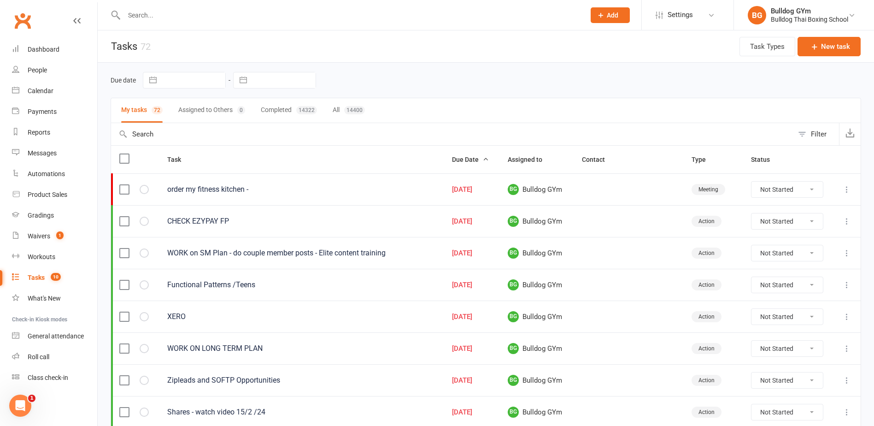
click at [223, 78] on input "text" at bounding box center [193, 80] width 64 height 16
select select "8"
select select "2025"
select select "9"
select select "2025"
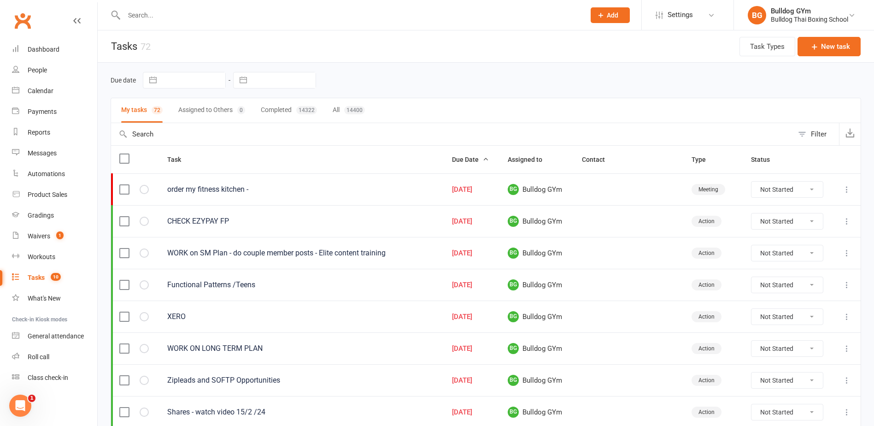
select select "10"
select select "2025"
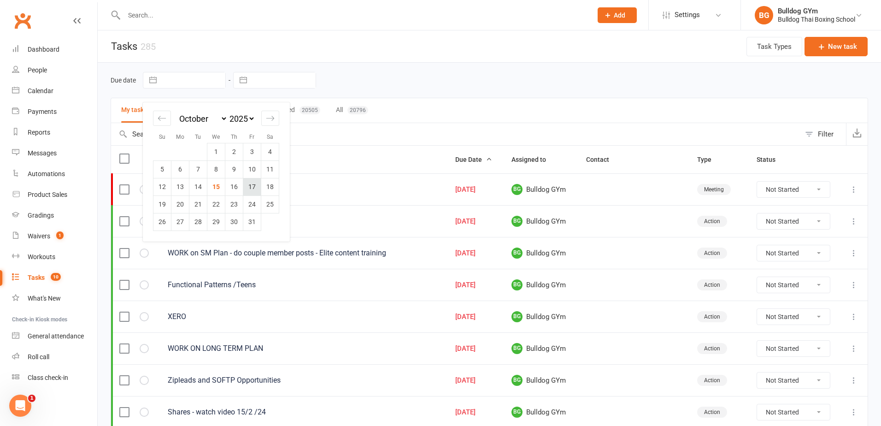
drag, startPoint x: 251, startPoint y: 186, endPoint x: 269, endPoint y: 145, distance: 44.7
click at [251, 185] on td "17" at bounding box center [252, 187] width 18 height 18
type input "[DATE]"
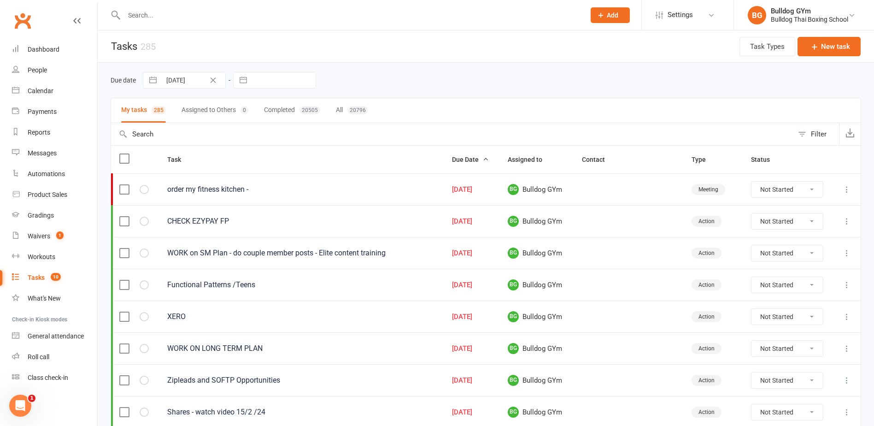
click at [285, 76] on input "text" at bounding box center [284, 80] width 64 height 16
select select "8"
select select "2025"
select select "9"
select select "2025"
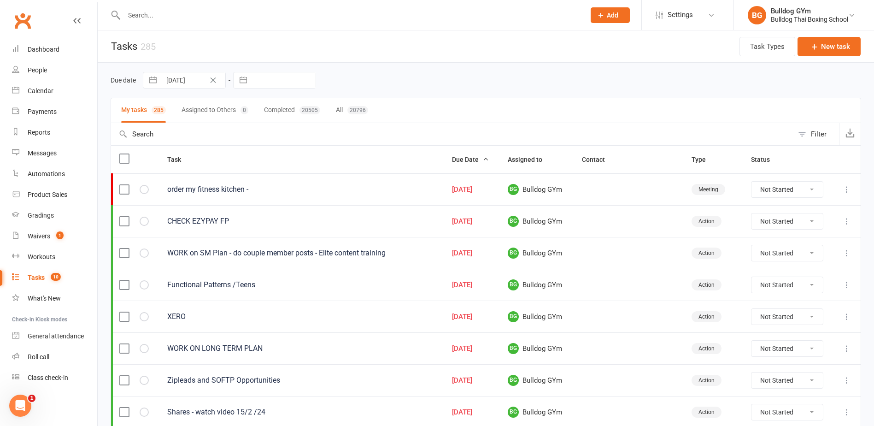
select select "10"
select select "2025"
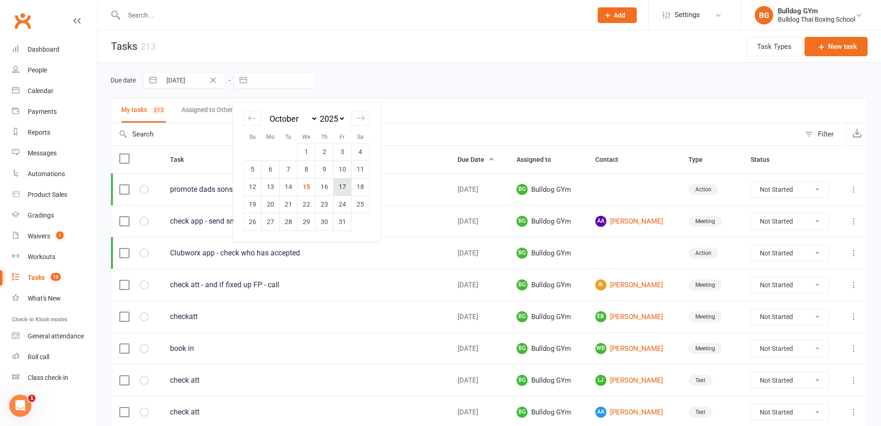
click at [345, 188] on td "17" at bounding box center [343, 187] width 18 height 18
type input "[DATE]"
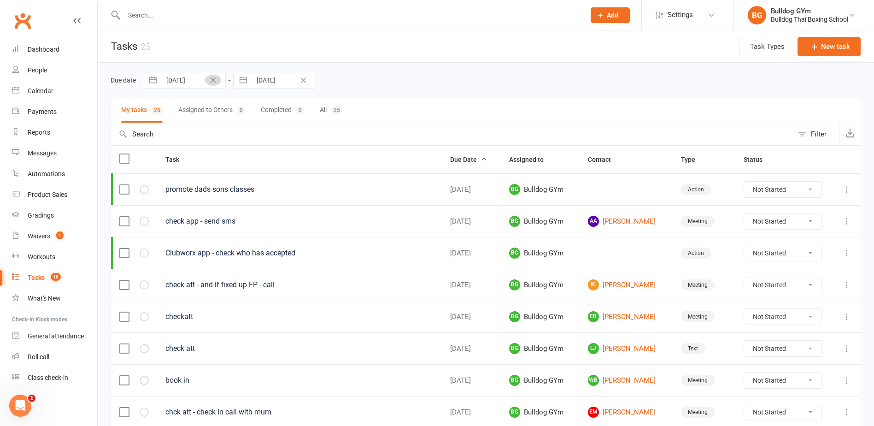
drag, startPoint x: 208, startPoint y: 79, endPoint x: 217, endPoint y: 77, distance: 9.4
click at [208, 79] on button "Clear Date" at bounding box center [213, 80] width 16 height 11
click at [302, 80] on icon "Clear Date" at bounding box center [303, 80] width 7 height 6
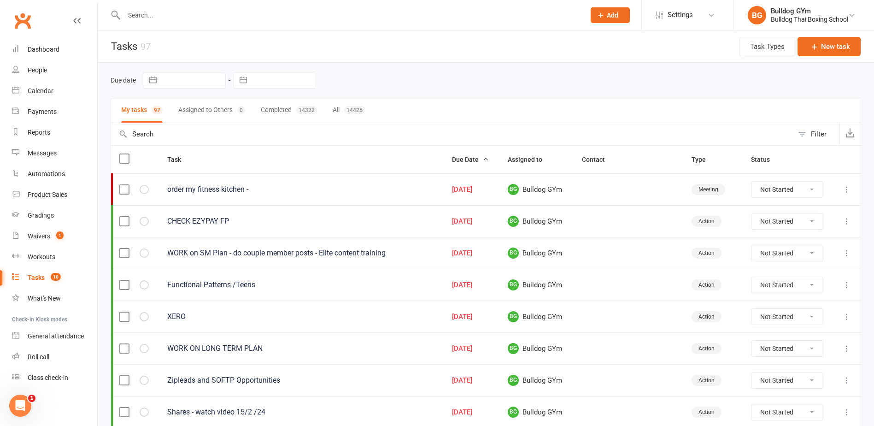
click at [208, 82] on input "text" at bounding box center [193, 80] width 64 height 16
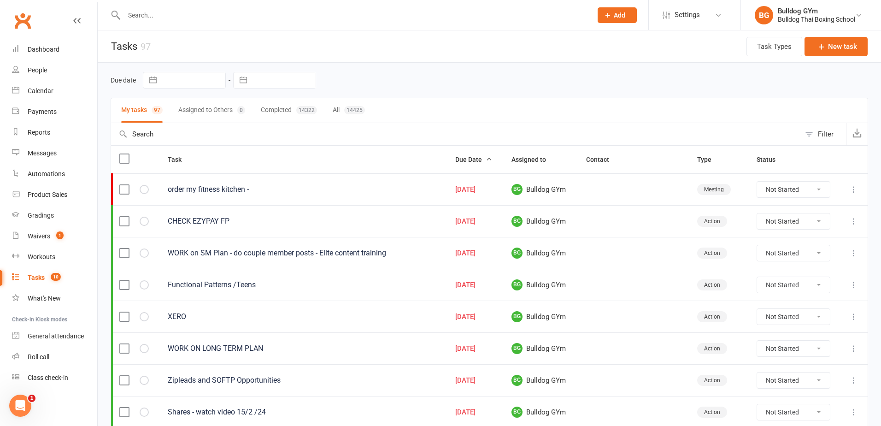
select select "8"
select select "2025"
select select "9"
select select "2025"
select select "10"
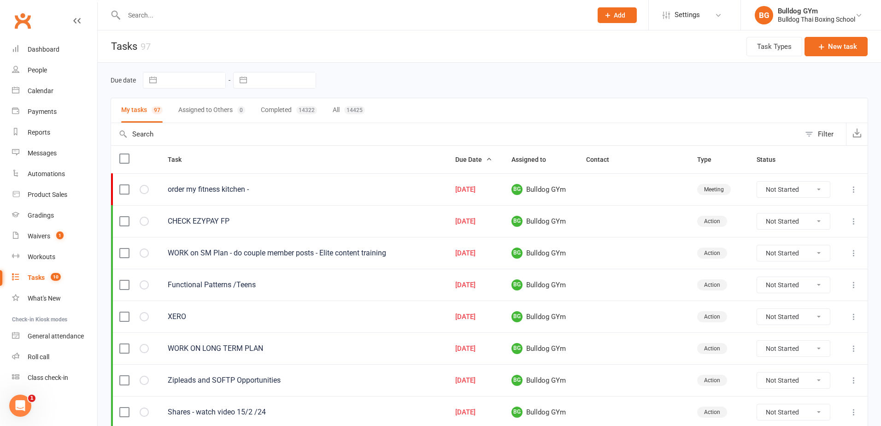
select select "2025"
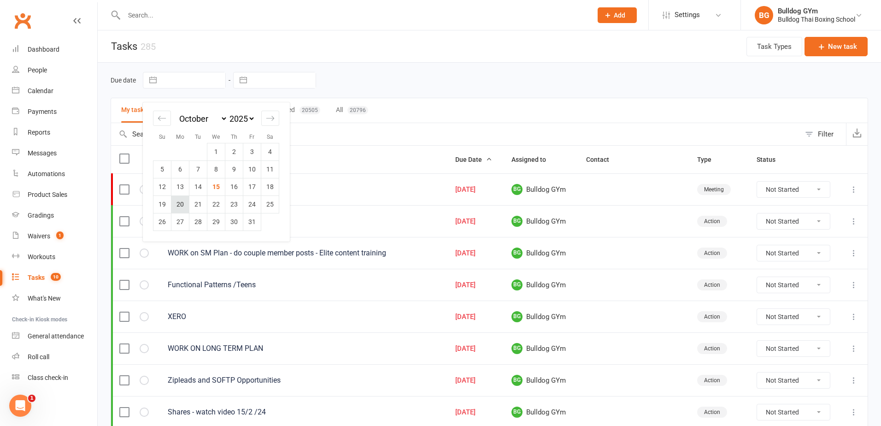
click at [179, 201] on td "20" at bounding box center [180, 204] width 18 height 18
type input "[DATE]"
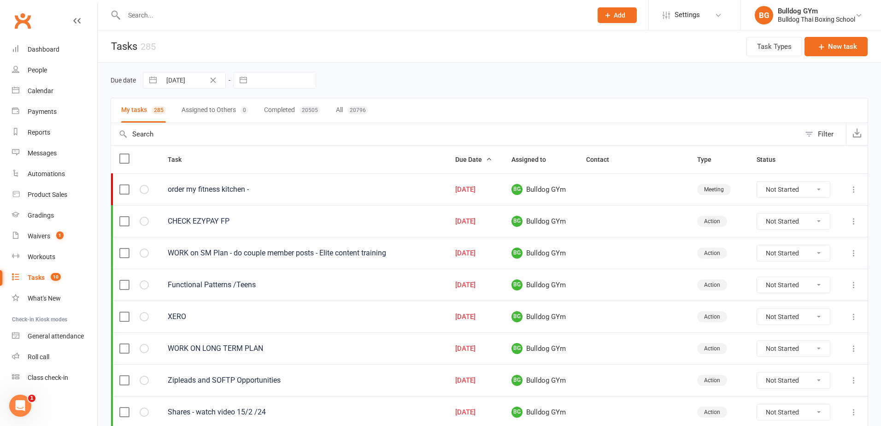
click at [278, 76] on input "text" at bounding box center [284, 80] width 64 height 16
select select "8"
select select "2025"
select select "9"
select select "2025"
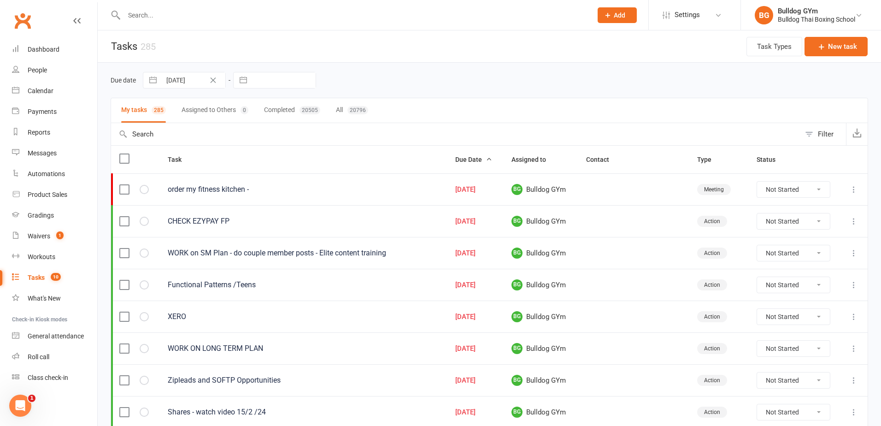
select select "10"
select select "2025"
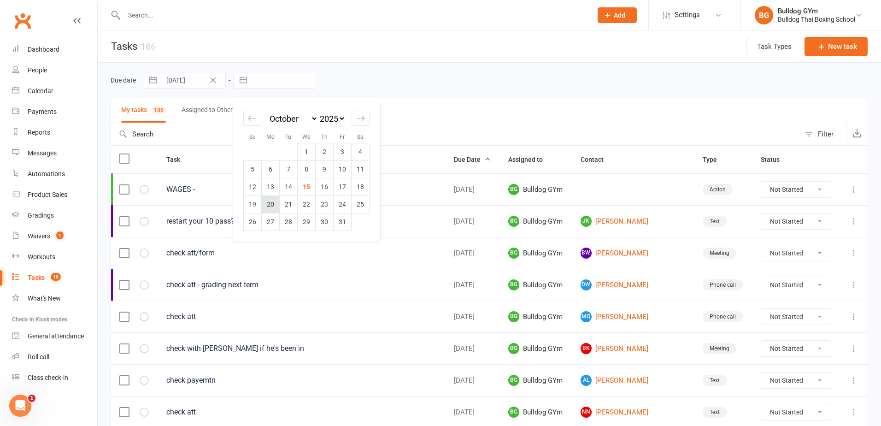
click at [269, 207] on td "20" at bounding box center [271, 204] width 18 height 18
type input "[DATE]"
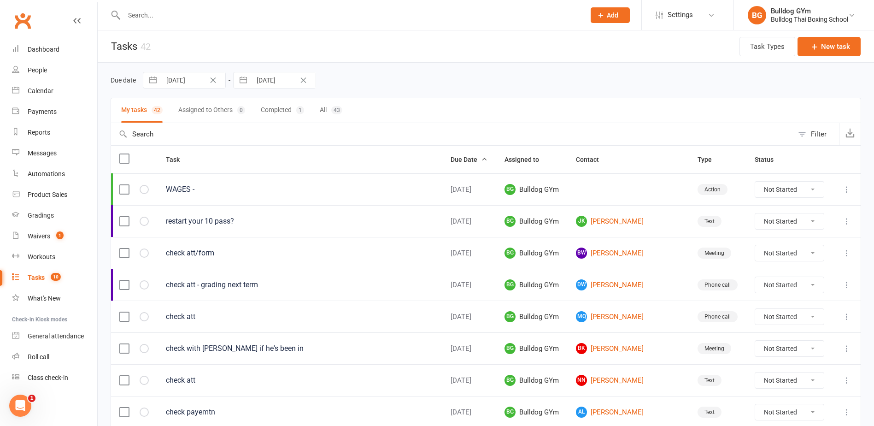
click at [212, 80] on icon "Clear Date" at bounding box center [213, 80] width 7 height 6
drag, startPoint x: 304, startPoint y: 78, endPoint x: 265, endPoint y: 77, distance: 38.2
click at [303, 77] on icon "Clear Date" at bounding box center [303, 80] width 7 height 6
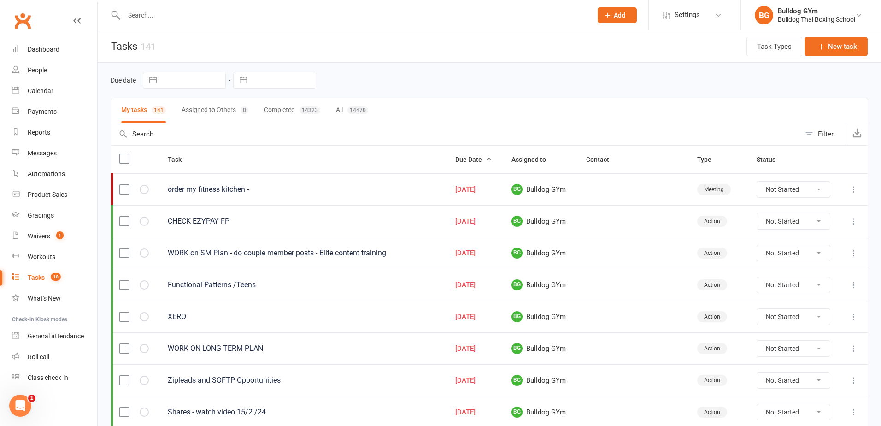
click at [198, 79] on input "text" at bounding box center [193, 80] width 64 height 16
select select "8"
select select "2025"
select select "9"
select select "2025"
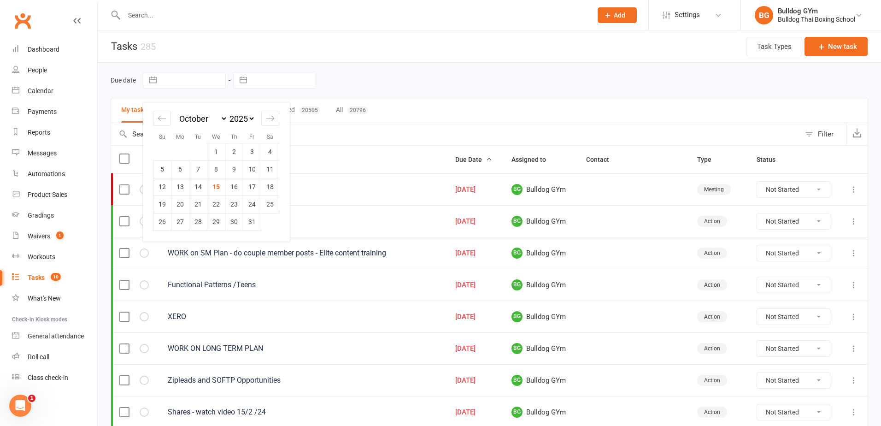
click at [196, 200] on td "21" at bounding box center [198, 204] width 18 height 18
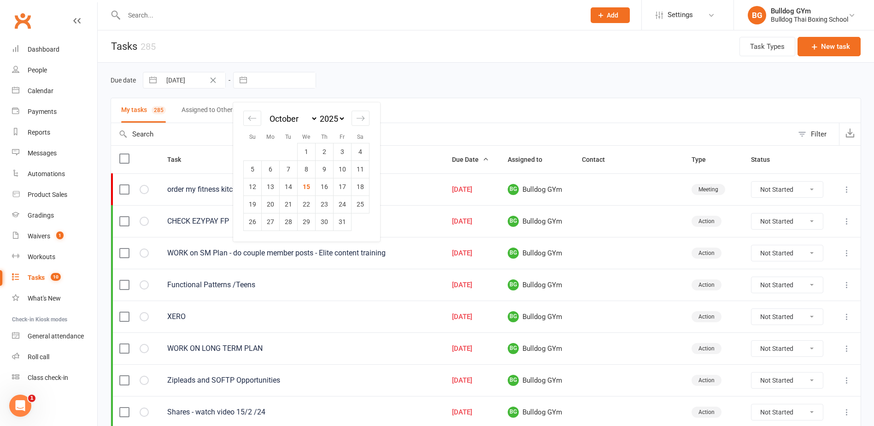
click at [271, 77] on input "text" at bounding box center [284, 80] width 64 height 16
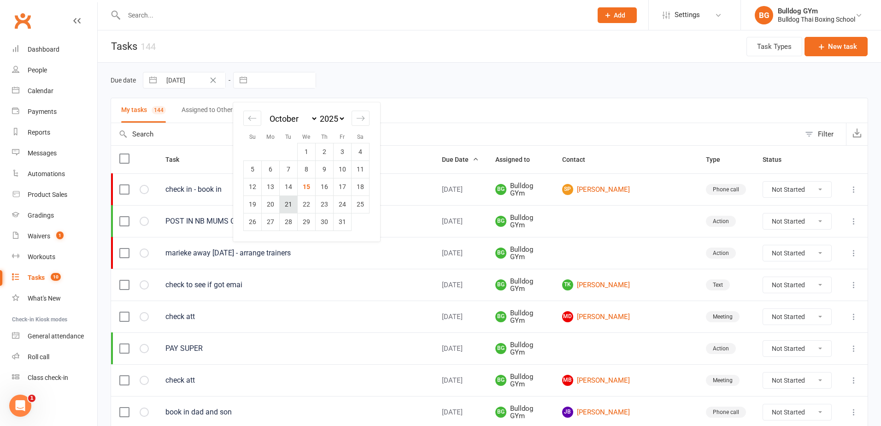
click at [286, 205] on td "21" at bounding box center [289, 204] width 18 height 18
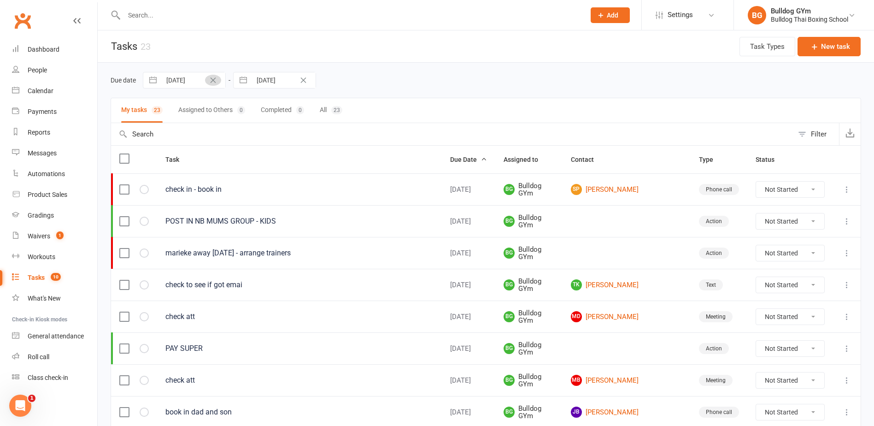
drag, startPoint x: 213, startPoint y: 85, endPoint x: 226, endPoint y: 85, distance: 13.4
click at [215, 85] on button "Clear Date" at bounding box center [213, 80] width 16 height 11
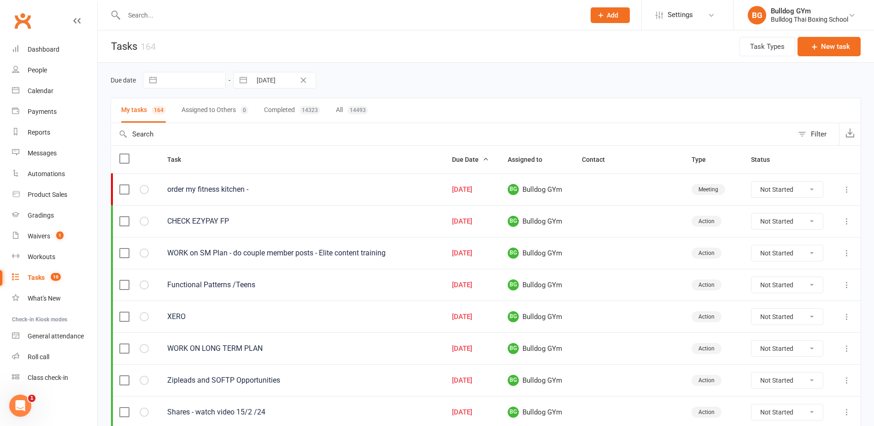
click at [302, 79] on icon "Clear Date" at bounding box center [303, 80] width 7 height 6
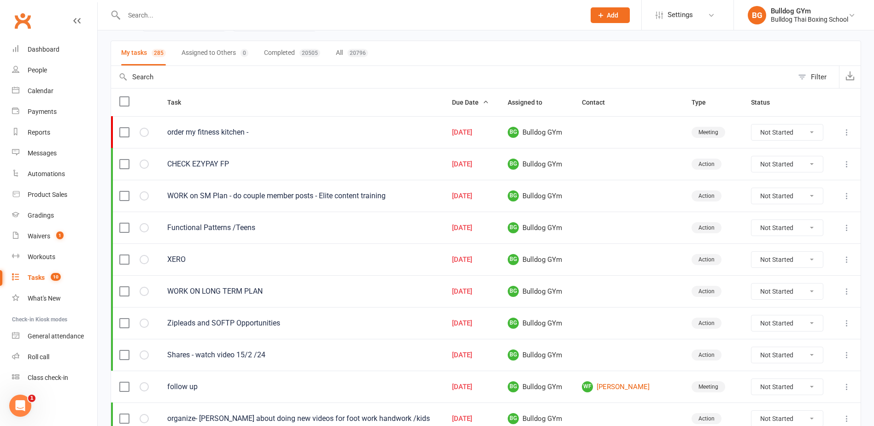
scroll to position [184, 0]
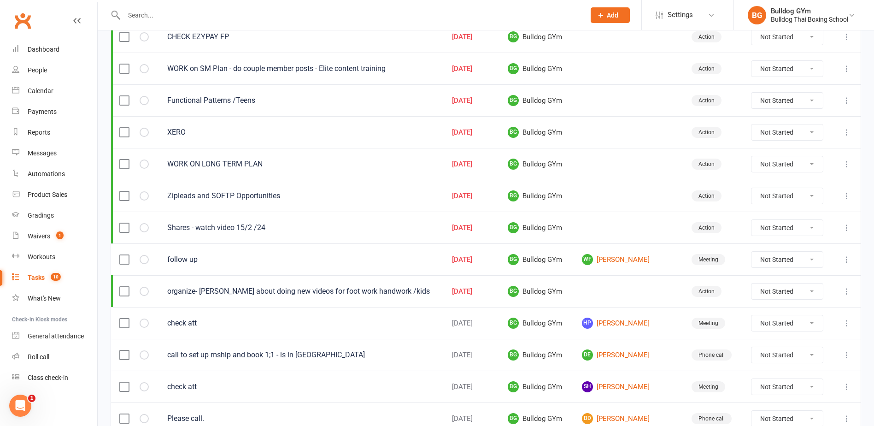
click at [850, 288] on icon at bounding box center [846, 291] width 9 height 9
click at [794, 330] on link "Edit" at bounding box center [799, 327] width 91 height 18
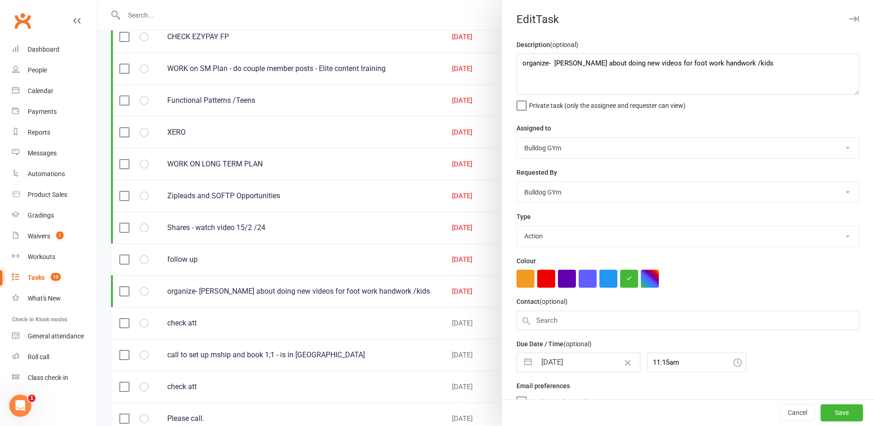
click at [577, 363] on input "[DATE]" at bounding box center [588, 362] width 104 height 18
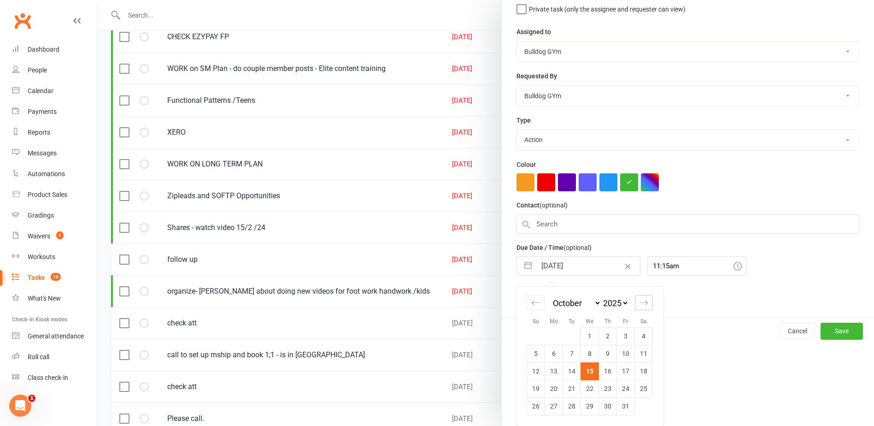
click at [647, 299] on div "Move forward to switch to the next month." at bounding box center [644, 302] width 18 height 15
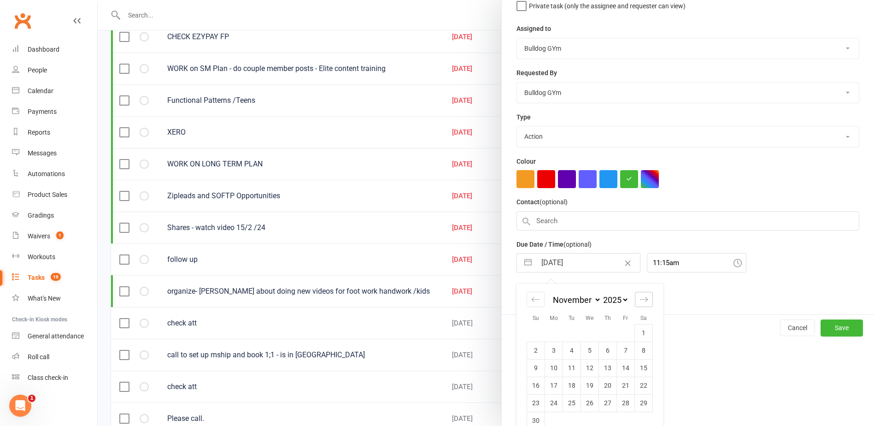
click at [647, 299] on div "Move forward to switch to the next month." at bounding box center [644, 299] width 18 height 15
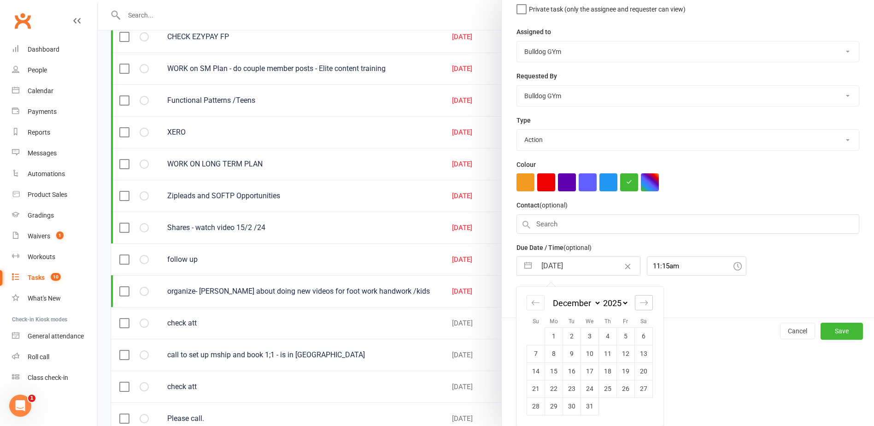
click at [639, 297] on div "Move forward to switch to the next month." at bounding box center [644, 302] width 18 height 15
click at [586, 406] on td "28" at bounding box center [590, 406] width 18 height 18
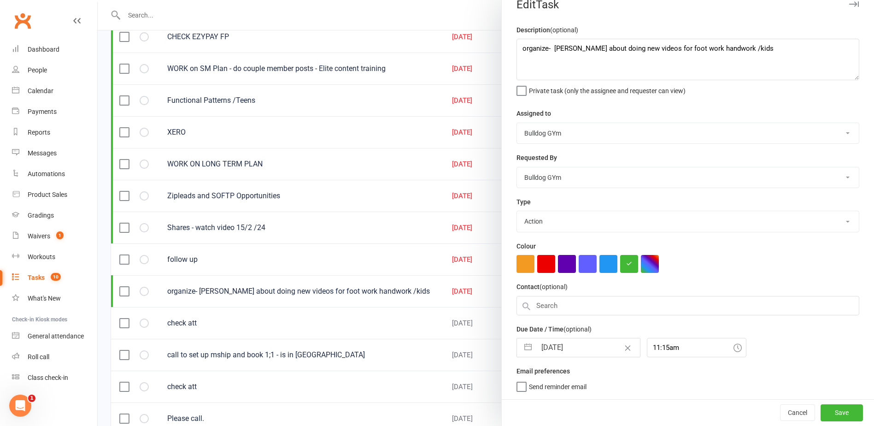
scroll to position [18, 0]
click at [831, 409] on button "Save" at bounding box center [841, 412] width 42 height 17
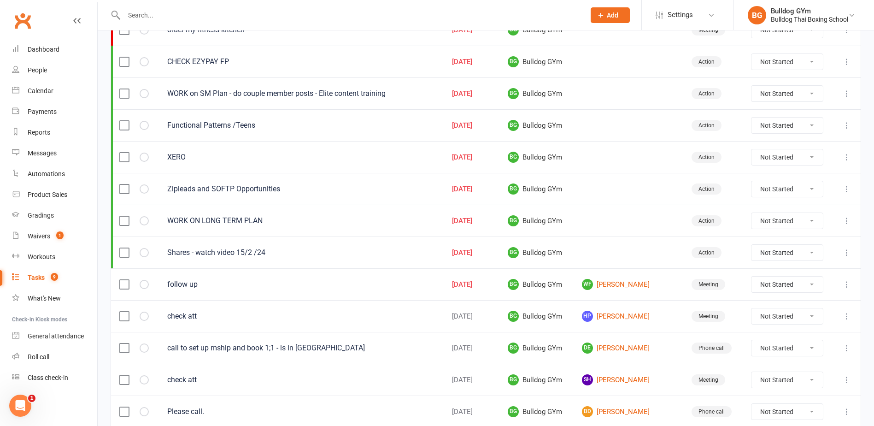
scroll to position [138, 0]
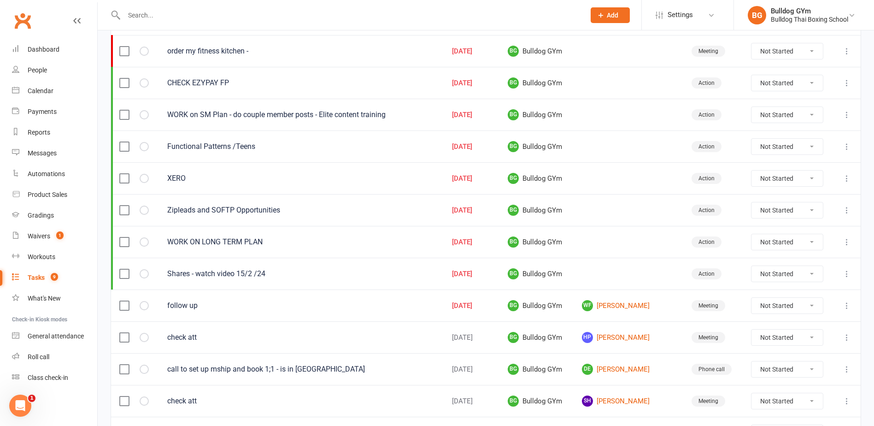
click at [172, 21] on input "text" at bounding box center [349, 15] width 457 height 13
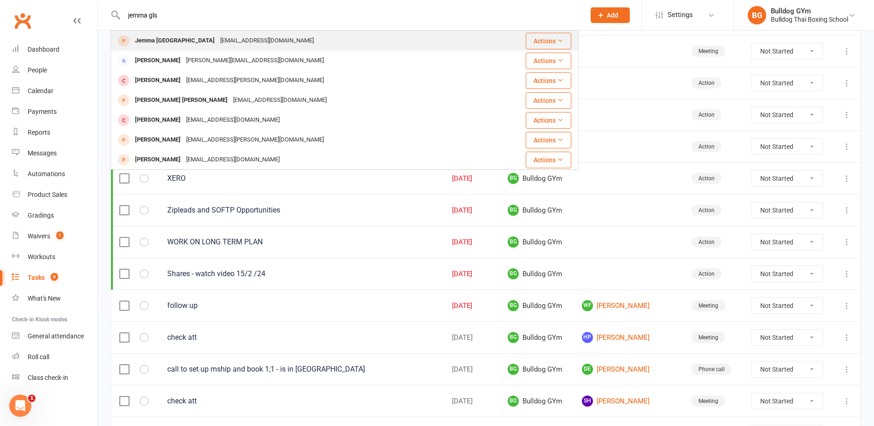
click at [217, 41] on div "[EMAIL_ADDRESS][DOMAIN_NAME]" at bounding box center [266, 40] width 99 height 13
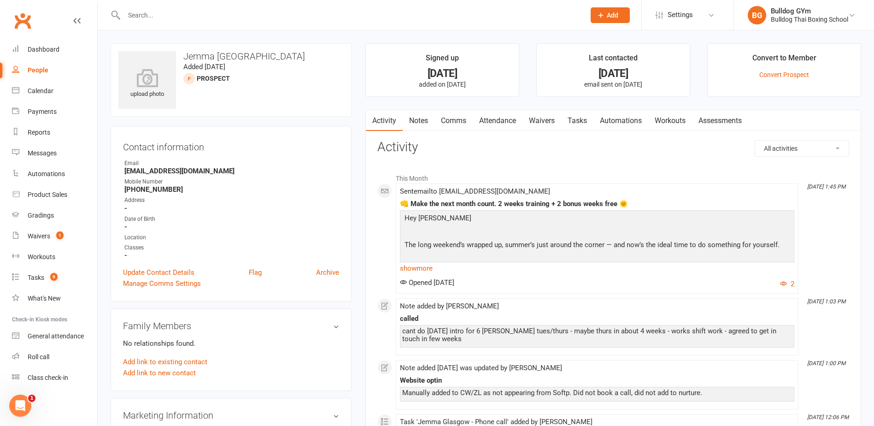
click at [576, 123] on link "Tasks" at bounding box center [577, 120] width 32 height 21
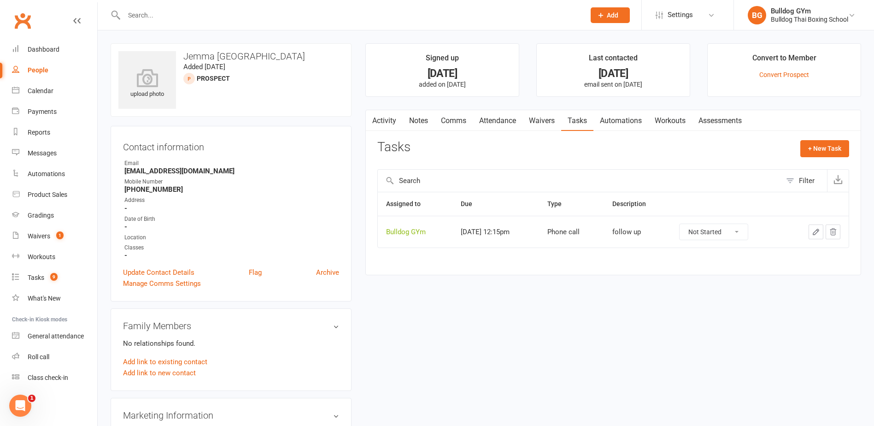
click at [159, 15] on input "text" at bounding box center [349, 15] width 457 height 13
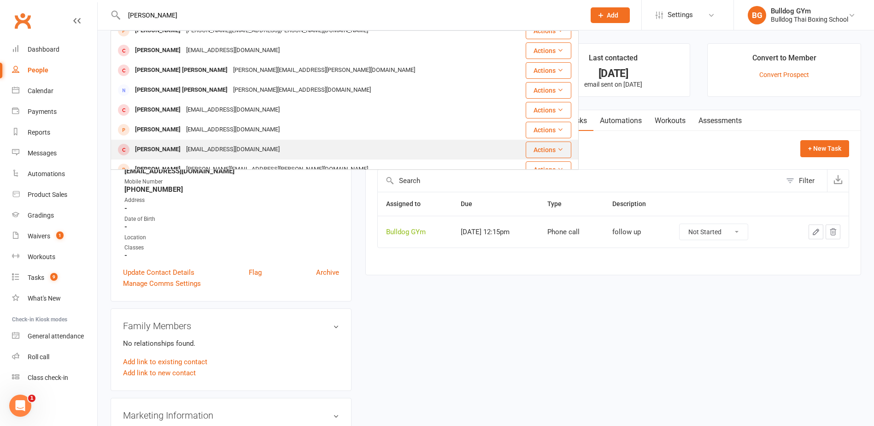
scroll to position [46, 0]
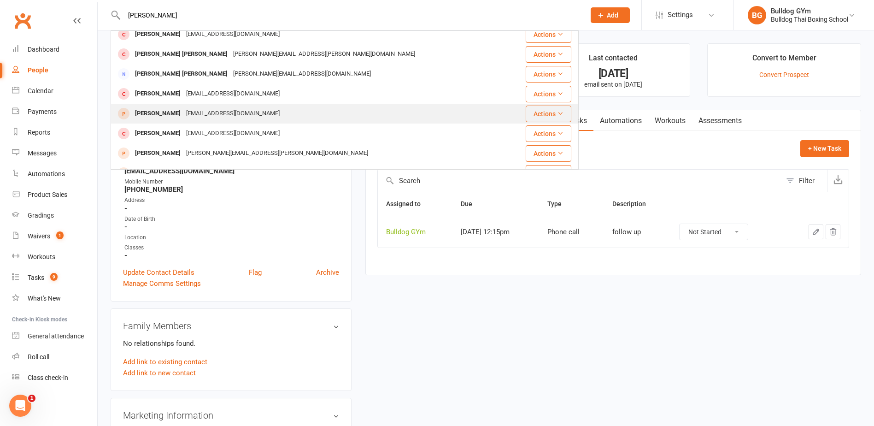
click at [201, 111] on div "[EMAIL_ADDRESS][DOMAIN_NAME]" at bounding box center [232, 113] width 99 height 13
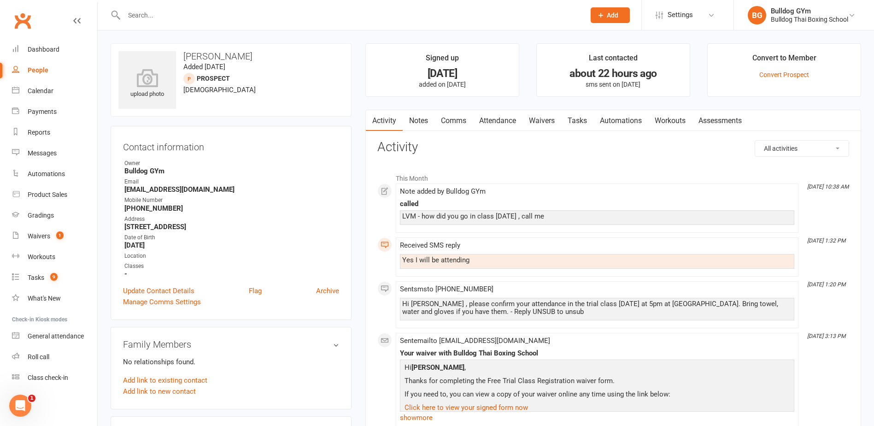
click at [461, 125] on link "Comms" at bounding box center [453, 120] width 38 height 21
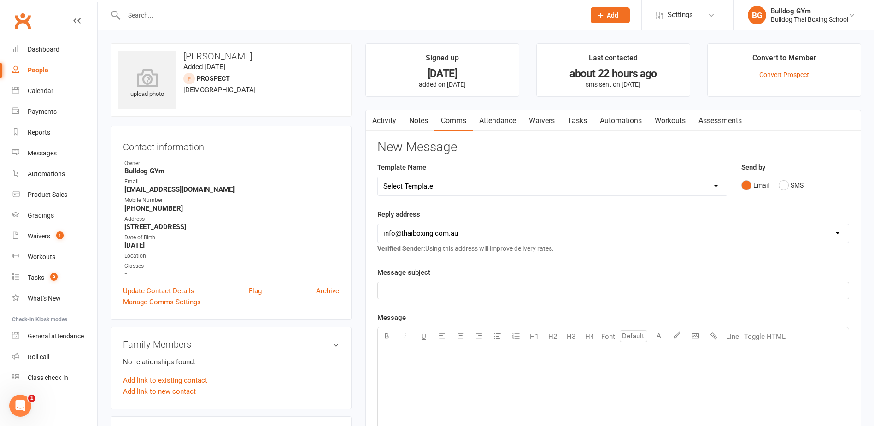
click at [433, 189] on select "Select Template [Email] Price Increase 28 Day Kick starter [SMS] 10 Pass Check …" at bounding box center [552, 186] width 349 height 18
click at [378, 177] on select "Select Template [Email] Price Increase 28 Day Kick starter [SMS] 10 Pass Check …" at bounding box center [552, 186] width 349 height 18
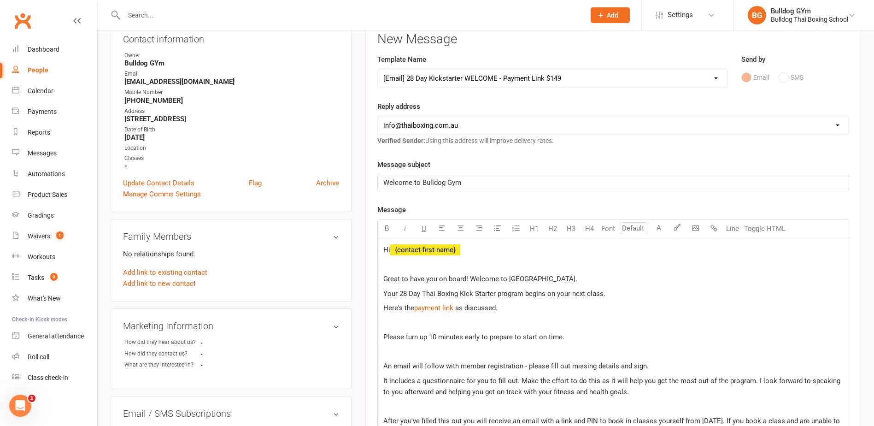
scroll to position [138, 0]
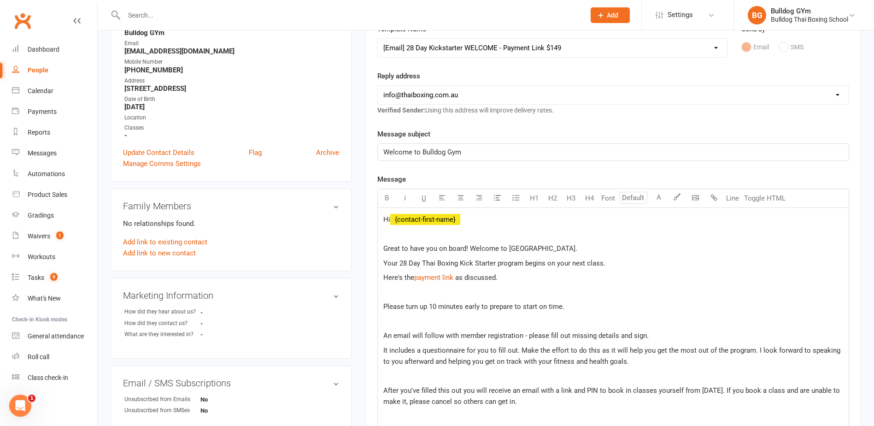
drag, startPoint x: 405, startPoint y: 259, endPoint x: 408, endPoint y: 247, distance: 12.2
drag, startPoint x: 458, startPoint y: 276, endPoint x: 409, endPoint y: 274, distance: 49.3
click at [409, 274] on p "Here's the $ payment link $ $ $ as discussed." at bounding box center [613, 277] width 460 height 11
drag, startPoint x: 454, startPoint y: 277, endPoint x: 416, endPoint y: 279, distance: 37.4
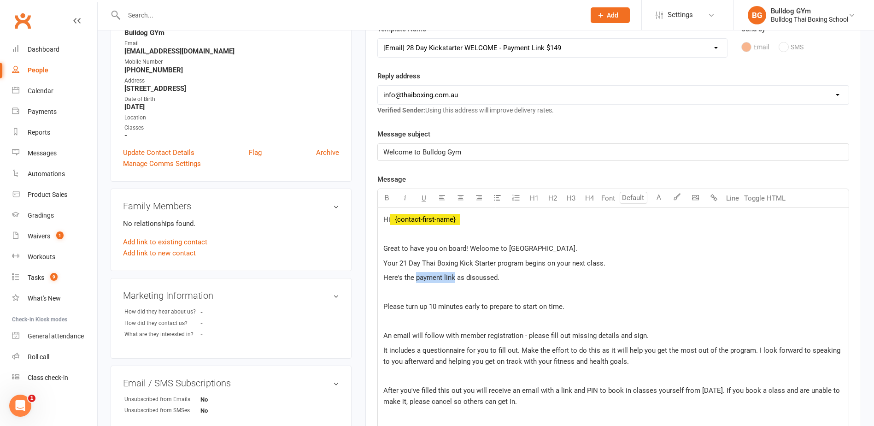
click at [416, 279] on span "Here's the payment link as discussed." at bounding box center [441, 277] width 116 height 8
click at [624, 282] on p "Here's the $ payment link $ as discussed." at bounding box center [613, 277] width 460 height 11
drag, startPoint x: 490, startPoint y: 305, endPoint x: 490, endPoint y: 297, distance: 8.3
click at [490, 305] on span "Please turn up 10 minutes early to prepare to start on time." at bounding box center [473, 306] width 181 height 8
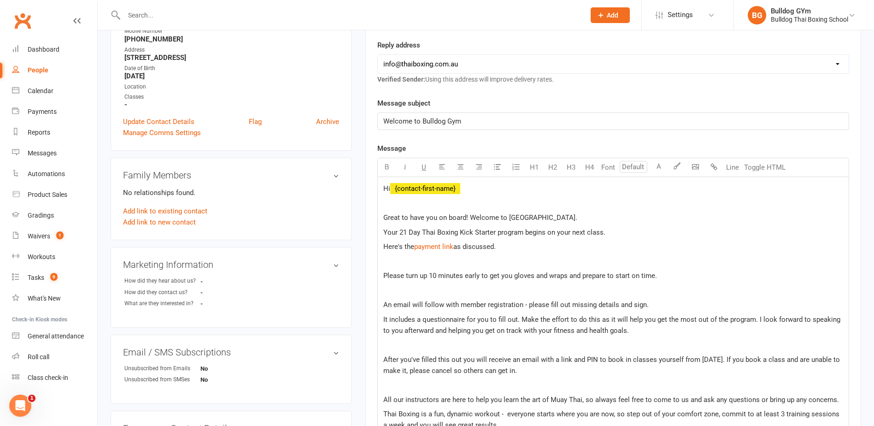
scroll to position [184, 0]
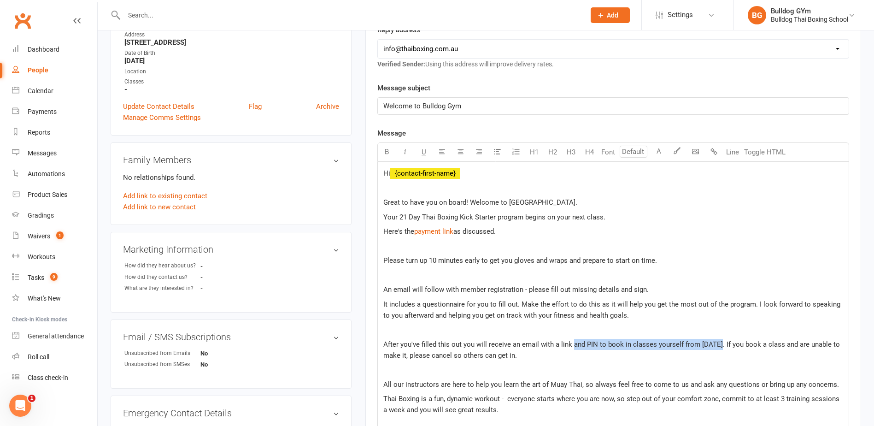
drag, startPoint x: 571, startPoint y: 344, endPoint x: 721, endPoint y: 343, distance: 150.2
click at [721, 343] on span "After you've filled this out you will receive an email with a link and PIN to b…" at bounding box center [612, 349] width 458 height 19
drag, startPoint x: 583, startPoint y: 345, endPoint x: 588, endPoint y: 342, distance: 6.3
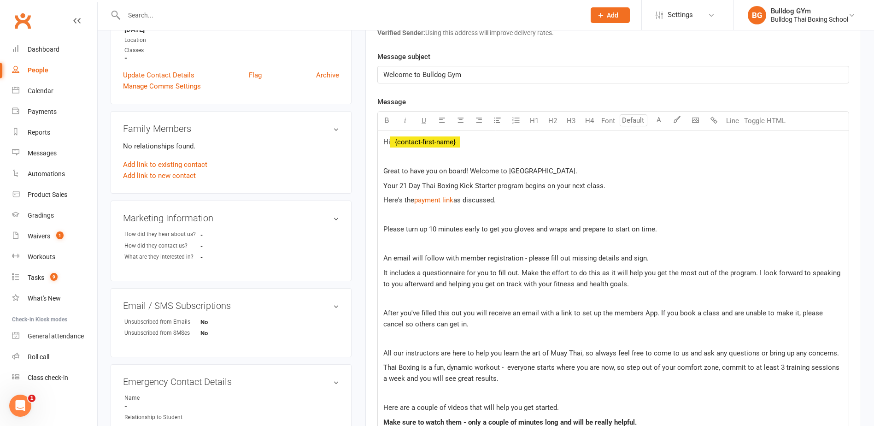
scroll to position [276, 0]
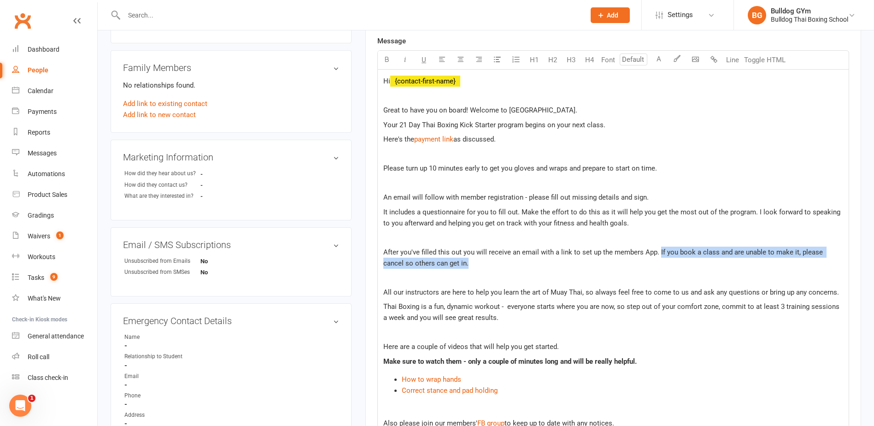
drag, startPoint x: 657, startPoint y: 249, endPoint x: 684, endPoint y: 261, distance: 29.5
click at [684, 261] on p "After you've filled this out you will receive an email with a link to set up th…" at bounding box center [613, 257] width 460 height 22
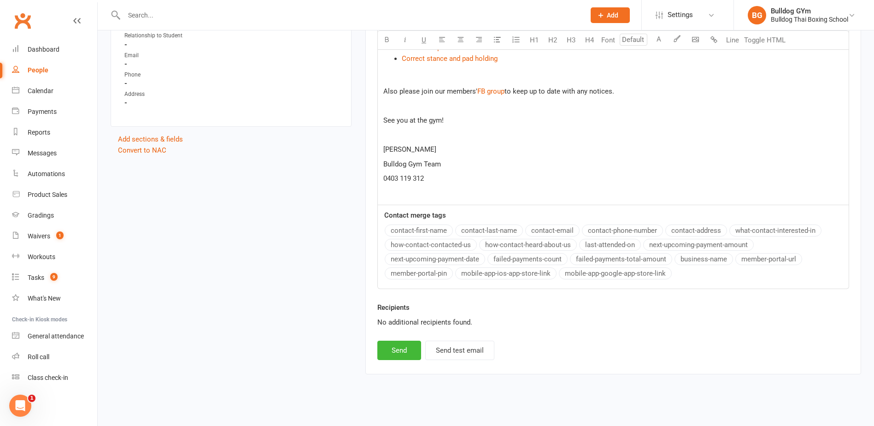
scroll to position [604, 0]
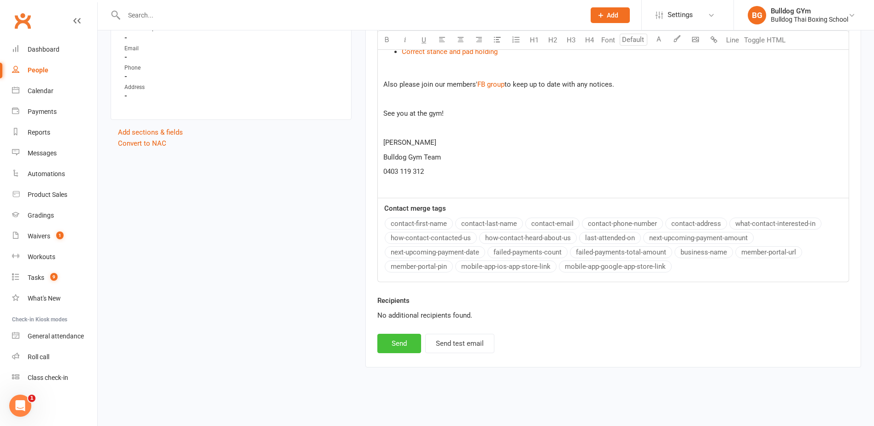
click at [398, 342] on button "Send" at bounding box center [399, 343] width 44 height 19
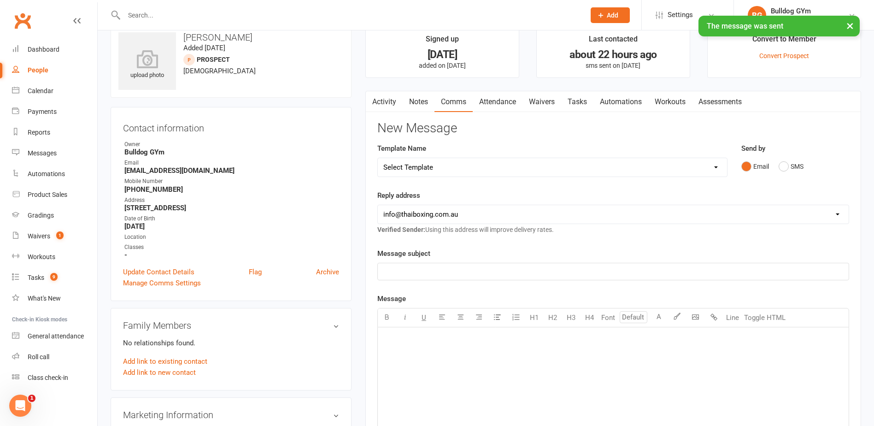
scroll to position [0, 0]
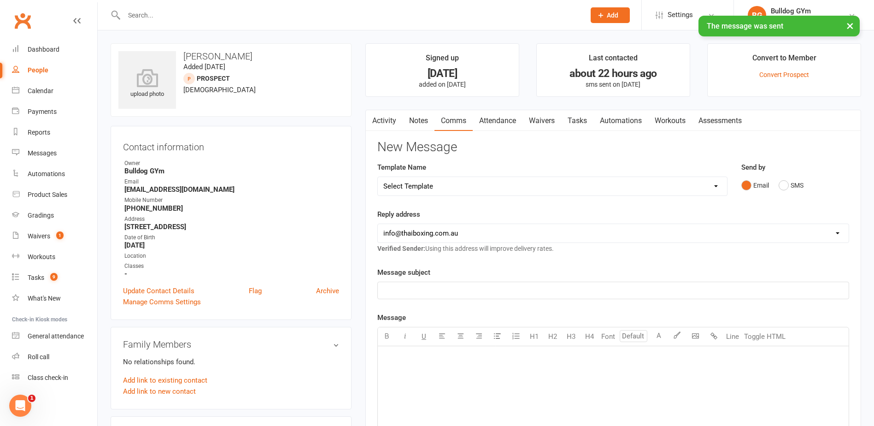
click at [546, 118] on link "Waivers" at bounding box center [541, 120] width 39 height 21
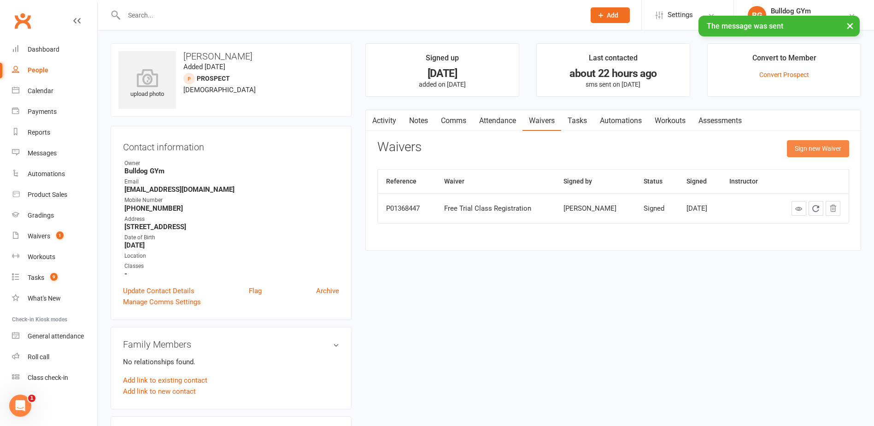
click at [805, 150] on button "Sign new Waiver" at bounding box center [818, 148] width 62 height 17
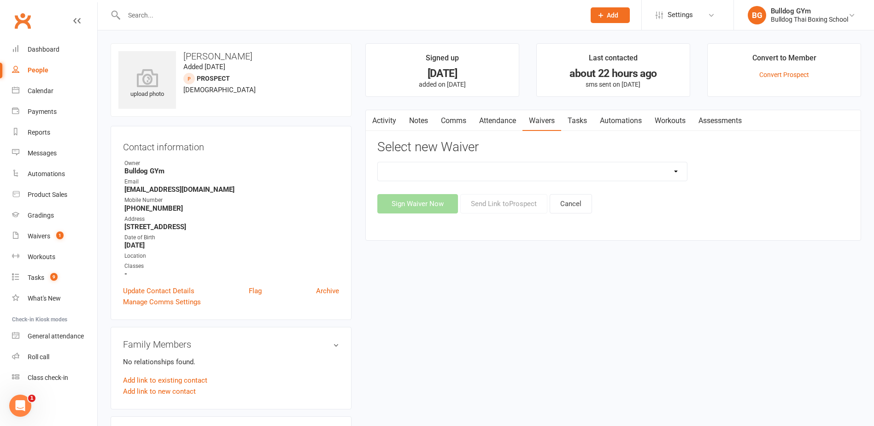
click at [476, 173] on select "12 Month Contract 14 Day Kick Off 21 Day Kick Starter 28 Day 99 and RO 35 28 Da…" at bounding box center [532, 171] width 309 height 18
click at [378, 162] on select "12 Month Contract 14 Day Kick Off 21 Day Kick Starter 28 Day 99 and RO 35 28 Da…" at bounding box center [532, 171] width 309 height 18
click at [500, 204] on button "Send Link to [GEOGRAPHIC_DATA]" at bounding box center [503, 203] width 87 height 19
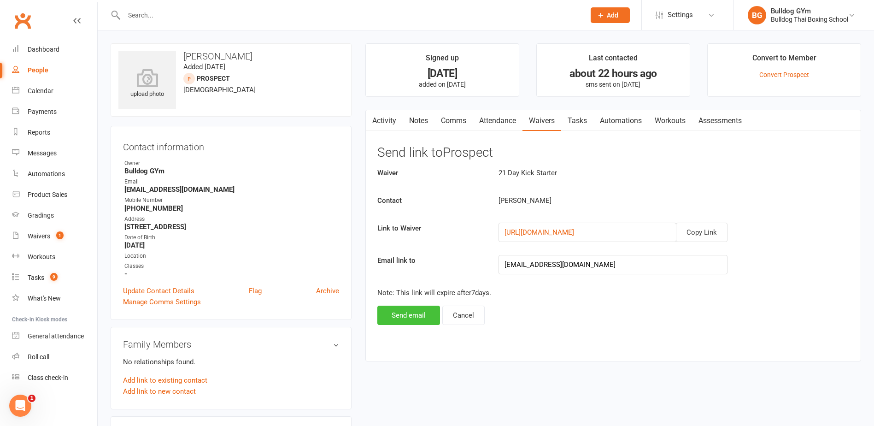
drag, startPoint x: 394, startPoint y: 314, endPoint x: 396, endPoint y: 340, distance: 26.3
click at [395, 314] on button "Send email" at bounding box center [408, 314] width 63 height 19
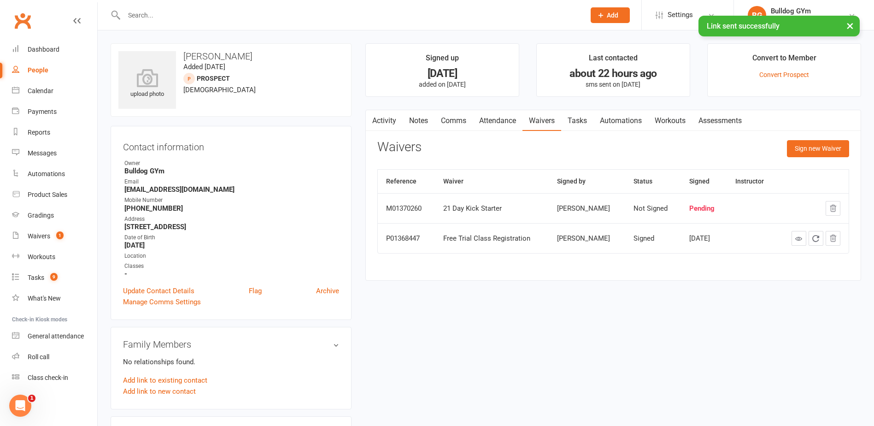
click at [584, 119] on link "Tasks" at bounding box center [577, 120] width 32 height 21
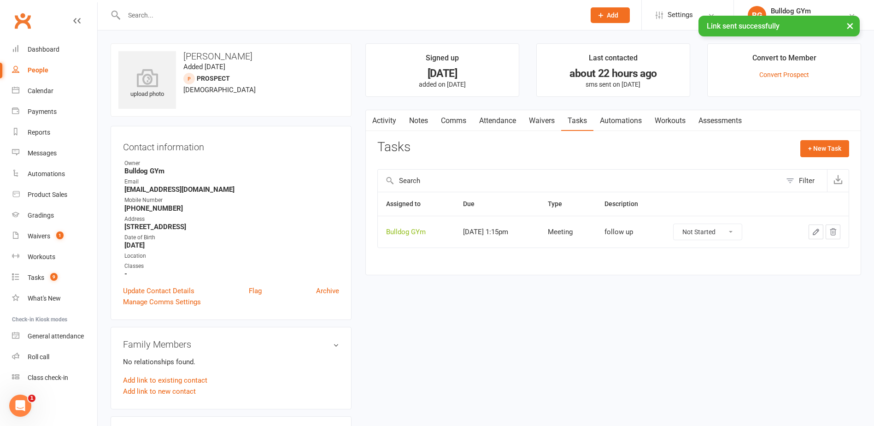
click at [819, 228] on icon "button" at bounding box center [816, 232] width 8 height 8
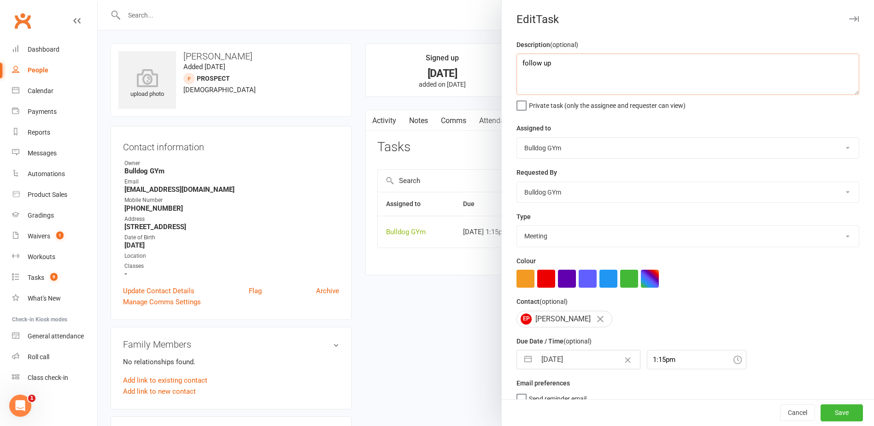
drag, startPoint x: 560, startPoint y: 68, endPoint x: 500, endPoint y: 59, distance: 60.5
click at [506, 61] on div "Description (optional) follow up Private task (only the assignee and requester …" at bounding box center [688, 225] width 372 height 372
click at [581, 365] on input "[DATE]" at bounding box center [588, 359] width 104 height 18
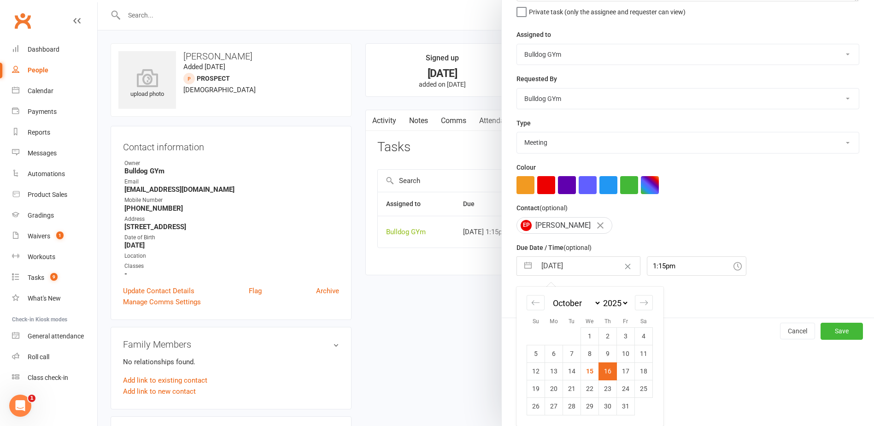
click at [624, 368] on td "17" at bounding box center [626, 371] width 18 height 18
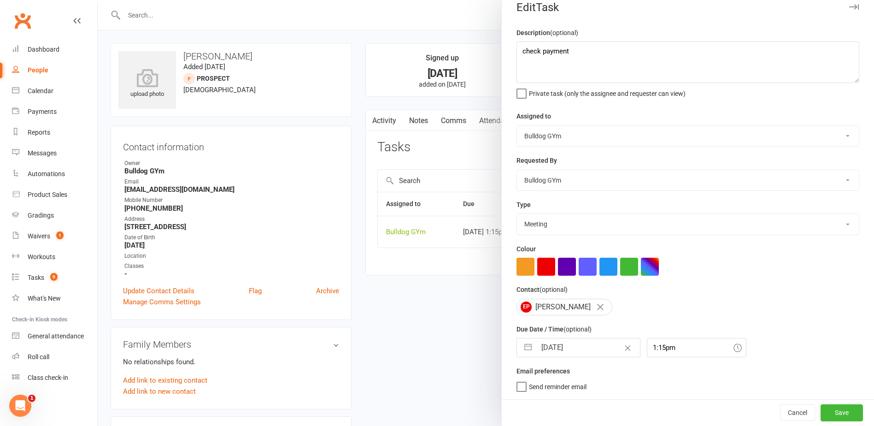
scroll to position [16, 0]
click at [820, 412] on button "Save" at bounding box center [841, 412] width 42 height 17
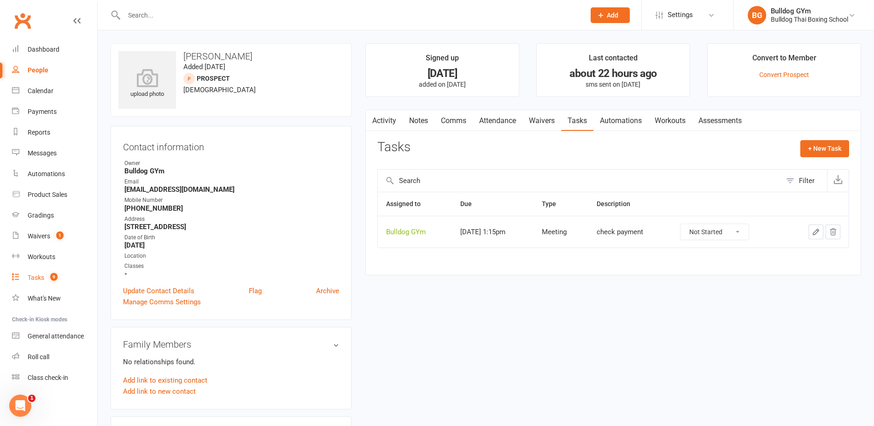
click at [40, 277] on div "Tasks" at bounding box center [36, 277] width 17 height 7
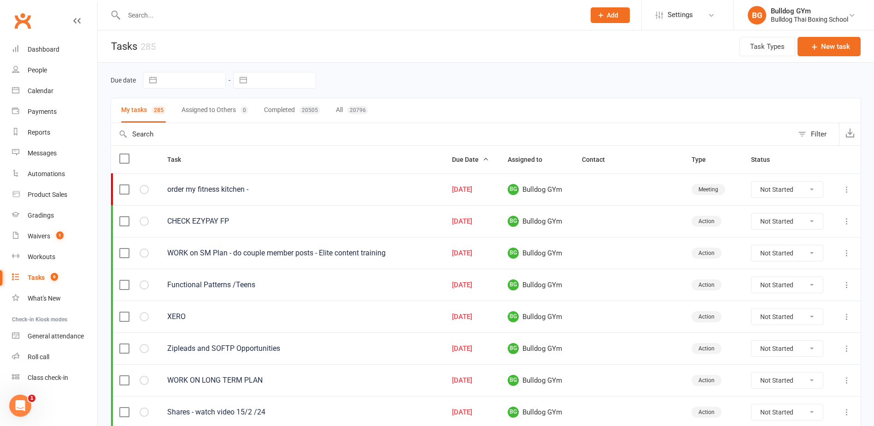
click at [152, 15] on input "text" at bounding box center [349, 15] width 457 height 13
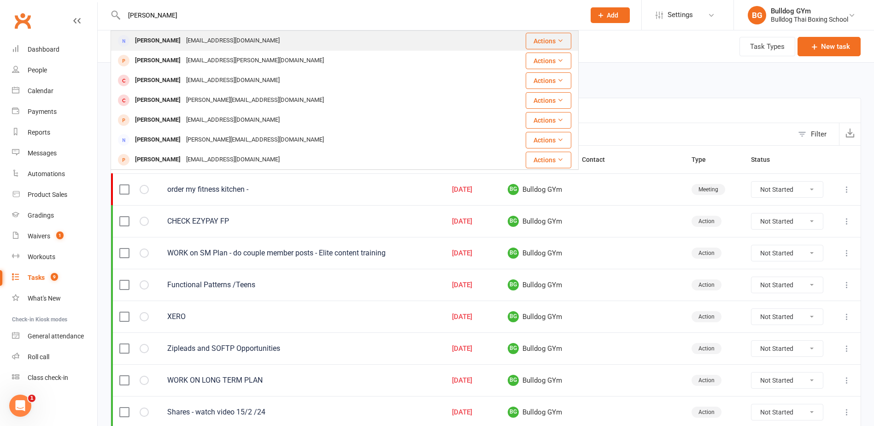
click at [180, 41] on div "[PERSON_NAME]" at bounding box center [157, 40] width 51 height 13
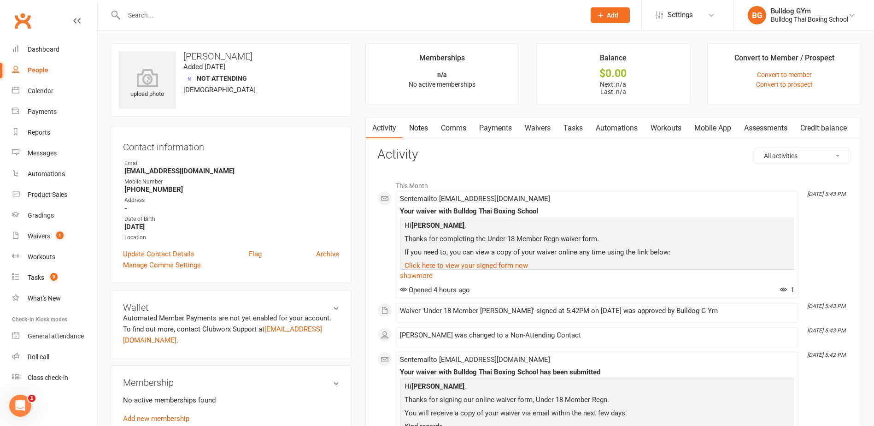
click at [422, 129] on link "Notes" at bounding box center [419, 127] width 32 height 21
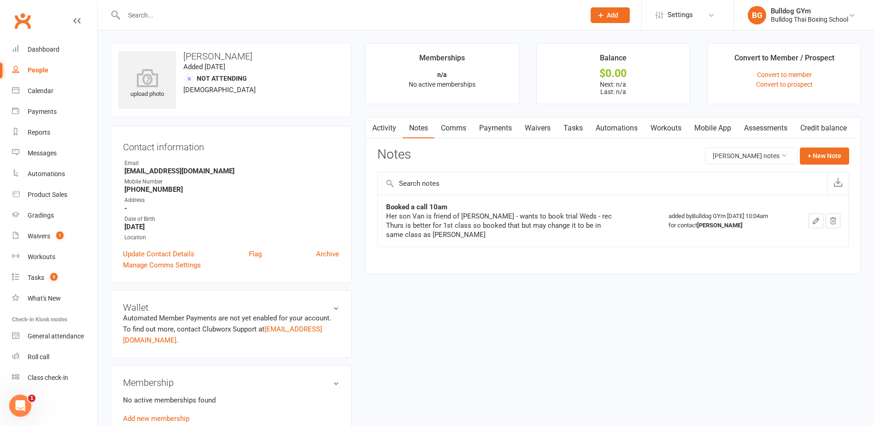
click at [579, 124] on link "Tasks" at bounding box center [573, 127] width 32 height 21
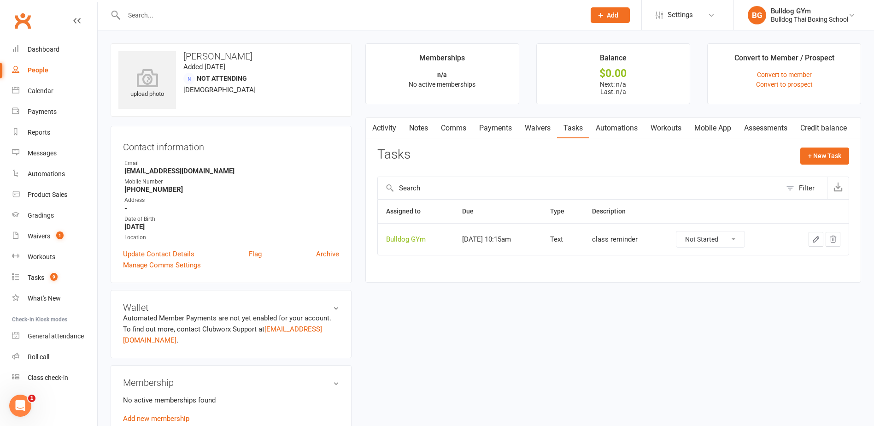
click at [148, 17] on input "text" at bounding box center [349, 15] width 457 height 13
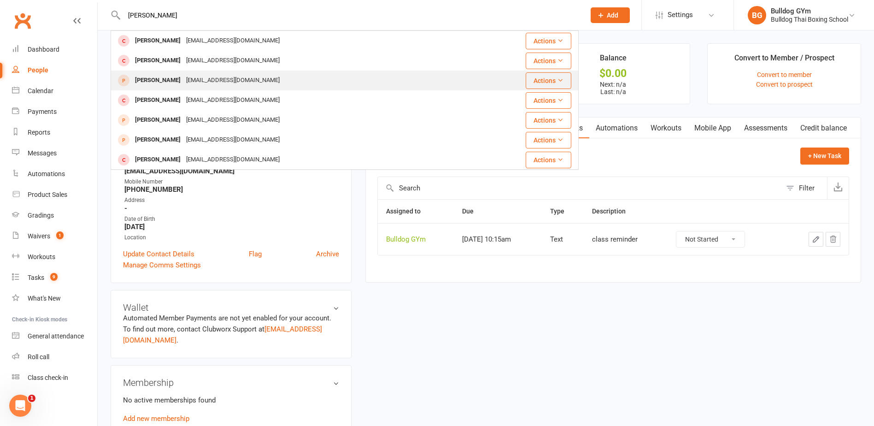
click at [187, 82] on div "[EMAIL_ADDRESS][DOMAIN_NAME]" at bounding box center [232, 80] width 99 height 13
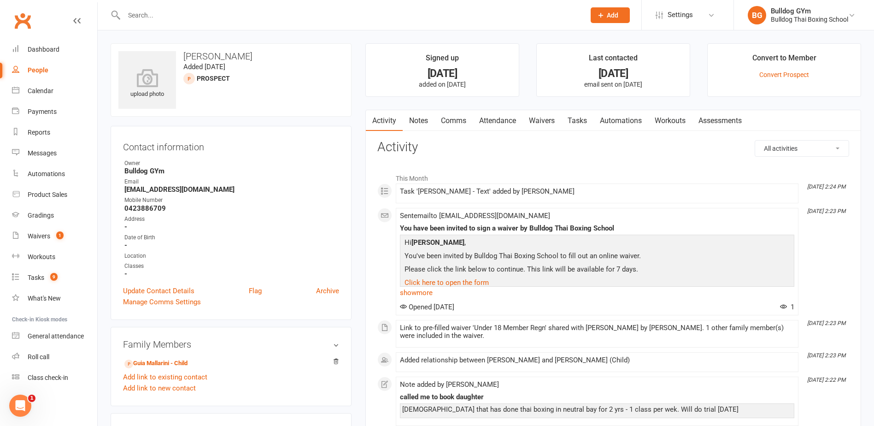
click at [423, 115] on link "Notes" at bounding box center [419, 120] width 32 height 21
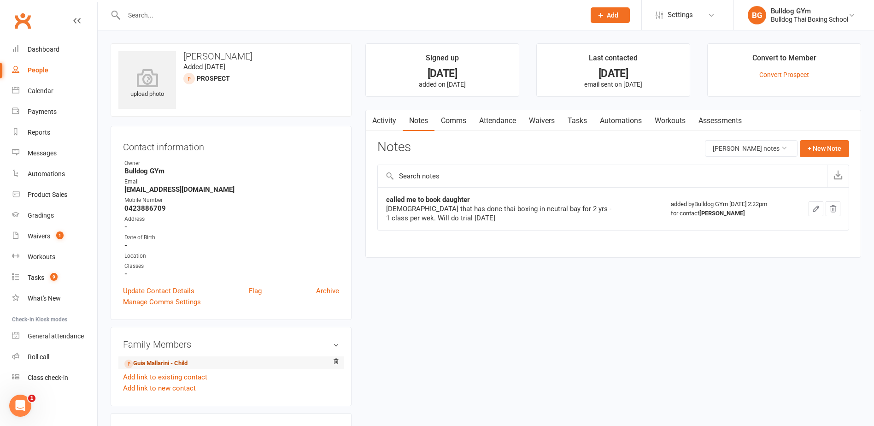
click at [152, 366] on link "Guia Mallarini - Child" at bounding box center [155, 363] width 63 height 10
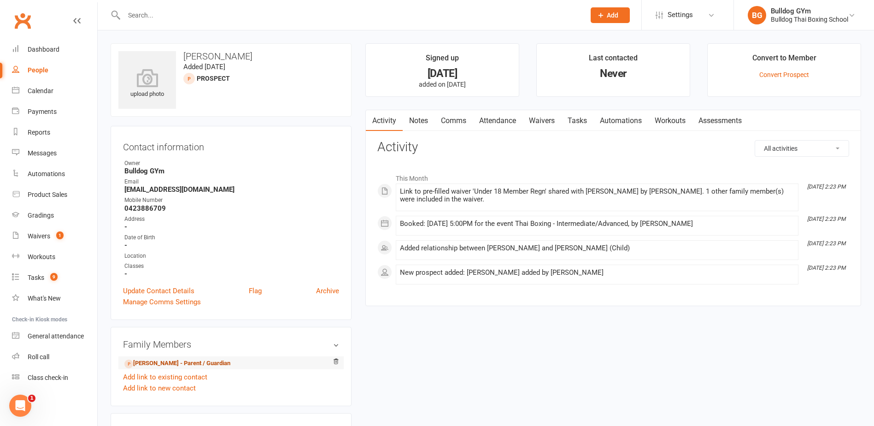
click at [206, 365] on link "[PERSON_NAME] - Parent / Guardian" at bounding box center [177, 363] width 106 height 10
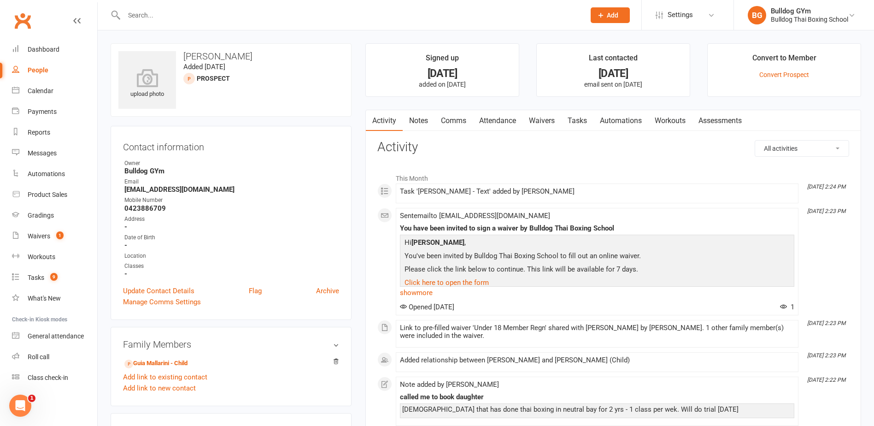
click at [585, 118] on link "Tasks" at bounding box center [577, 120] width 32 height 21
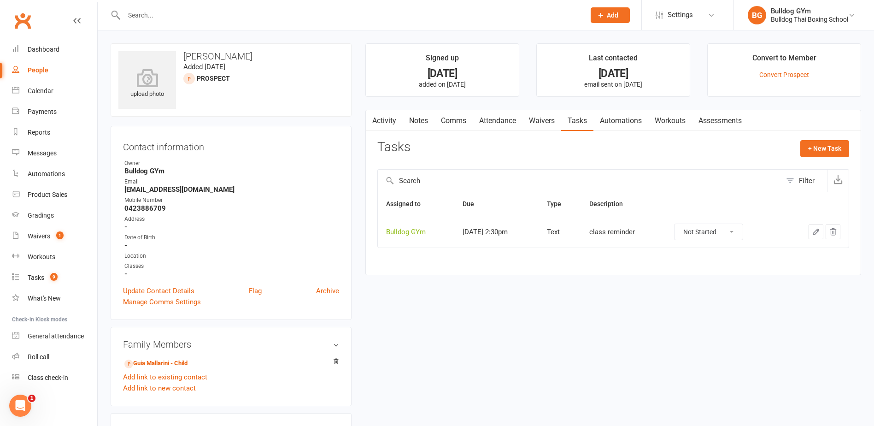
click at [146, 12] on input "text" at bounding box center [349, 15] width 457 height 13
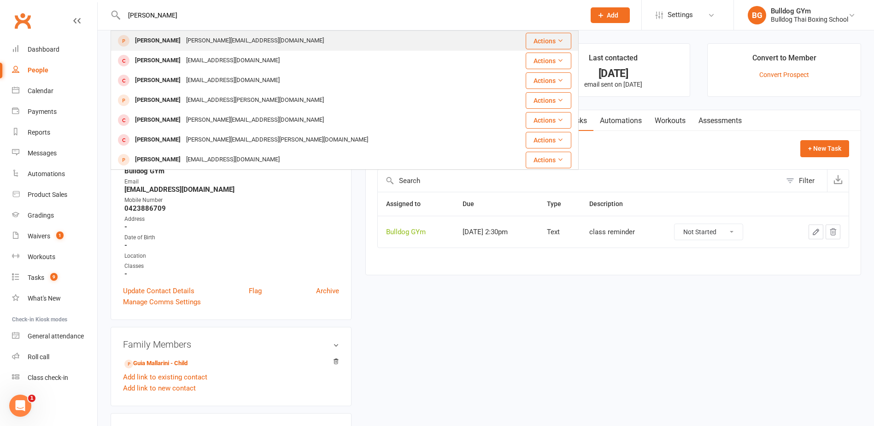
click at [183, 45] on div "[PERSON_NAME][EMAIL_ADDRESS][DOMAIN_NAME]" at bounding box center [254, 40] width 143 height 13
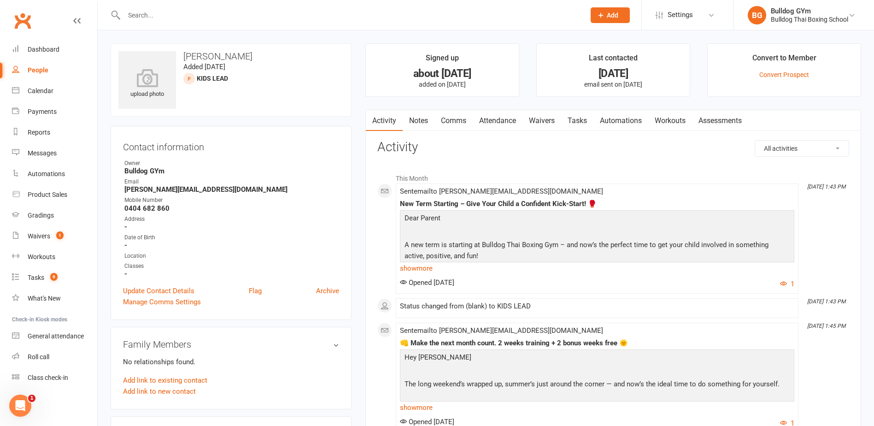
click at [416, 123] on link "Notes" at bounding box center [419, 120] width 32 height 21
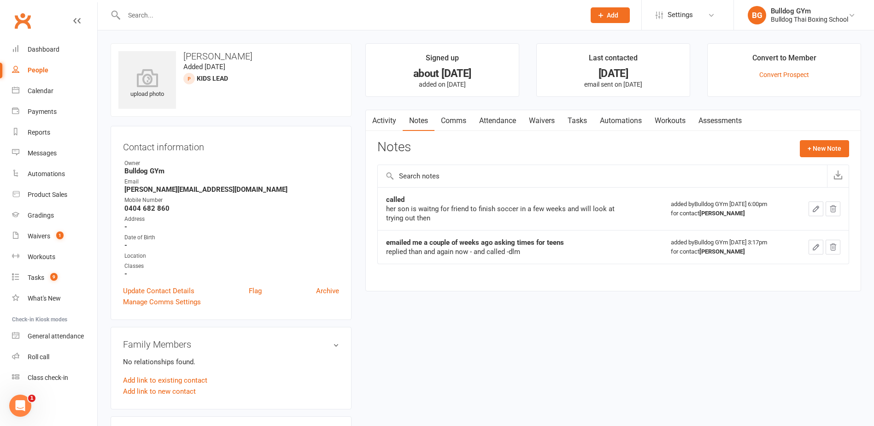
click at [385, 119] on link "Activity" at bounding box center [384, 120] width 37 height 21
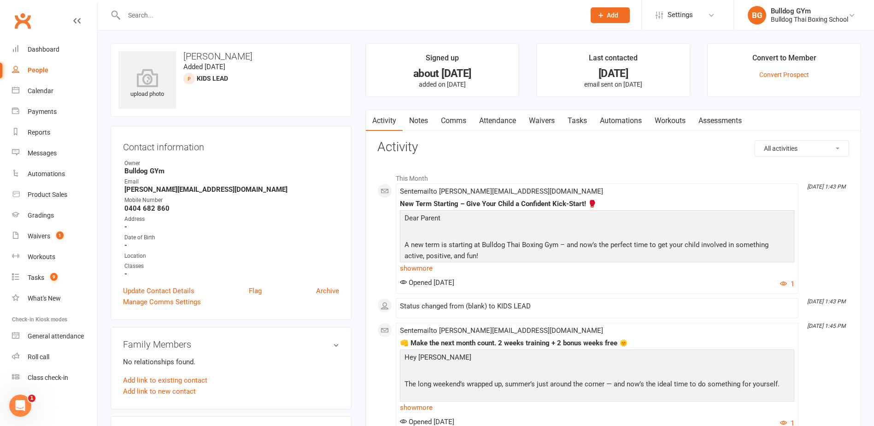
click at [578, 118] on link "Tasks" at bounding box center [577, 120] width 32 height 21
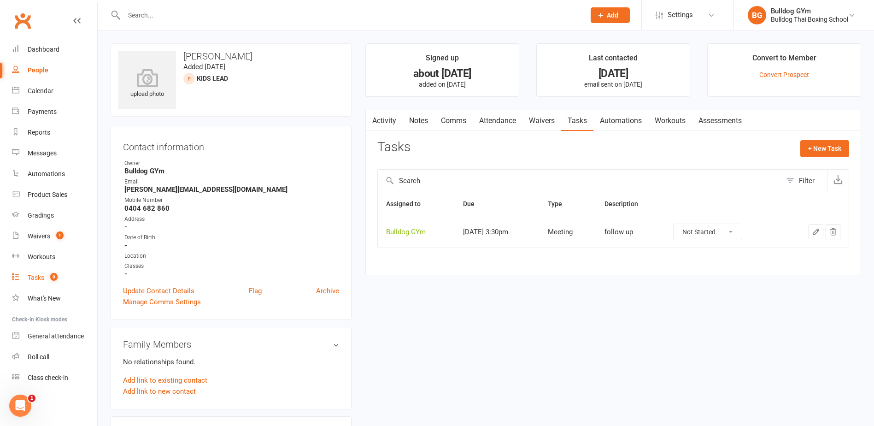
click at [43, 281] on div "Tasks" at bounding box center [36, 277] width 17 height 7
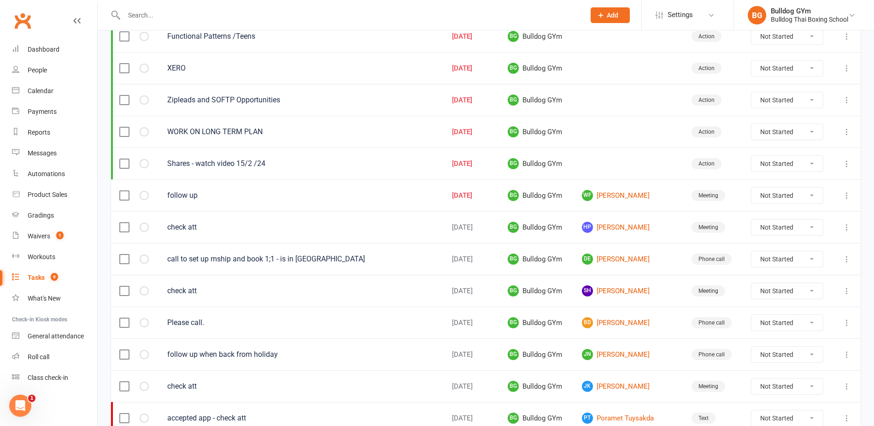
scroll to position [276, 0]
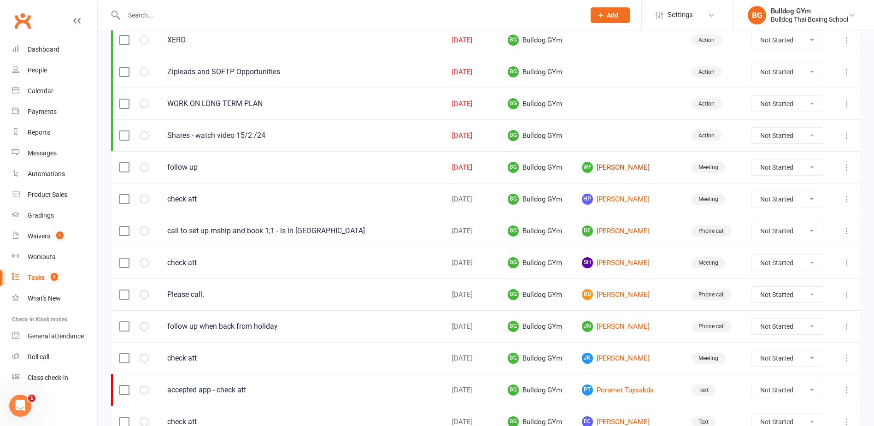
click at [618, 169] on link "WF [PERSON_NAME]" at bounding box center [629, 167] width 94 height 11
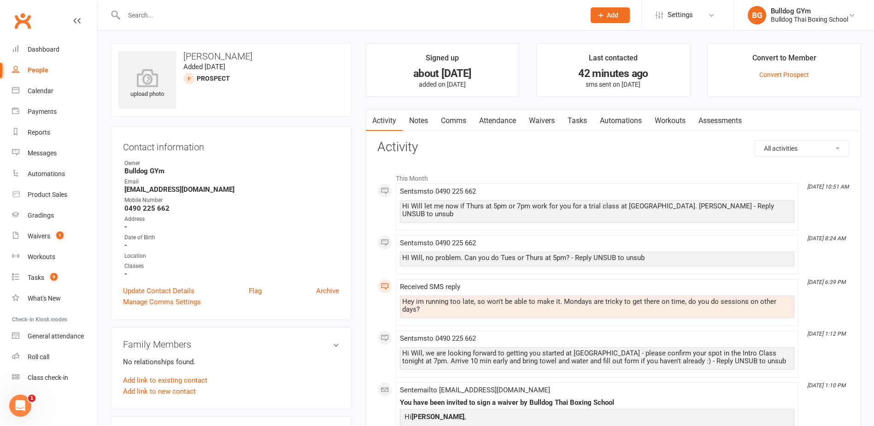
drag, startPoint x: 582, startPoint y: 112, endPoint x: 589, endPoint y: 125, distance: 14.6
click at [582, 114] on link "Tasks" at bounding box center [577, 120] width 32 height 21
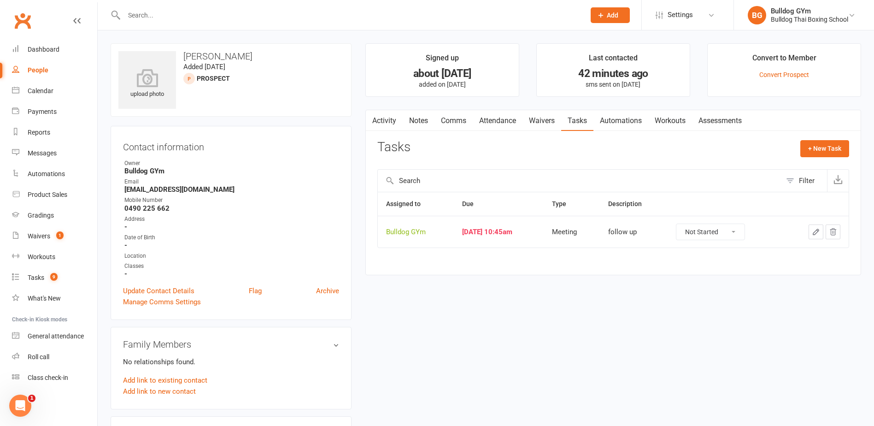
click at [816, 228] on icon "button" at bounding box center [816, 232] width 8 height 8
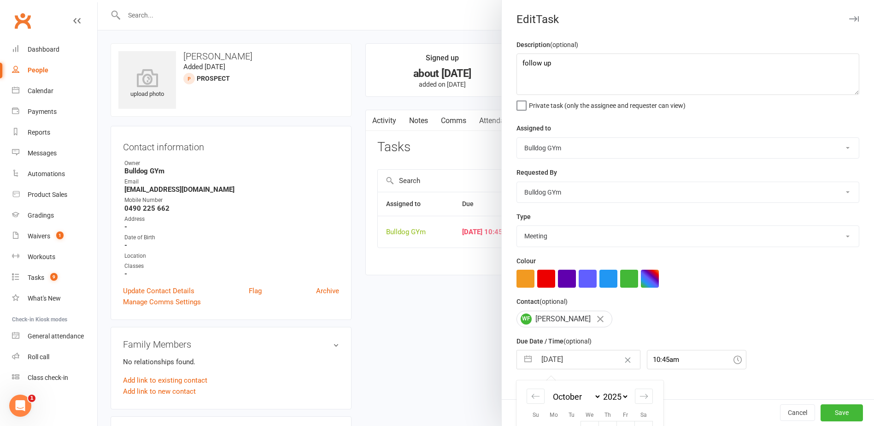
click at [591, 363] on input "[DATE]" at bounding box center [588, 359] width 104 height 18
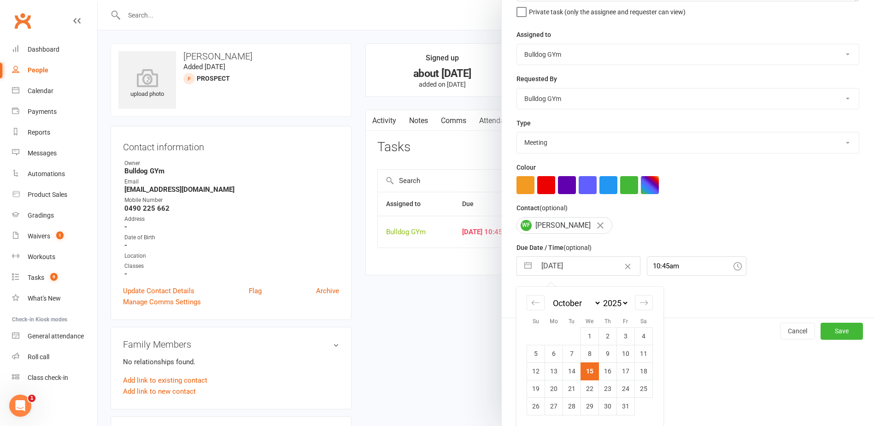
drag, startPoint x: 604, startPoint y: 370, endPoint x: 619, endPoint y: 381, distance: 18.4
click at [606, 370] on td "16" at bounding box center [608, 371] width 18 height 18
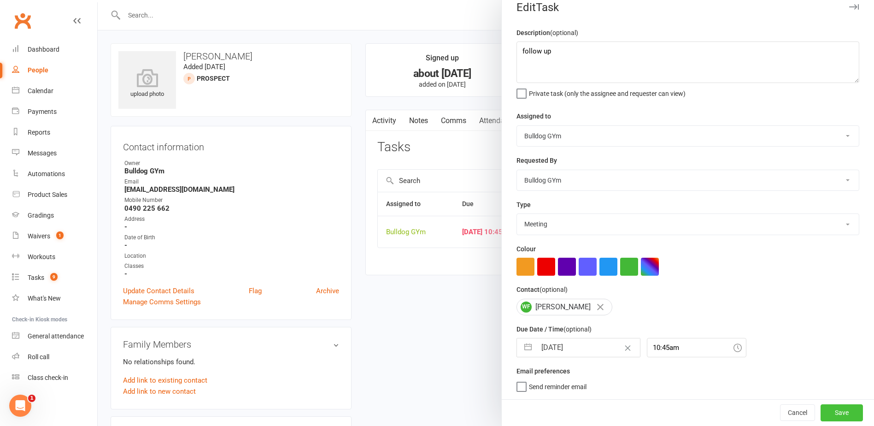
click at [827, 405] on button "Save" at bounding box center [841, 412] width 42 height 17
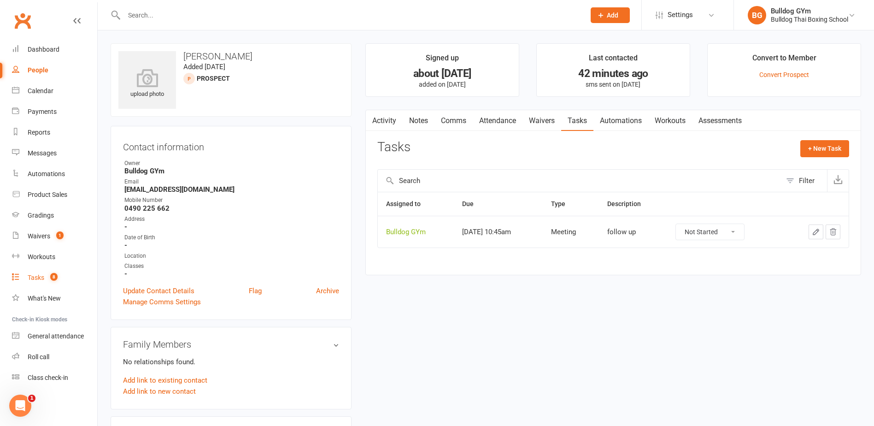
click at [32, 279] on div "Tasks" at bounding box center [36, 277] width 17 height 7
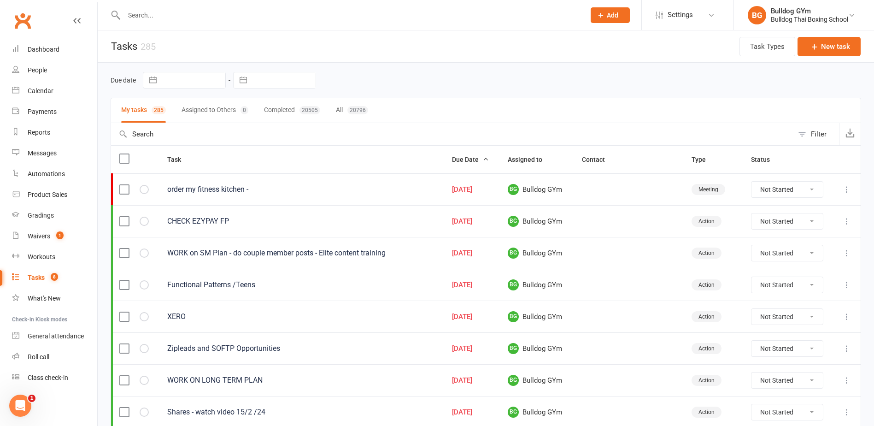
click at [845, 191] on icon at bounding box center [846, 189] width 9 height 9
click at [803, 229] on link "Edit" at bounding box center [799, 225] width 91 height 18
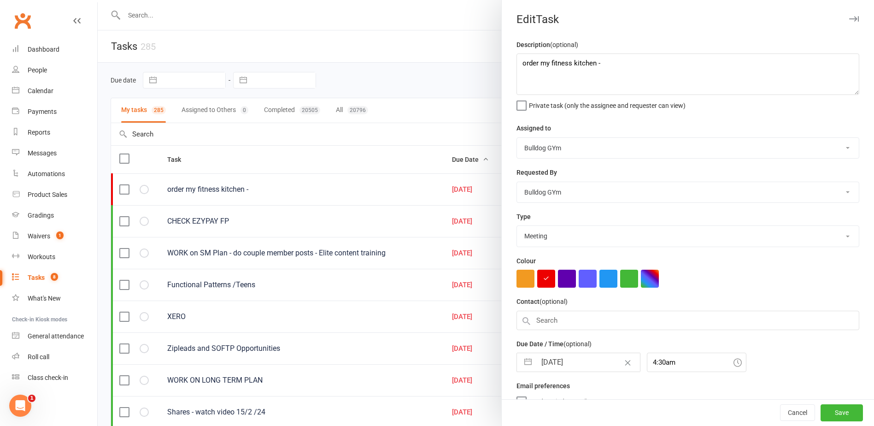
click at [587, 363] on input "[DATE]" at bounding box center [588, 362] width 104 height 18
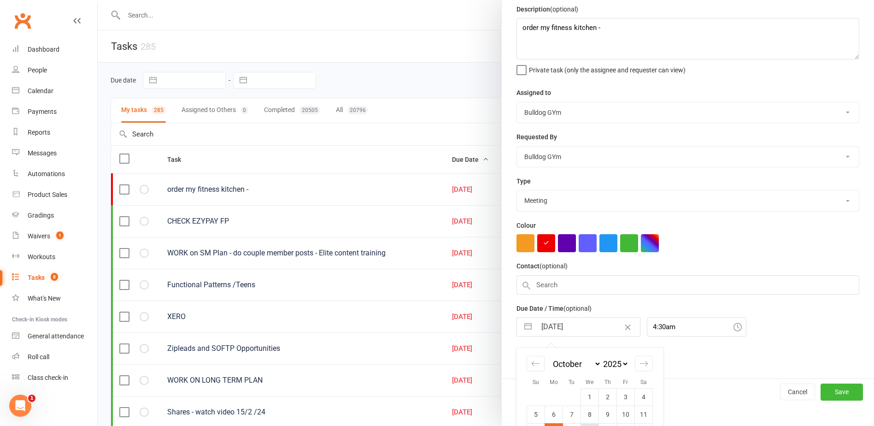
scroll to position [92, 0]
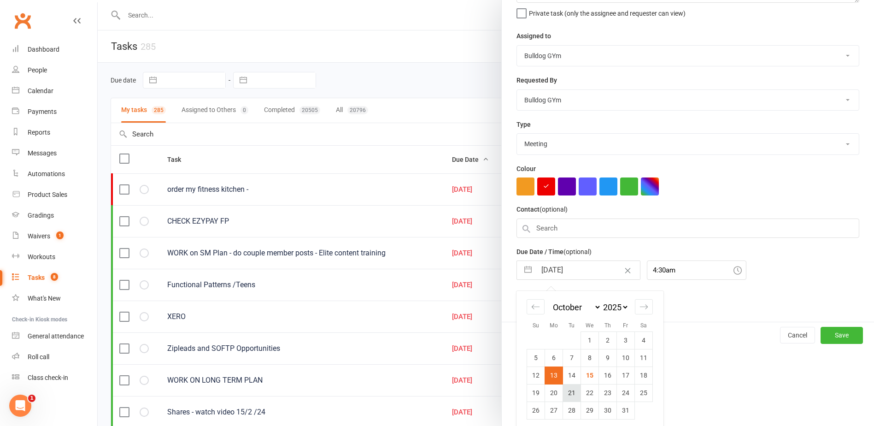
click at [566, 396] on td "21" at bounding box center [572, 393] width 18 height 18
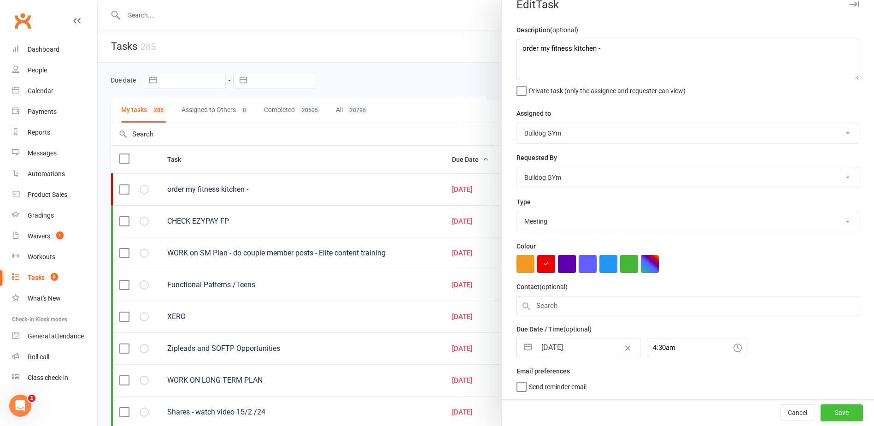
drag, startPoint x: 831, startPoint y: 410, endPoint x: 820, endPoint y: 403, distance: 12.9
click at [829, 409] on button "Save" at bounding box center [841, 412] width 42 height 17
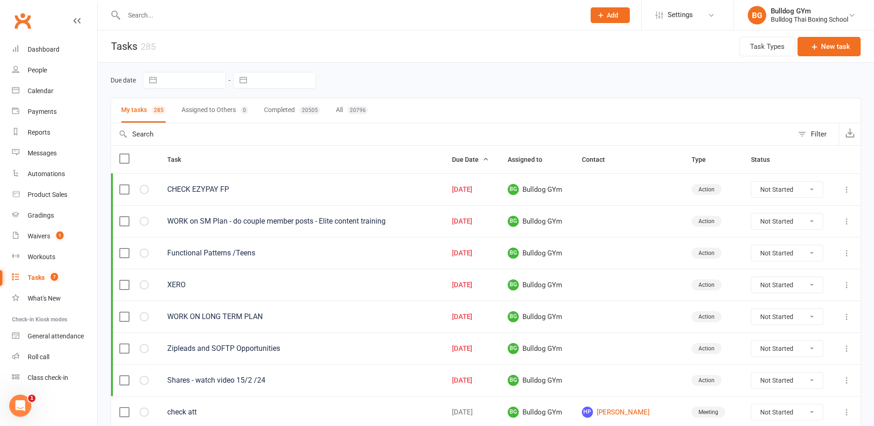
click at [167, 19] on input "text" at bounding box center [349, 15] width 457 height 13
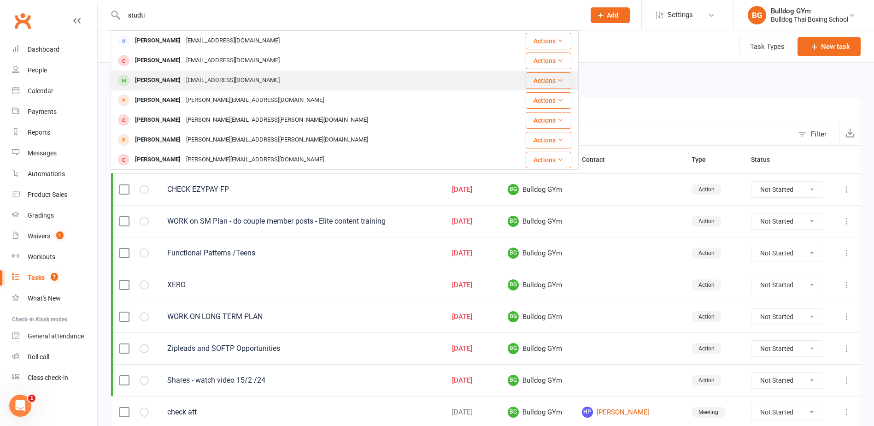
click at [208, 74] on div "[EMAIL_ADDRESS][DOMAIN_NAME]" at bounding box center [232, 80] width 99 height 13
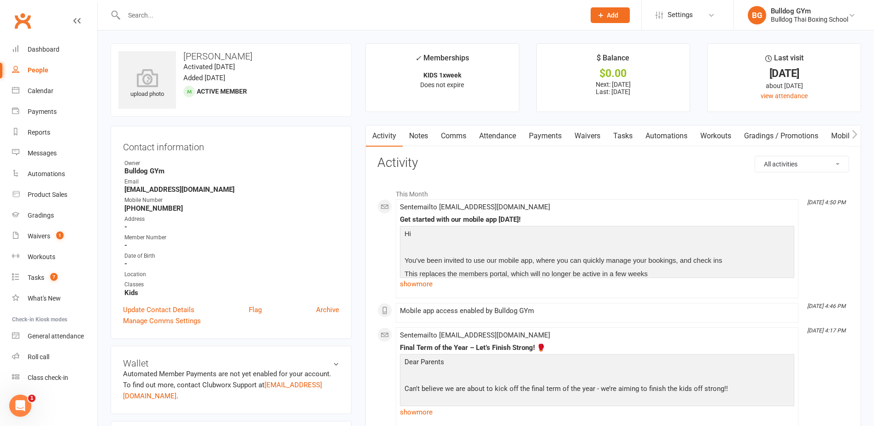
click at [170, 16] on input "text" at bounding box center [349, 15] width 457 height 13
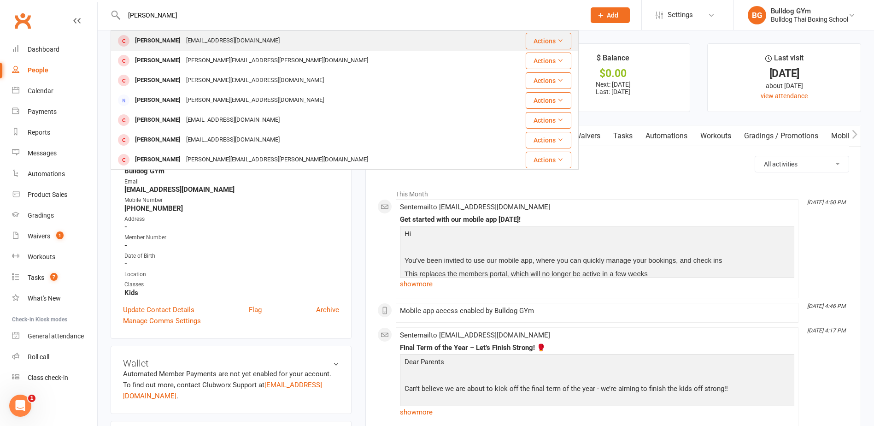
click at [183, 39] on div "[EMAIL_ADDRESS][DOMAIN_NAME]" at bounding box center [232, 40] width 99 height 13
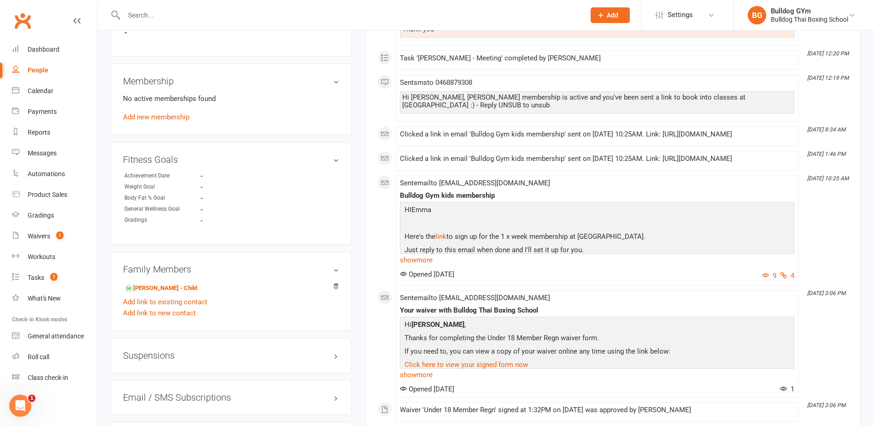
scroll to position [461, 0]
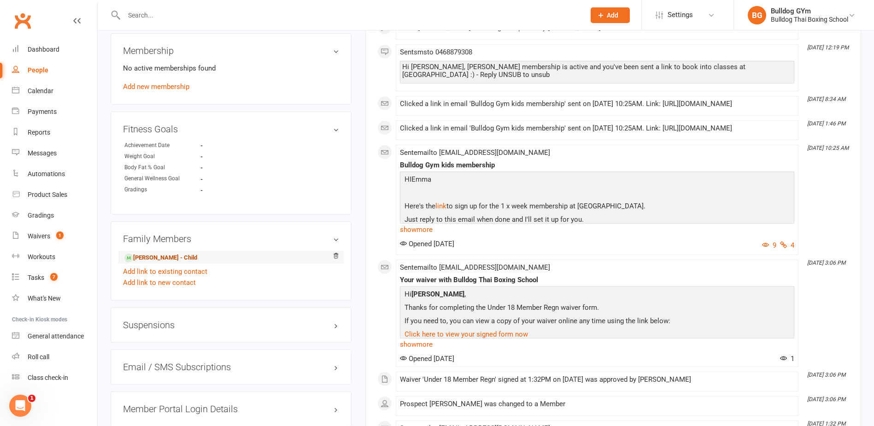
click at [165, 257] on link "[PERSON_NAME] - Child" at bounding box center [160, 258] width 73 height 10
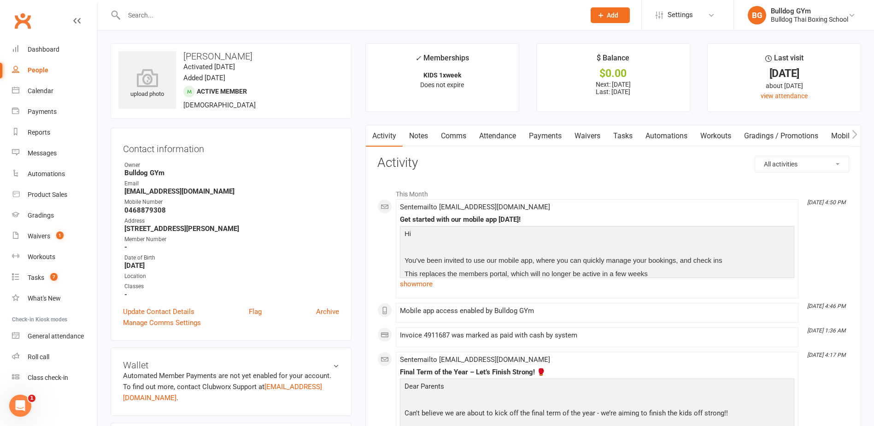
click at [629, 138] on link "Tasks" at bounding box center [623, 135] width 32 height 21
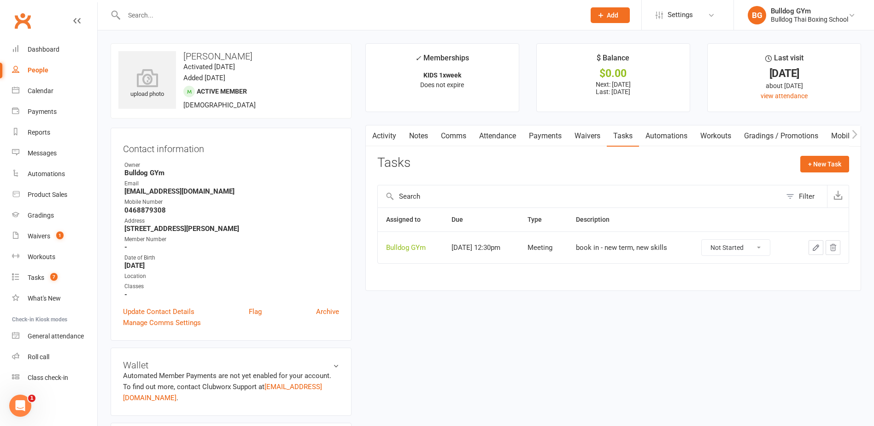
click at [817, 246] on icon "button" at bounding box center [816, 247] width 8 height 8
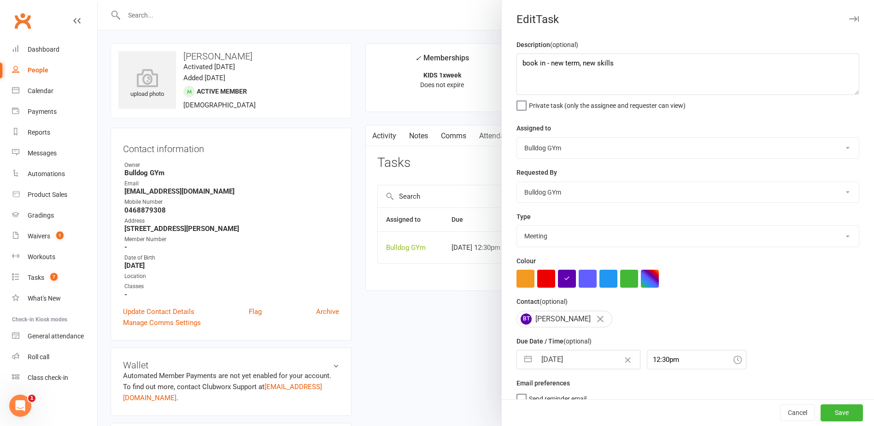
click at [585, 361] on input "[DATE]" at bounding box center [588, 359] width 104 height 18
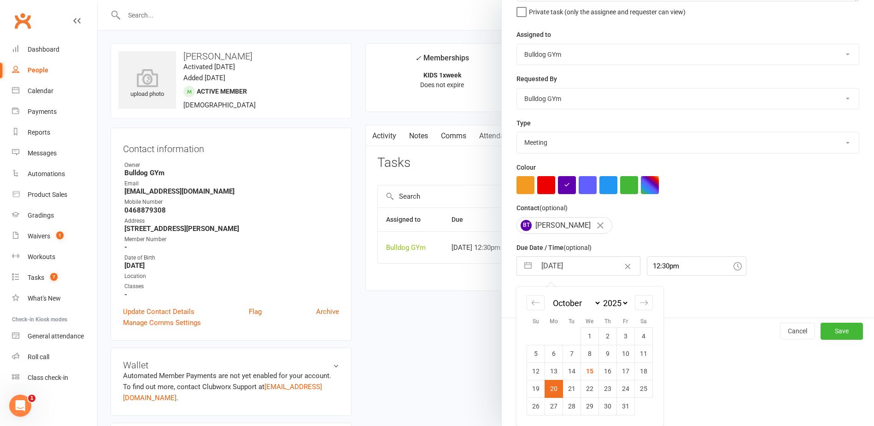
drag, startPoint x: 624, startPoint y: 368, endPoint x: 625, endPoint y: 373, distance: 4.6
click at [625, 368] on td "17" at bounding box center [626, 371] width 18 height 18
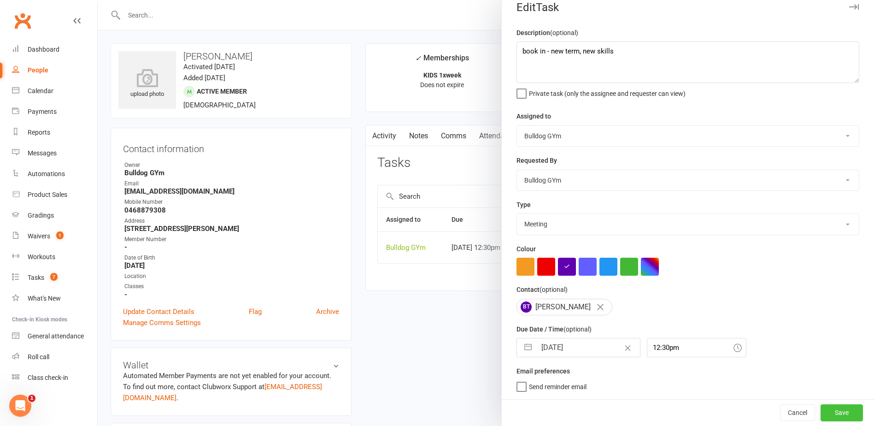
drag, startPoint x: 819, startPoint y: 416, endPoint x: 820, endPoint y: 411, distance: 5.3
click at [820, 416] on button "Save" at bounding box center [841, 412] width 42 height 17
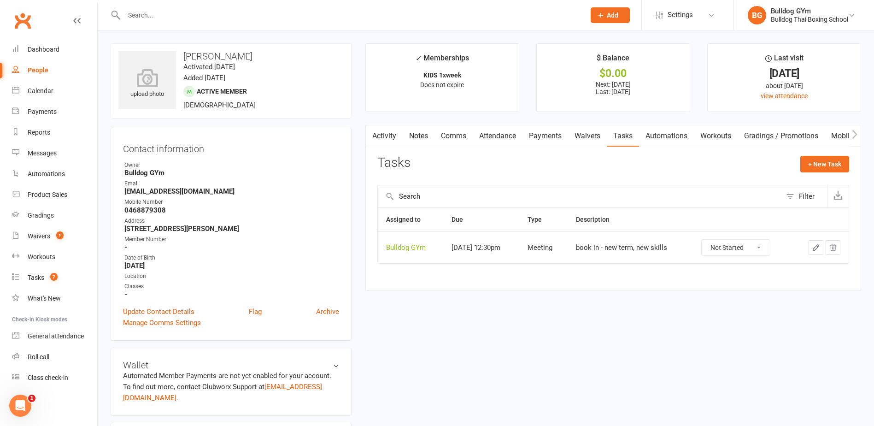
click at [384, 139] on link "Activity" at bounding box center [384, 135] width 37 height 21
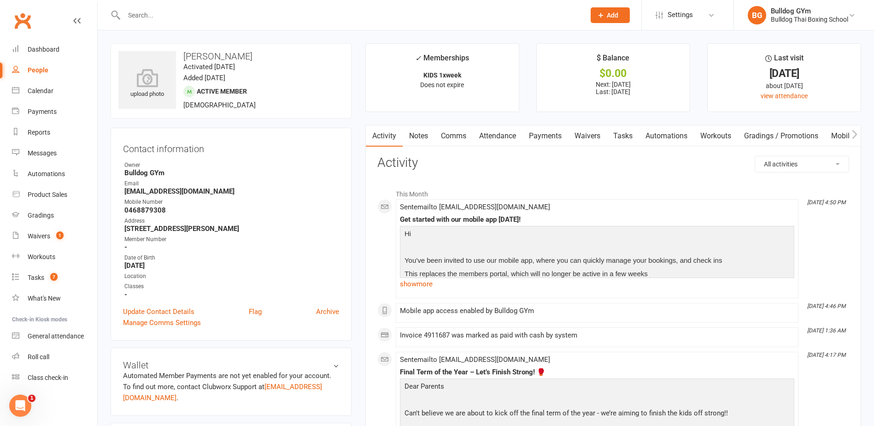
click at [630, 134] on link "Tasks" at bounding box center [623, 135] width 32 height 21
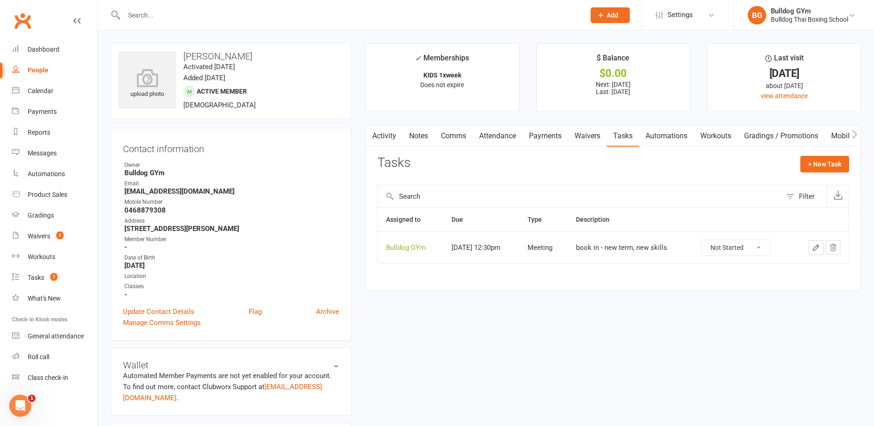
click at [815, 247] on icon "button" at bounding box center [816, 248] width 6 height 6
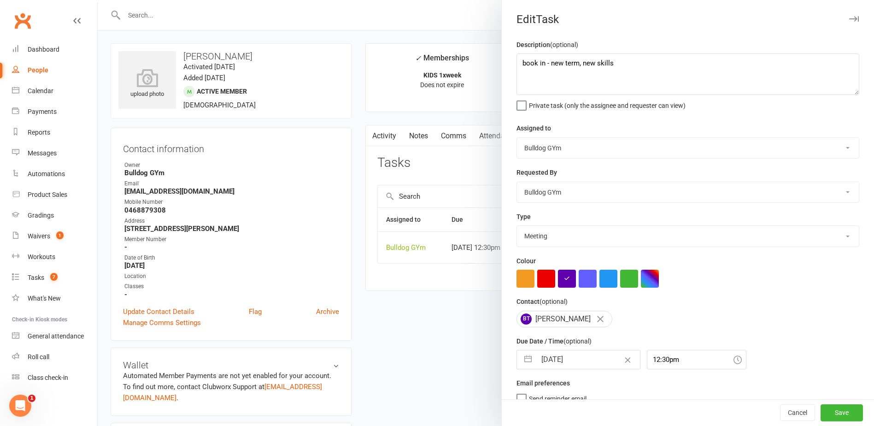
drag, startPoint x: 574, startPoint y: 367, endPoint x: 594, endPoint y: 361, distance: 21.3
click at [575, 367] on input "[DATE]" at bounding box center [588, 359] width 104 height 18
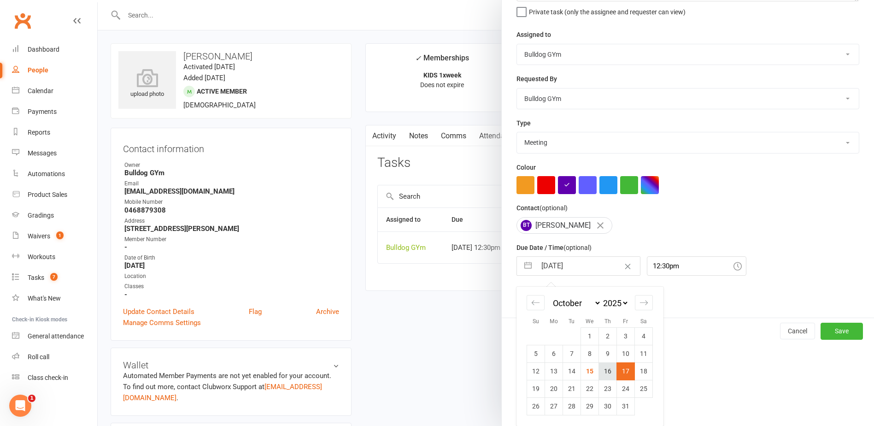
click at [604, 369] on td "16" at bounding box center [608, 371] width 18 height 18
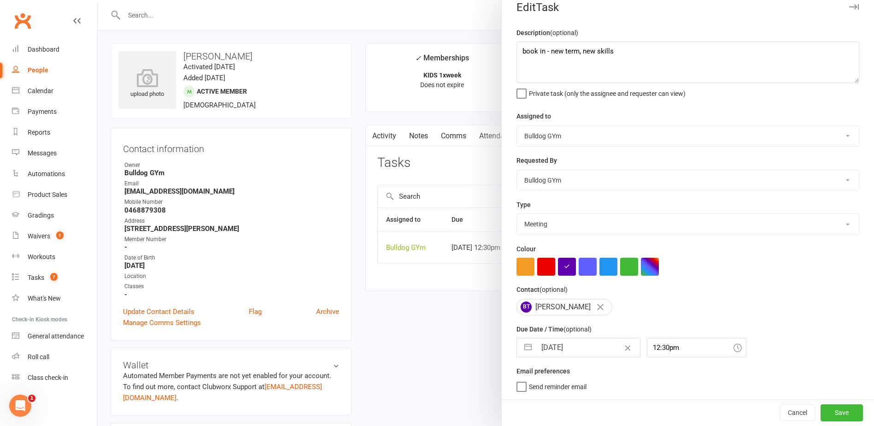
scroll to position [16, 0]
click at [838, 407] on button "Save" at bounding box center [841, 412] width 42 height 17
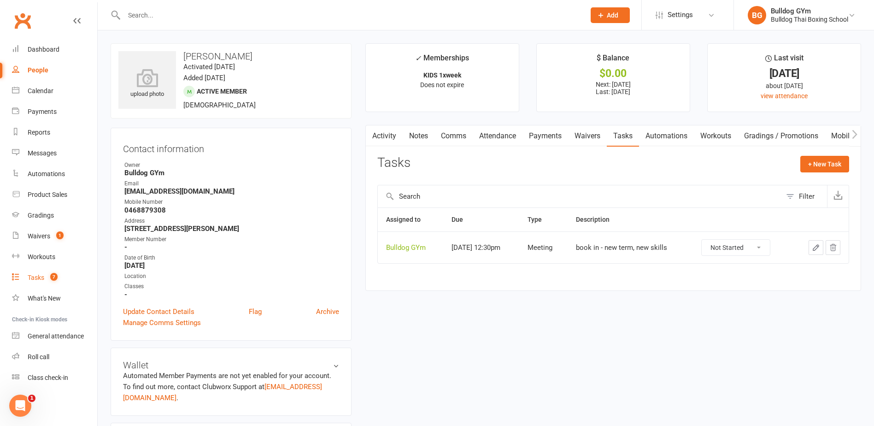
click at [37, 275] on div "Tasks" at bounding box center [36, 277] width 17 height 7
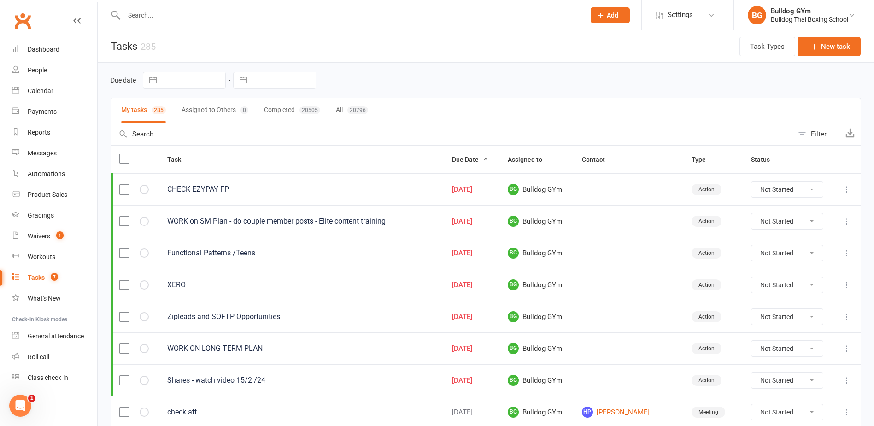
click at [156, 14] on input "text" at bounding box center [349, 15] width 457 height 13
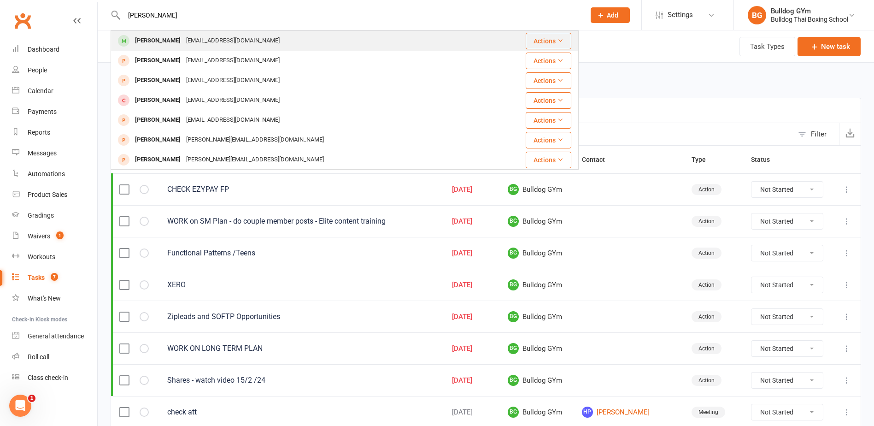
click at [174, 37] on div "[PERSON_NAME]" at bounding box center [157, 40] width 51 height 13
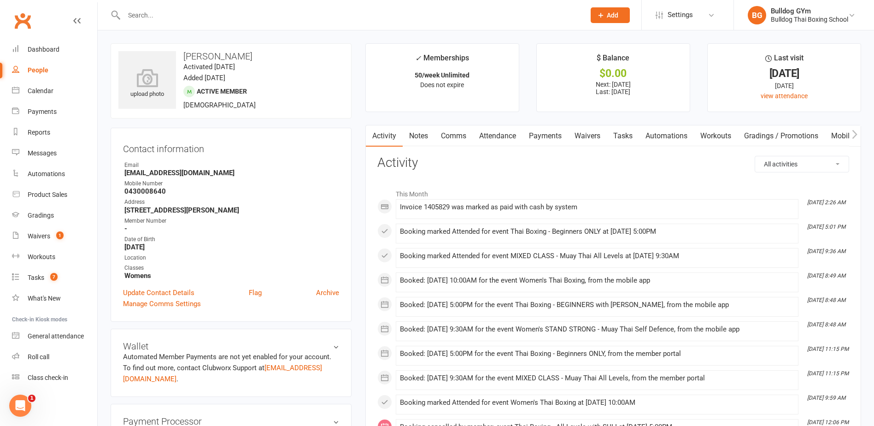
click at [459, 130] on link "Comms" at bounding box center [453, 135] width 38 height 21
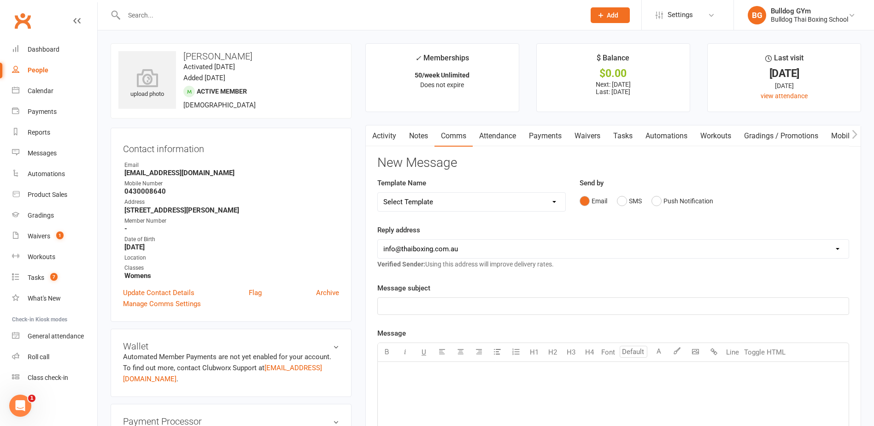
click at [451, 200] on select "Select Template [Email] Price Increase 28 Day Kick starter [SMS] 10 Pass Check …" at bounding box center [471, 202] width 187 height 18
click at [660, 199] on button "Push Notification" at bounding box center [682, 201] width 62 height 18
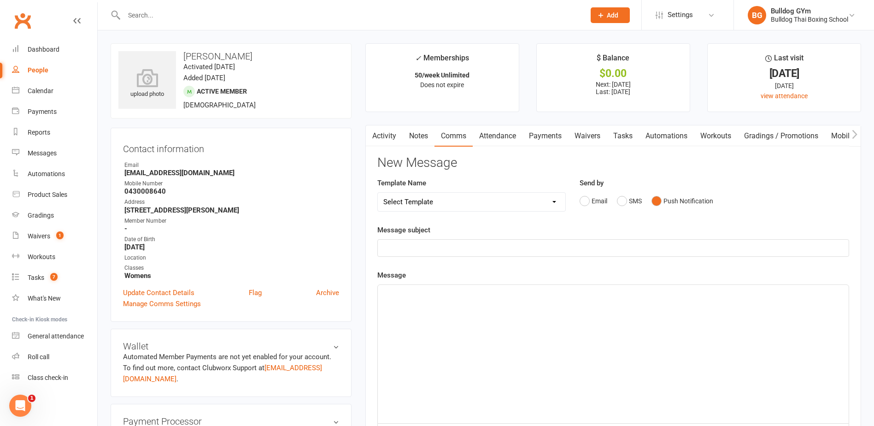
click at [468, 199] on select "Select Template [Email] Price Increase 28 Day Kick starter [SMS] 10 Pass Check …" at bounding box center [471, 202] width 187 height 18
click at [378, 193] on select "Select Template [Email] Price Increase 28 Day Kick starter [SMS] 10 Pass Check …" at bounding box center [471, 202] width 187 height 18
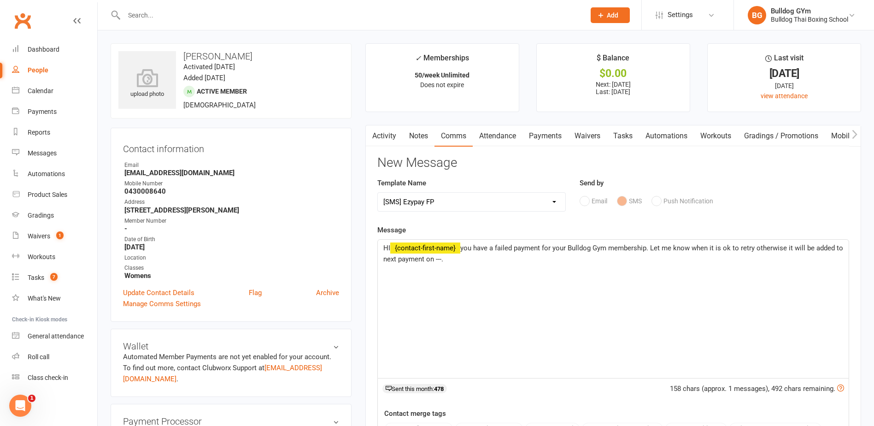
click at [661, 200] on div "Email SMS Push Notification" at bounding box center [713, 201] width 269 height 18
click at [458, 258] on p "HI ﻿ {contact-first-name} you have a failed payment for your Bulldog Gym member…" at bounding box center [613, 253] width 460 height 22
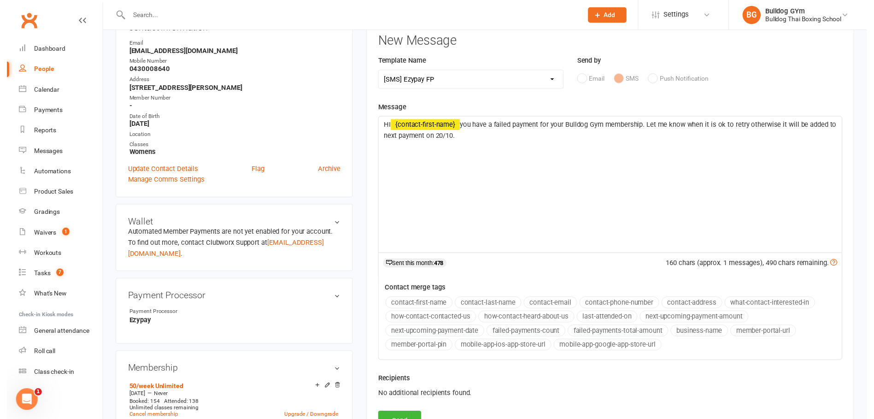
scroll to position [138, 0]
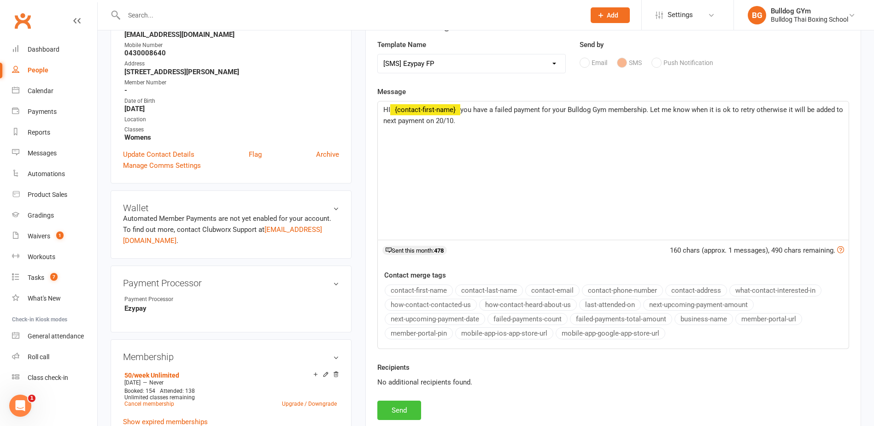
click at [412, 409] on button "Send" at bounding box center [399, 409] width 44 height 19
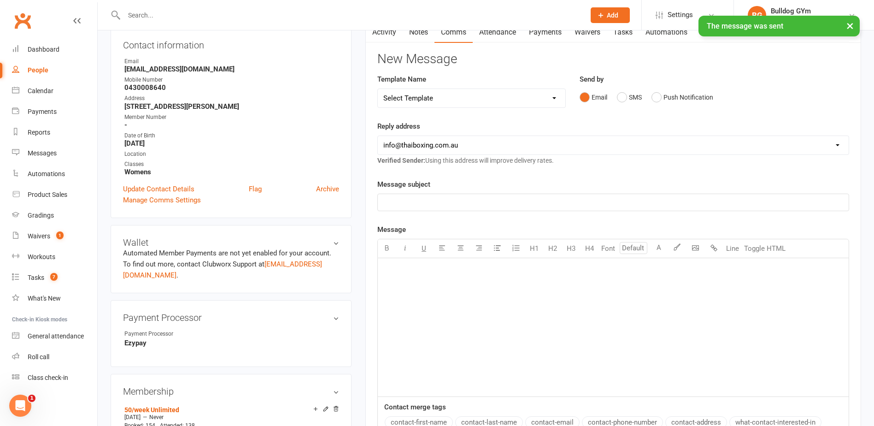
scroll to position [0, 0]
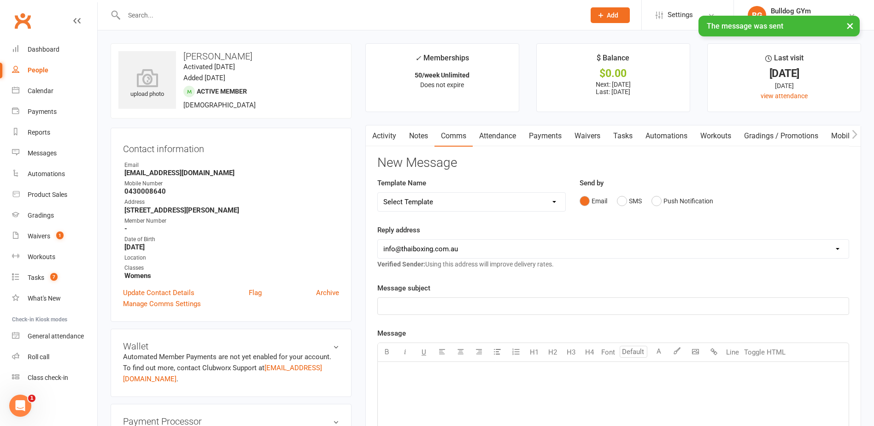
click at [624, 135] on link "Tasks" at bounding box center [623, 135] width 32 height 21
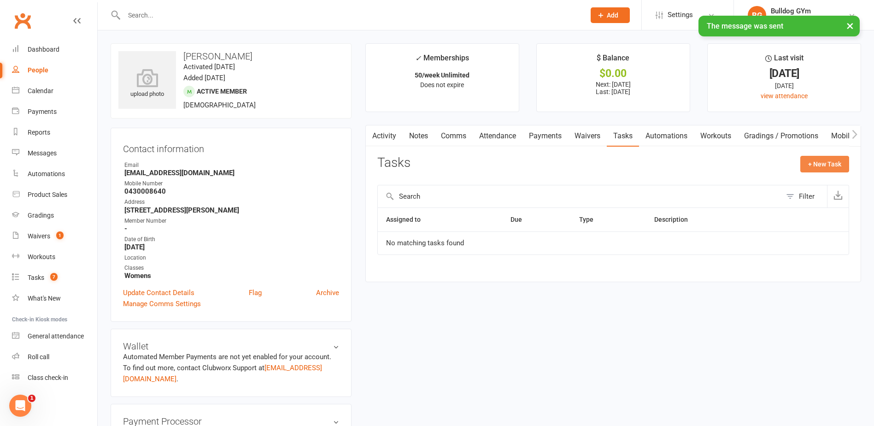
click at [816, 166] on button "+ New Task" at bounding box center [824, 164] width 49 height 17
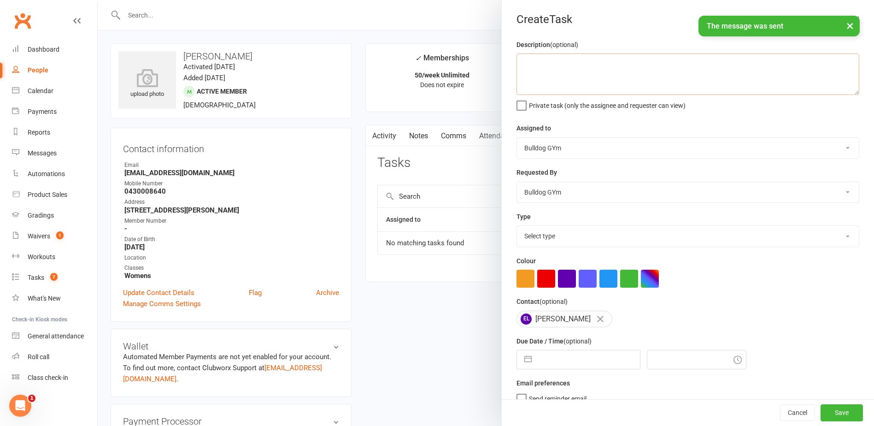
click at [548, 71] on textarea at bounding box center [687, 73] width 343 height 41
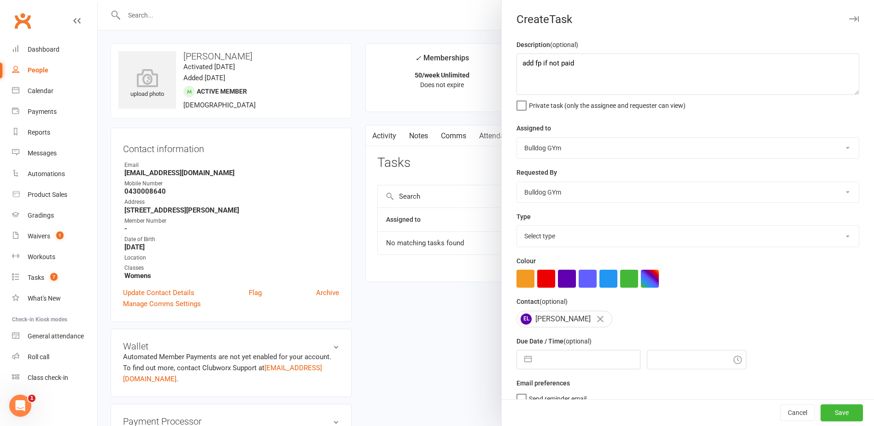
click at [533, 240] on select "Select type Action E-mail Meeting Phone call Text Add new task type" at bounding box center [688, 236] width 342 height 20
click at [517, 228] on select "Select type Action E-mail Meeting Phone call Text Add new task type" at bounding box center [688, 236] width 342 height 20
click at [559, 358] on input "text" at bounding box center [588, 359] width 104 height 18
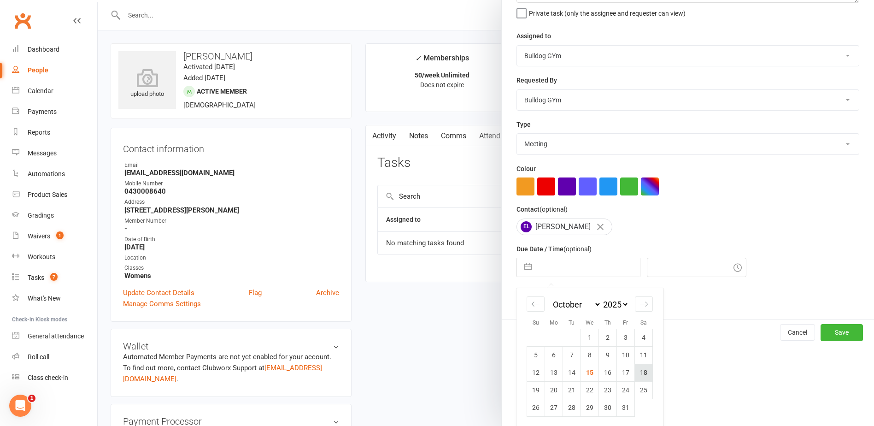
click at [639, 376] on td "18" at bounding box center [644, 372] width 18 height 18
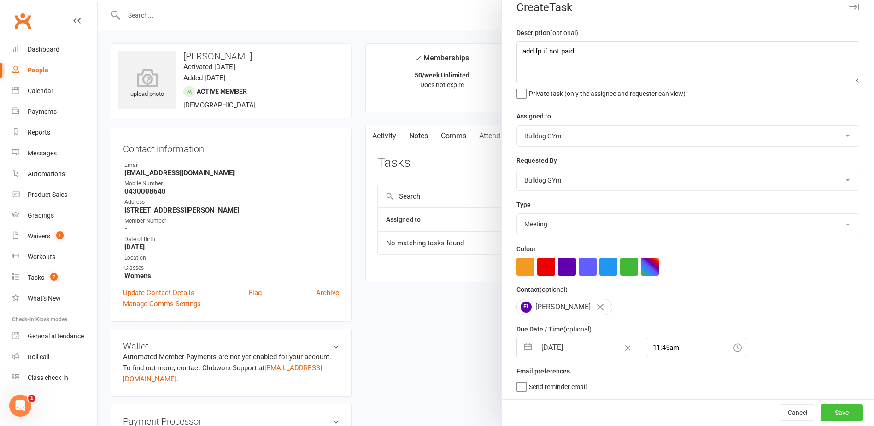
click at [837, 411] on button "Save" at bounding box center [841, 412] width 42 height 17
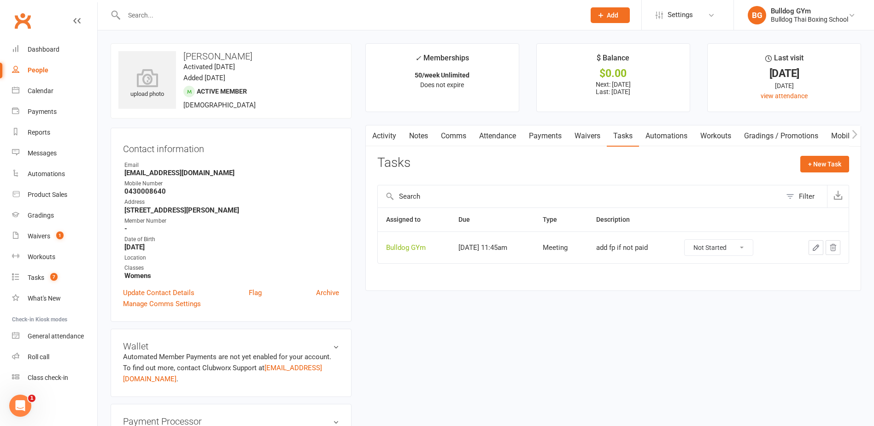
click at [145, 10] on input "text" at bounding box center [349, 15] width 457 height 13
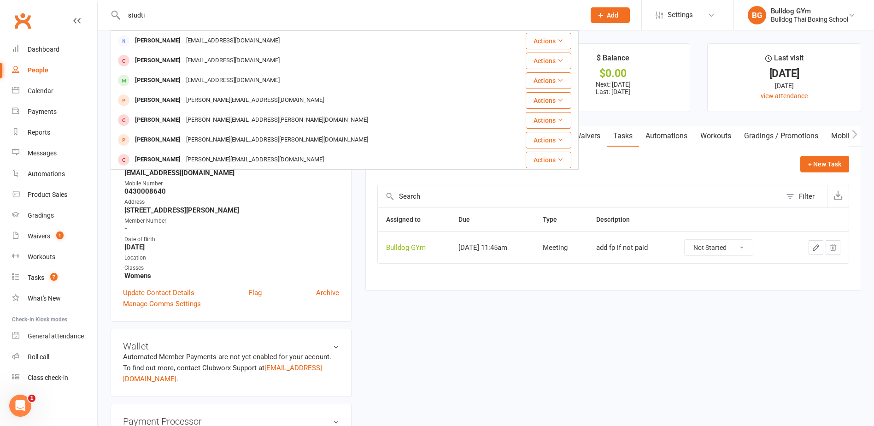
click at [189, 78] on div "[EMAIL_ADDRESS][DOMAIN_NAME]" at bounding box center [232, 80] width 99 height 13
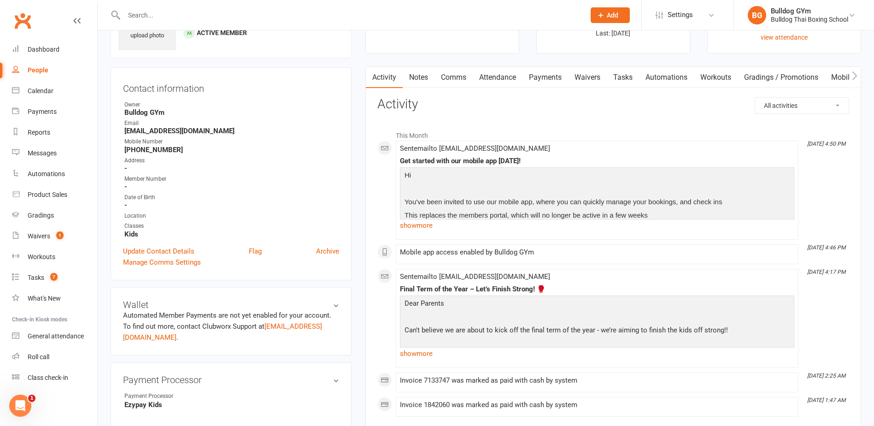
scroll to position [46, 0]
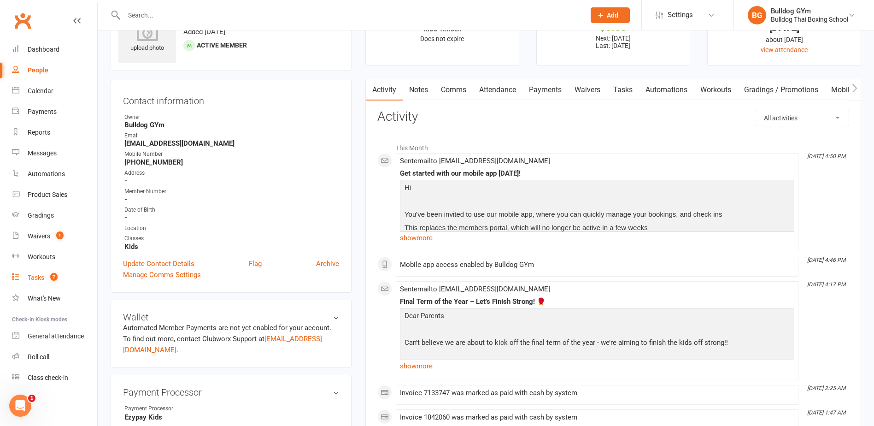
click at [37, 277] on div "Tasks" at bounding box center [36, 277] width 17 height 7
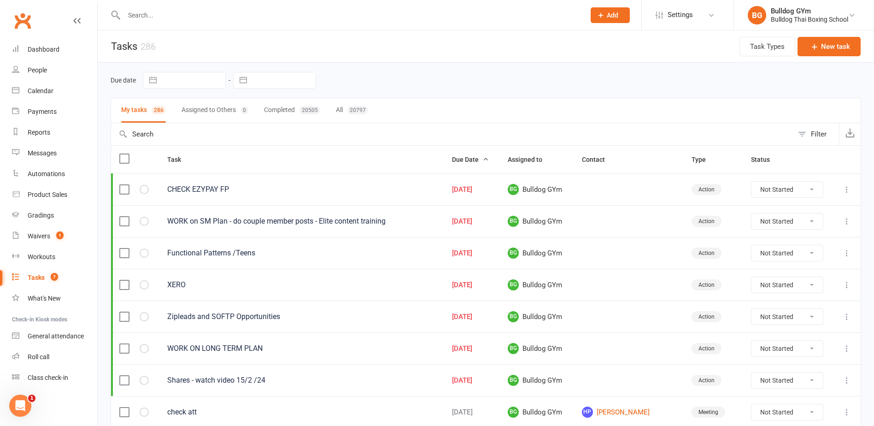
click at [811, 189] on select "Not Started In Progress Waiting Complete" at bounding box center [787, 189] width 72 height 16
click at [850, 188] on icon at bounding box center [846, 189] width 9 height 9
click at [800, 224] on link "Edit" at bounding box center [799, 225] width 91 height 18
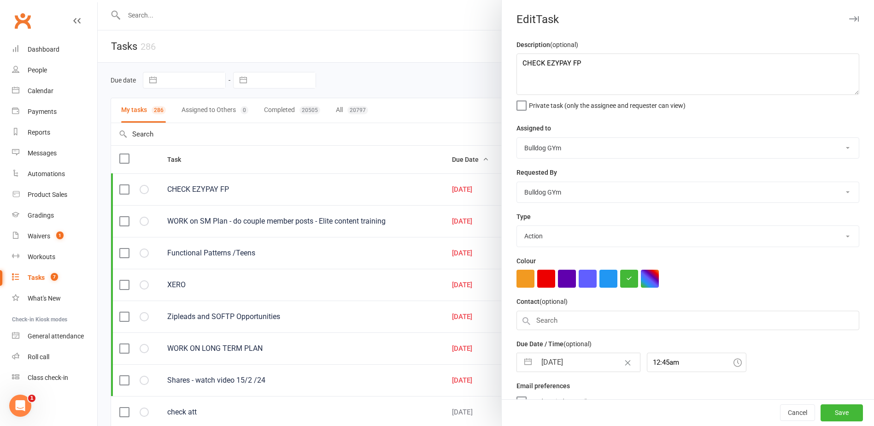
click at [587, 367] on input "[DATE]" at bounding box center [588, 362] width 104 height 18
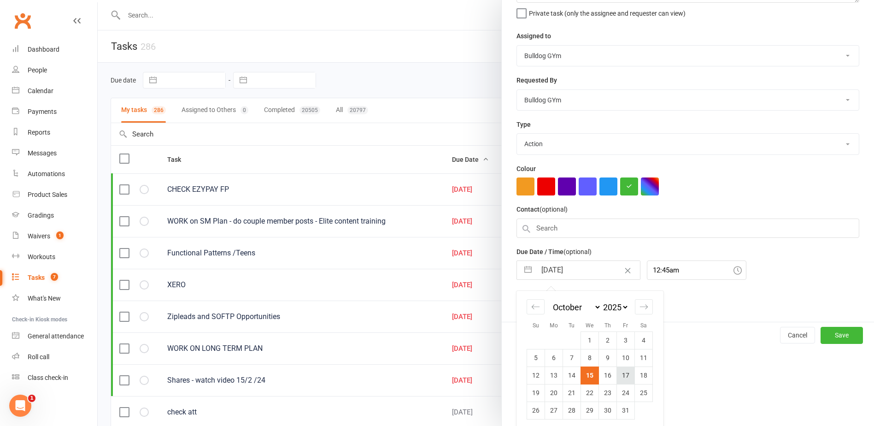
click at [625, 378] on td "17" at bounding box center [626, 375] width 18 height 18
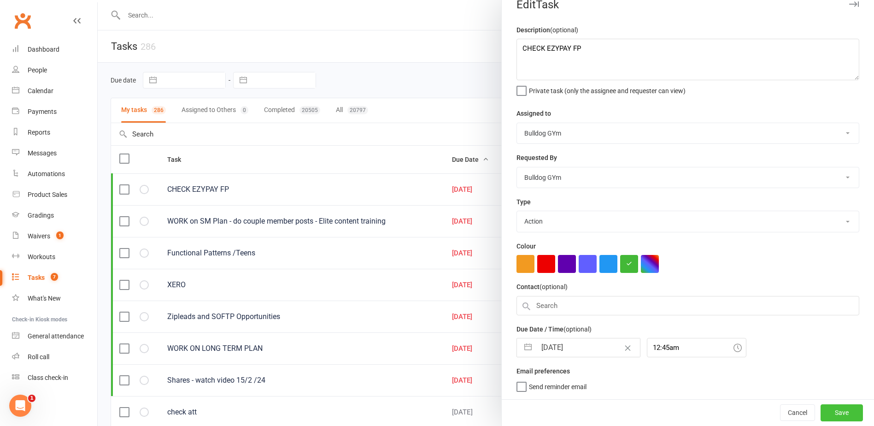
click at [821, 414] on button "Save" at bounding box center [841, 412] width 42 height 17
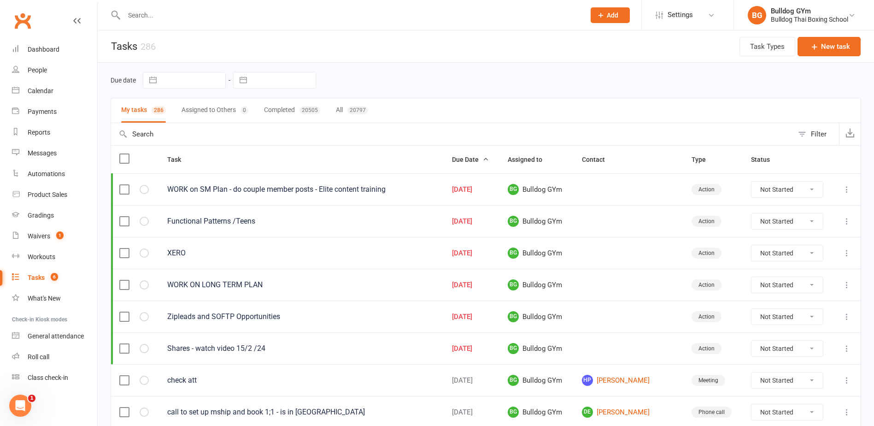
click at [845, 317] on icon at bounding box center [846, 316] width 9 height 9
click at [783, 350] on link "Edit" at bounding box center [799, 352] width 91 height 18
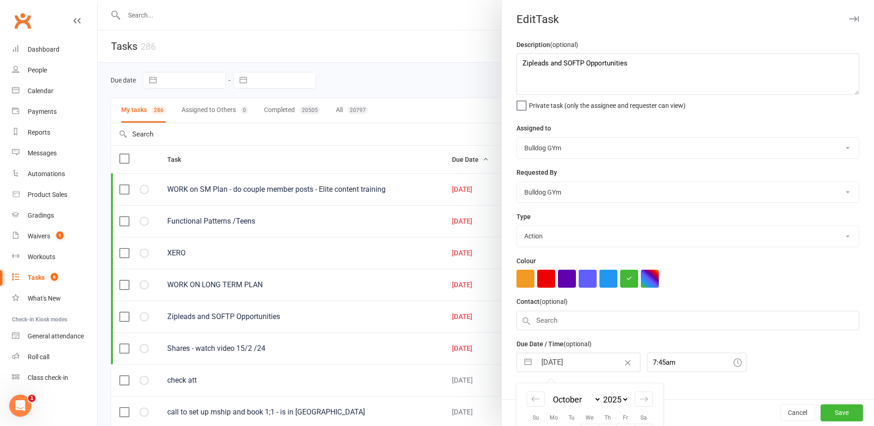
click at [581, 364] on input "[DATE]" at bounding box center [588, 362] width 104 height 18
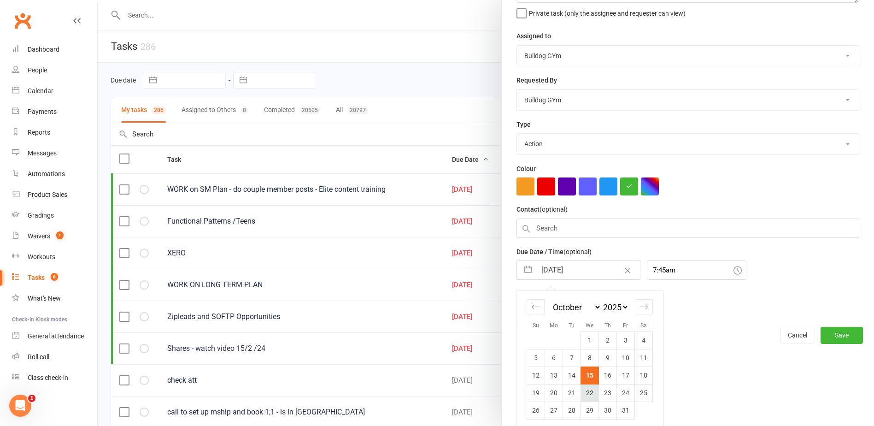
click at [587, 393] on td "22" at bounding box center [590, 393] width 18 height 18
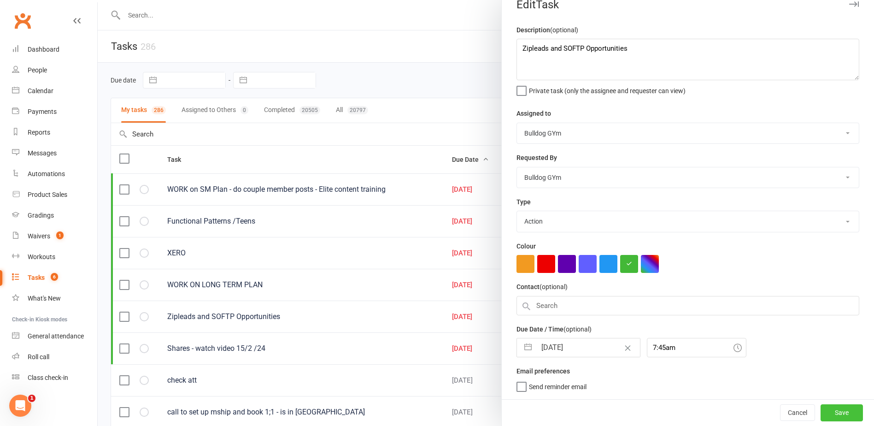
click at [834, 410] on button "Save" at bounding box center [841, 412] width 42 height 17
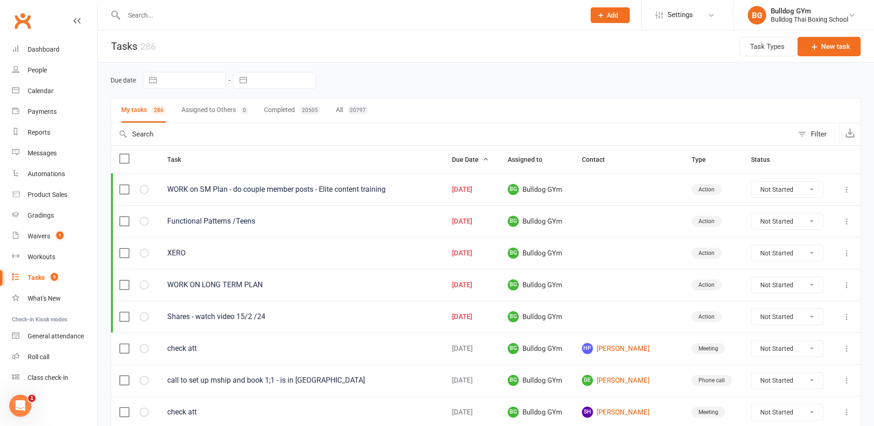
click at [37, 275] on div "Tasks" at bounding box center [36, 277] width 17 height 7
click at [35, 276] on div "Tasks" at bounding box center [36, 277] width 17 height 7
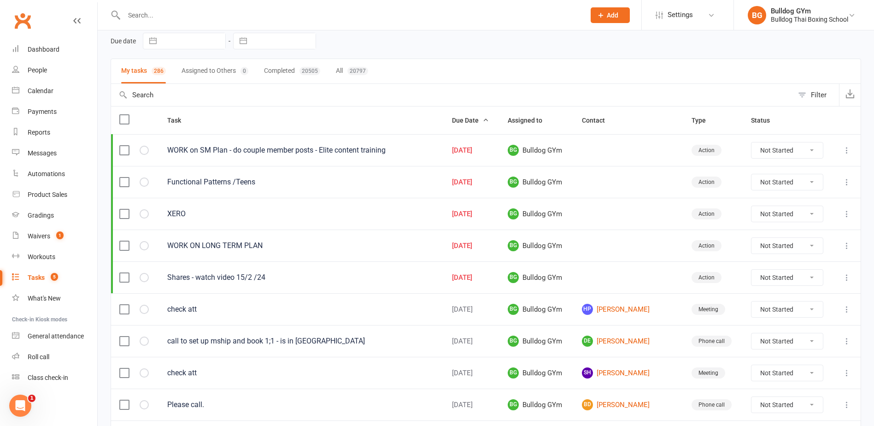
scroll to position [92, 0]
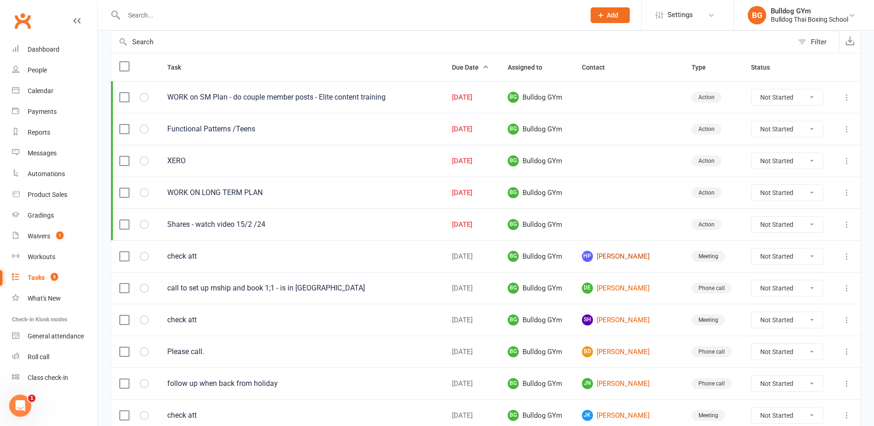
click at [641, 255] on link "HP [PERSON_NAME]" at bounding box center [629, 256] width 94 height 11
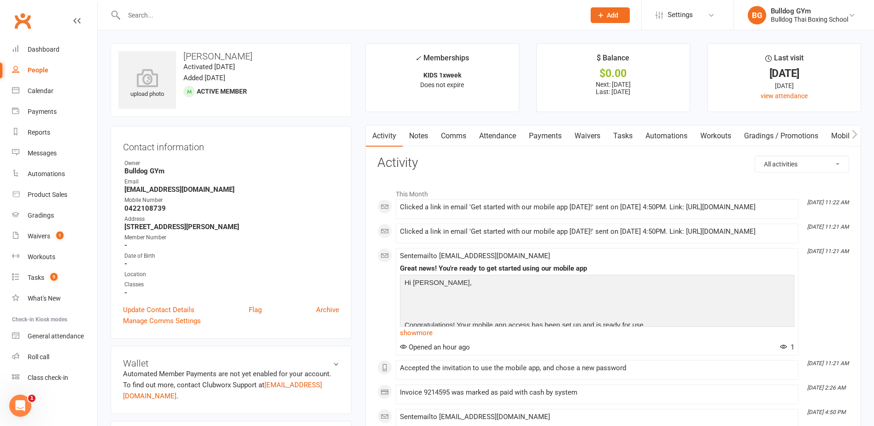
drag, startPoint x: 626, startPoint y: 133, endPoint x: 621, endPoint y: 153, distance: 20.3
click at [624, 137] on link "Tasks" at bounding box center [623, 135] width 32 height 21
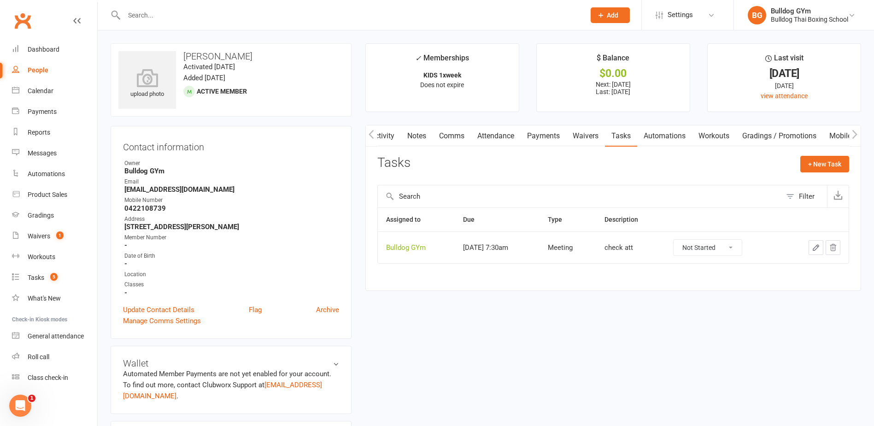
drag, startPoint x: 744, startPoint y: 247, endPoint x: 741, endPoint y: 252, distance: 6.2
click at [742, 247] on select "Not Started In Progress Waiting Complete" at bounding box center [707, 248] width 68 height 16
click at [683, 240] on select "Not Started In Progress Waiting Complete" at bounding box center [707, 248] width 68 height 16
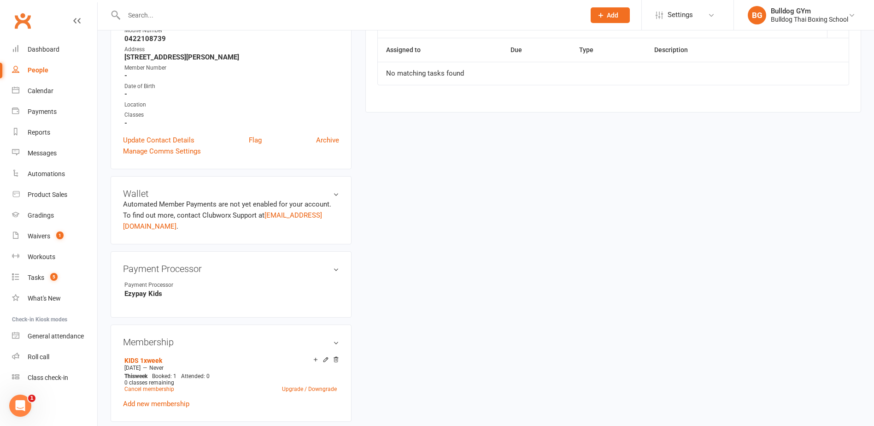
scroll to position [184, 0]
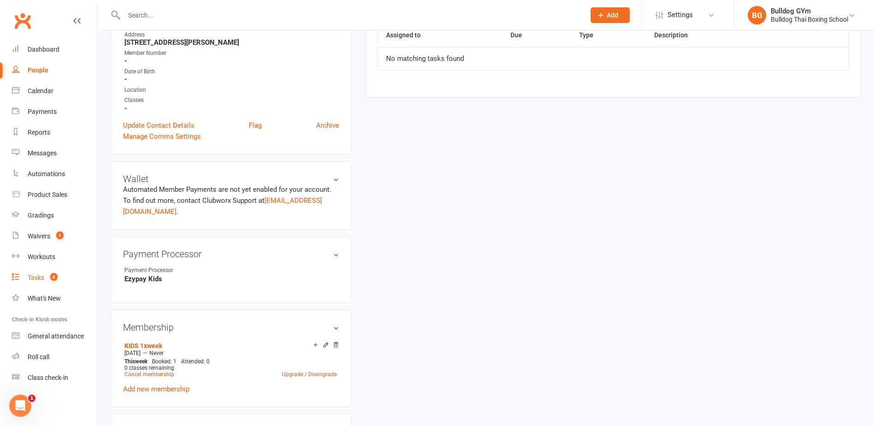
click at [34, 275] on div "Tasks" at bounding box center [36, 277] width 17 height 7
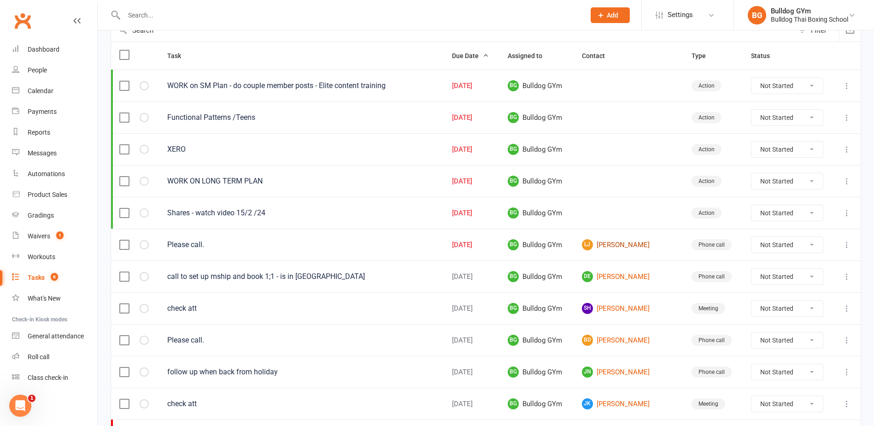
scroll to position [138, 0]
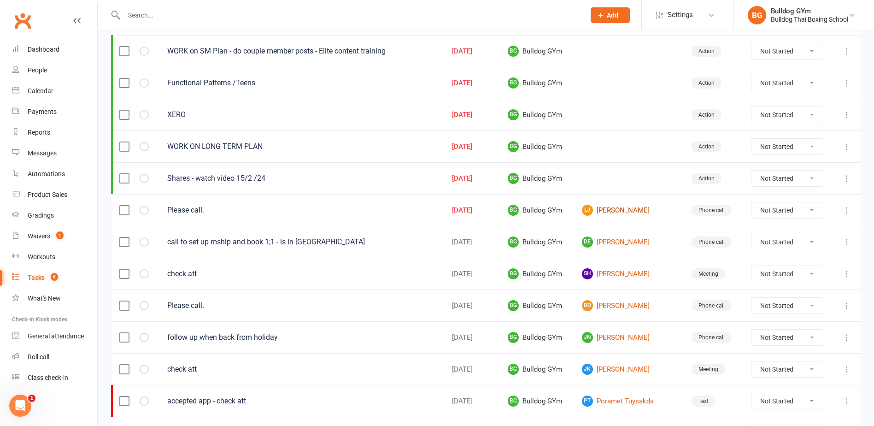
click at [630, 210] on link "[PERSON_NAME]" at bounding box center [629, 210] width 94 height 11
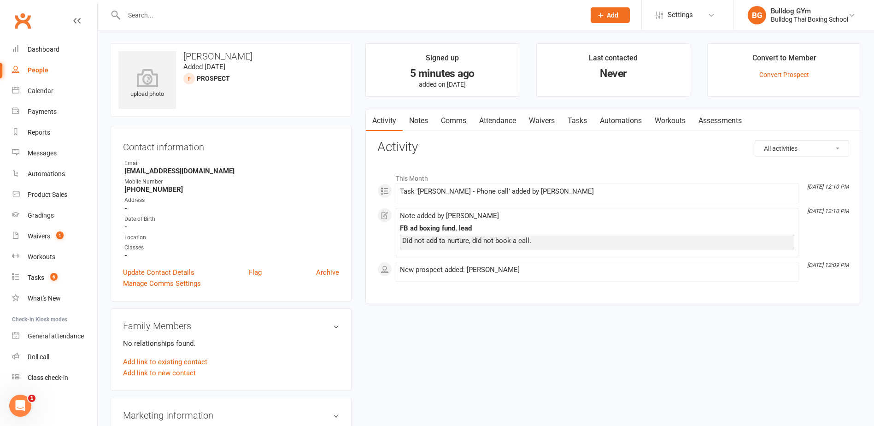
click at [156, 19] on input "text" at bounding box center [349, 15] width 457 height 13
drag, startPoint x: 416, startPoint y: 121, endPoint x: 422, endPoint y: 126, distance: 8.2
click at [416, 121] on link "Notes" at bounding box center [419, 120] width 32 height 21
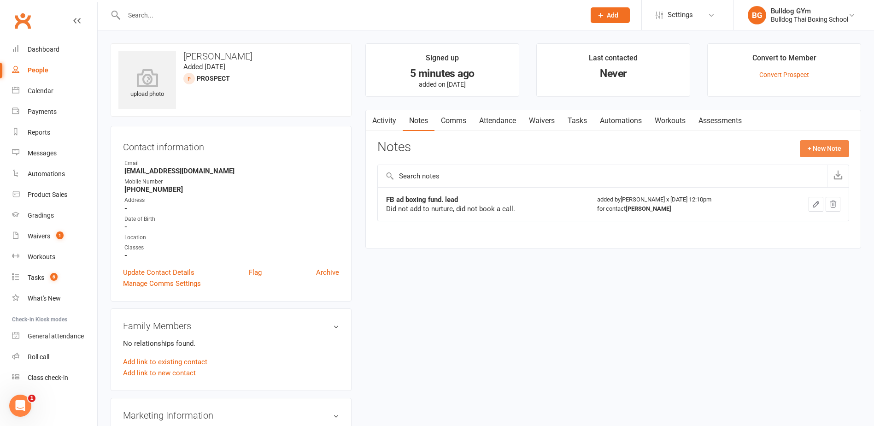
drag, startPoint x: 837, startPoint y: 143, endPoint x: 828, endPoint y: 143, distance: 8.8
click at [828, 143] on button "+ New Note" at bounding box center [824, 148] width 49 height 17
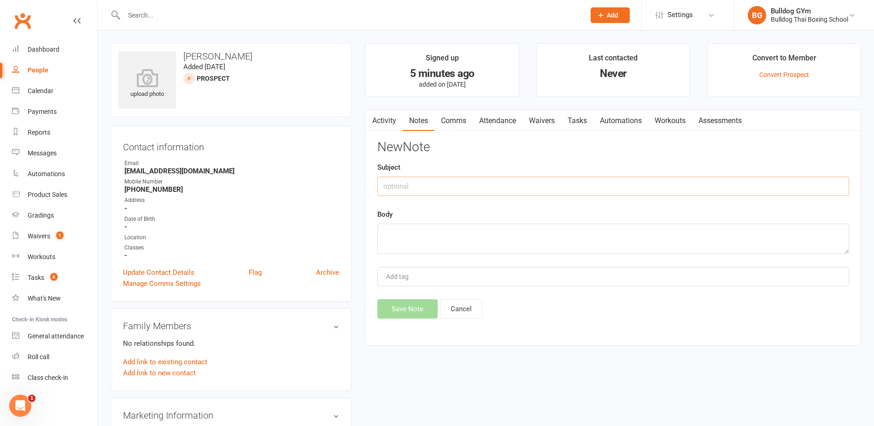
drag, startPoint x: 449, startPoint y: 185, endPoint x: 395, endPoint y: 194, distance: 54.7
click at [446, 186] on input "text" at bounding box center [613, 185] width 472 height 19
drag, startPoint x: 437, startPoint y: 240, endPoint x: 429, endPoint y: 243, distance: 7.9
click at [433, 242] on textarea at bounding box center [613, 238] width 472 height 30
click at [415, 322] on div "Activity Notes Comms Attendance Waivers Tasks Automations Workouts Assessments …" at bounding box center [613, 228] width 496 height 236
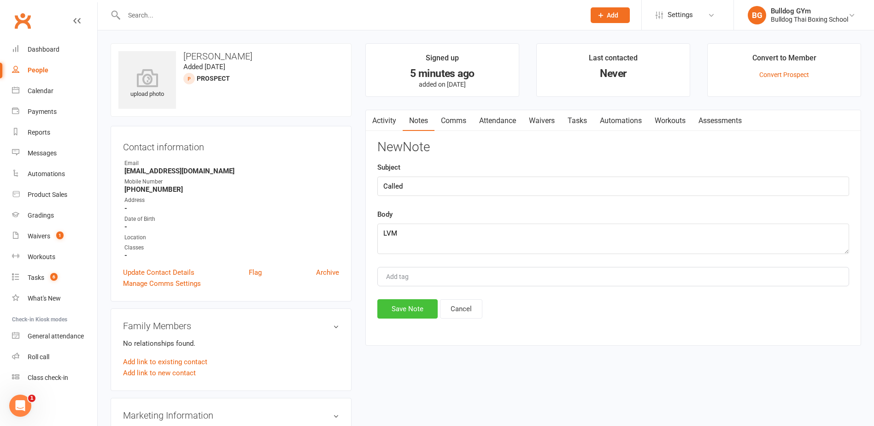
drag, startPoint x: 423, startPoint y: 310, endPoint x: 416, endPoint y: 307, distance: 7.2
click at [420, 308] on button "Save Note" at bounding box center [407, 308] width 60 height 19
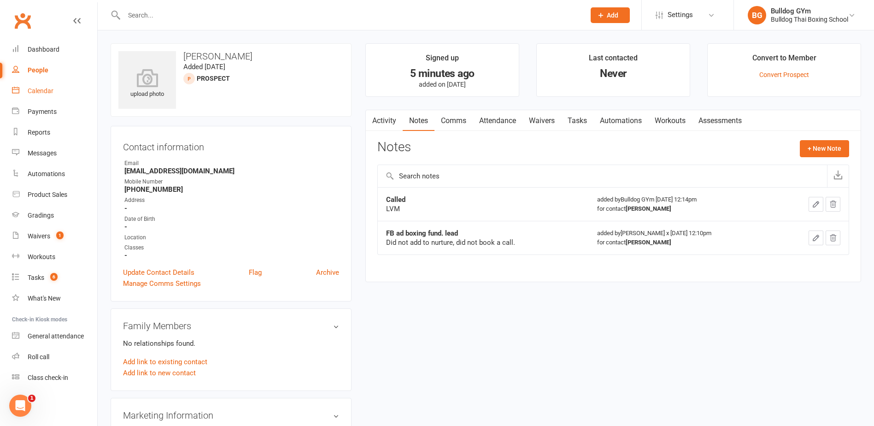
click at [47, 91] on div "Calendar" at bounding box center [41, 90] width 26 height 7
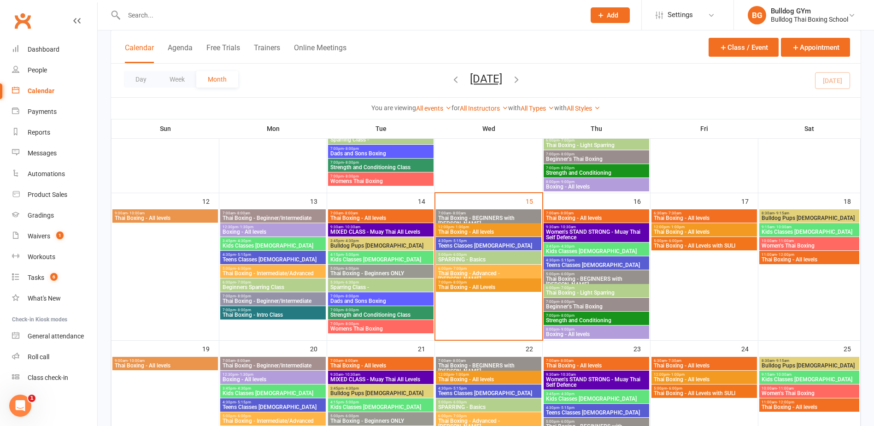
scroll to position [276, 0]
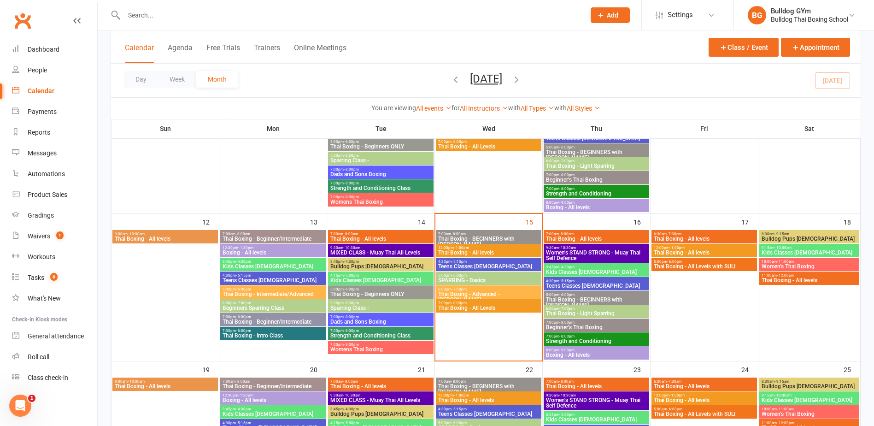
click at [478, 251] on span "Thai Boxing - All levels" at bounding box center [489, 253] width 102 height 6
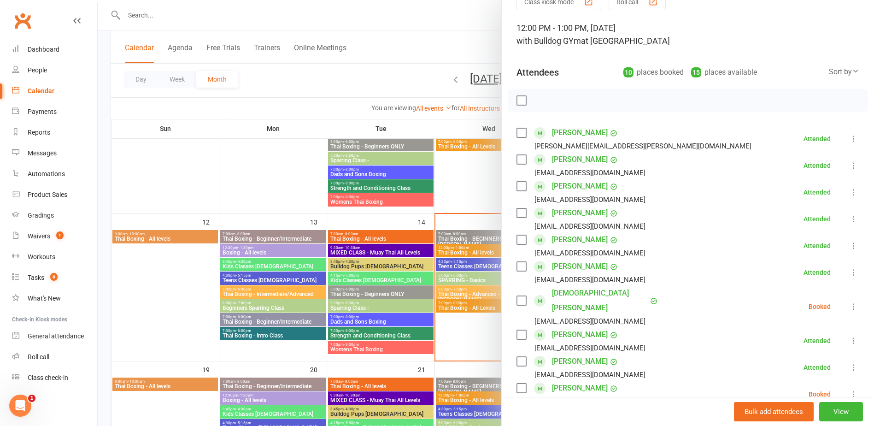
scroll to position [92, 0]
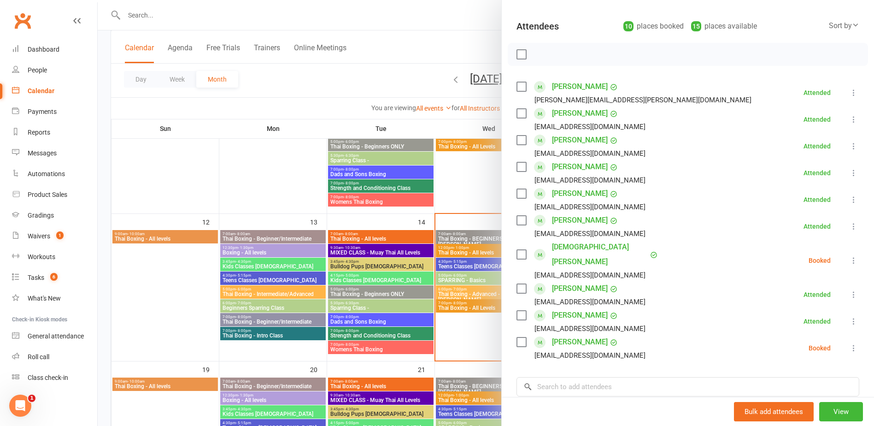
click at [394, 56] on div at bounding box center [486, 213] width 776 height 426
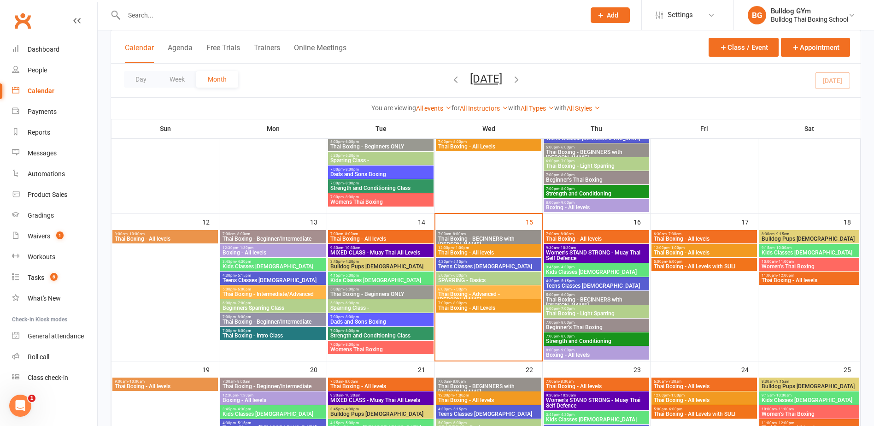
click at [587, 255] on span "Women's STAND STRONG - Muay Thai Self Defence" at bounding box center [596, 255] width 102 height 11
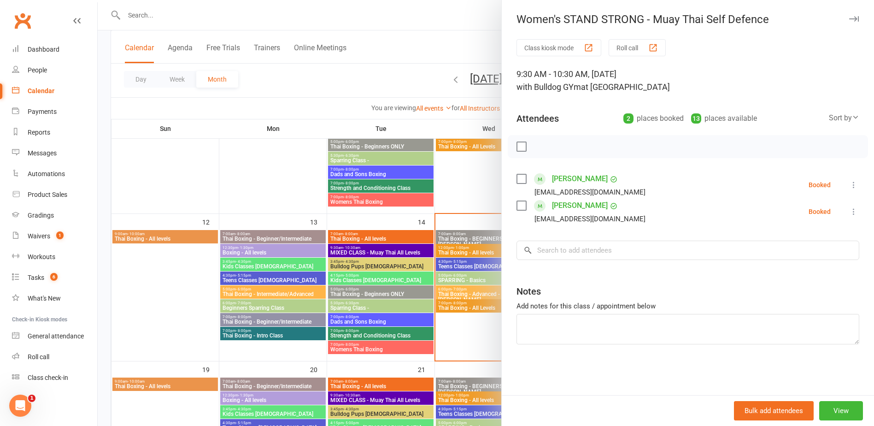
click at [301, 73] on div at bounding box center [486, 213] width 776 height 426
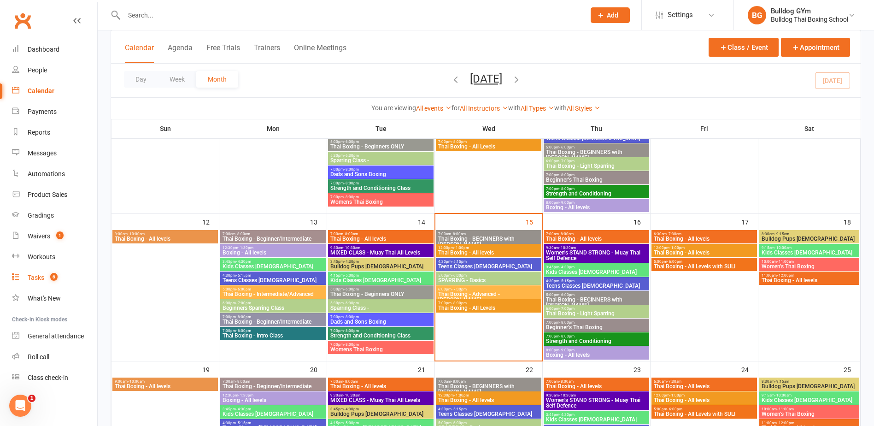
click at [34, 279] on div "Tasks" at bounding box center [36, 277] width 17 height 7
